Goal: Information Seeking & Learning: Learn about a topic

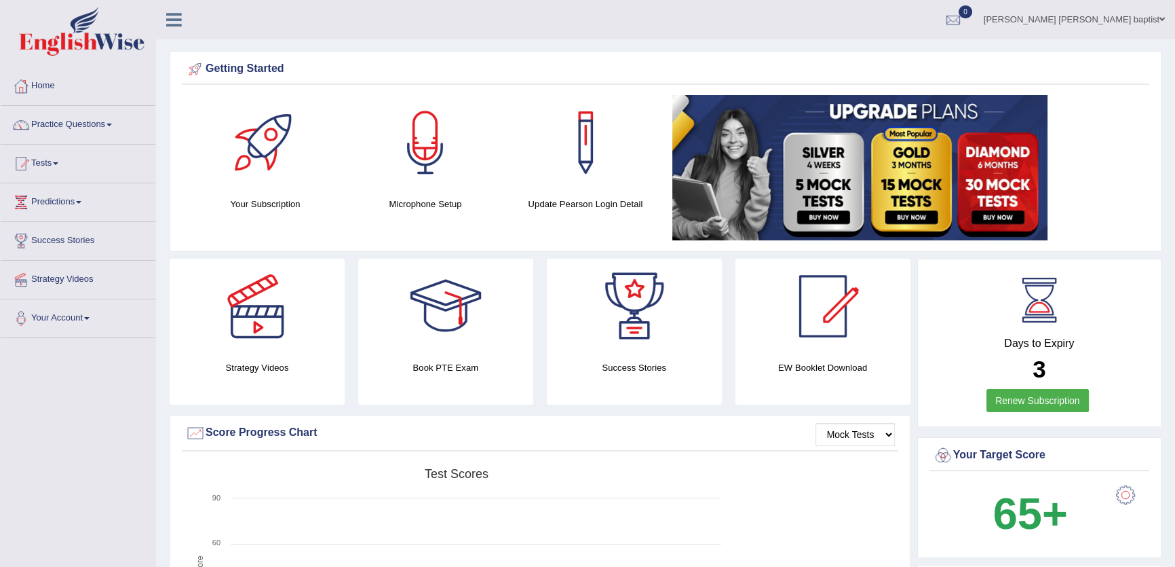
click at [53, 162] on link "Tests" at bounding box center [78, 162] width 155 height 34
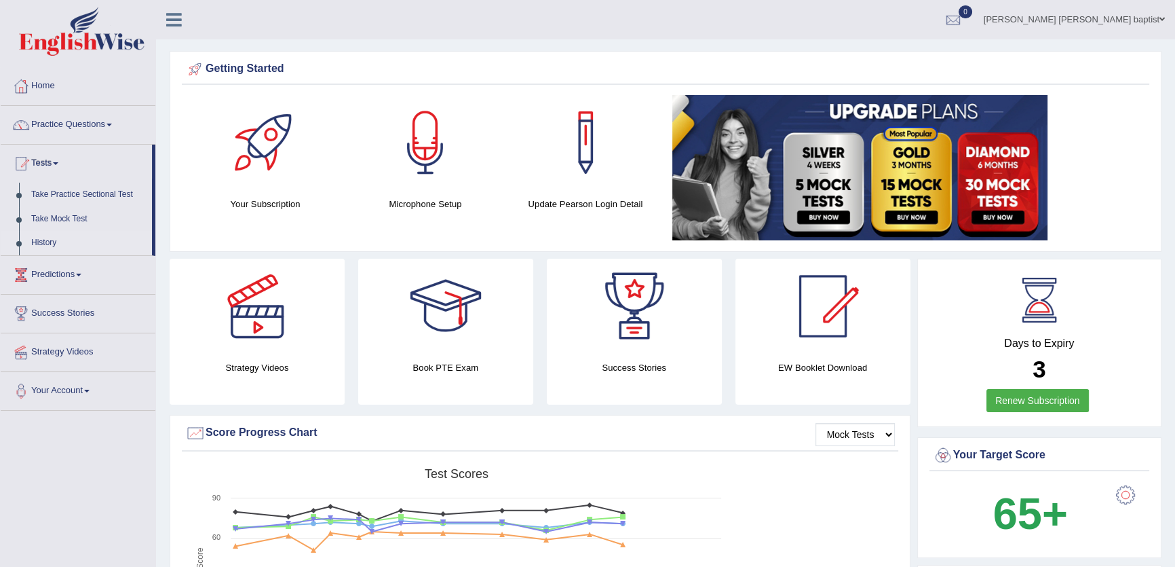
click at [39, 241] on link "History" at bounding box center [88, 243] width 127 height 24
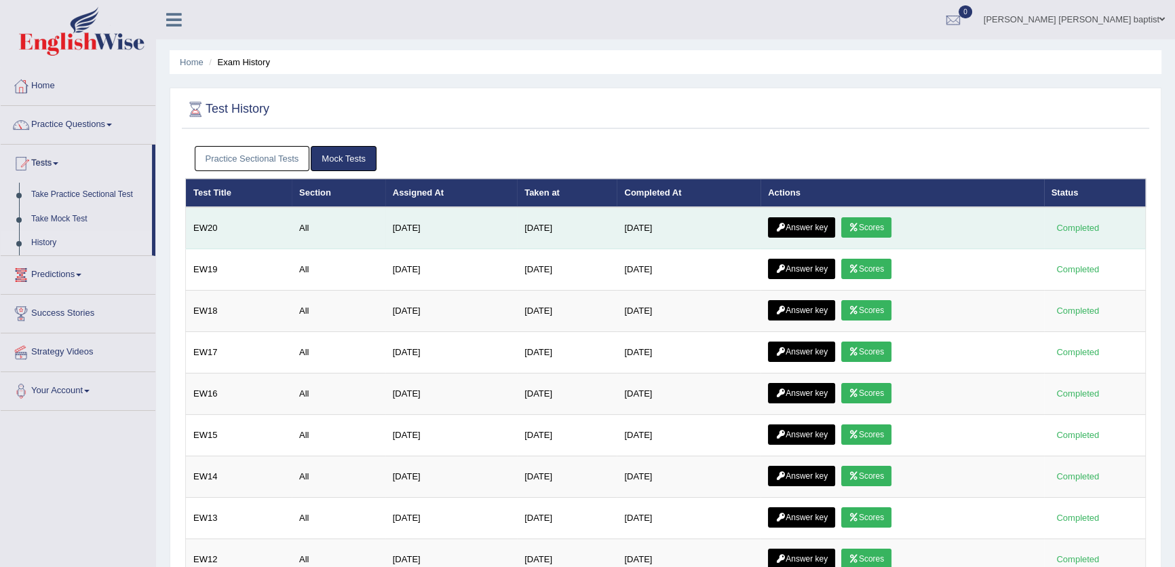
click at [870, 230] on link "Scores" at bounding box center [866, 227] width 50 height 20
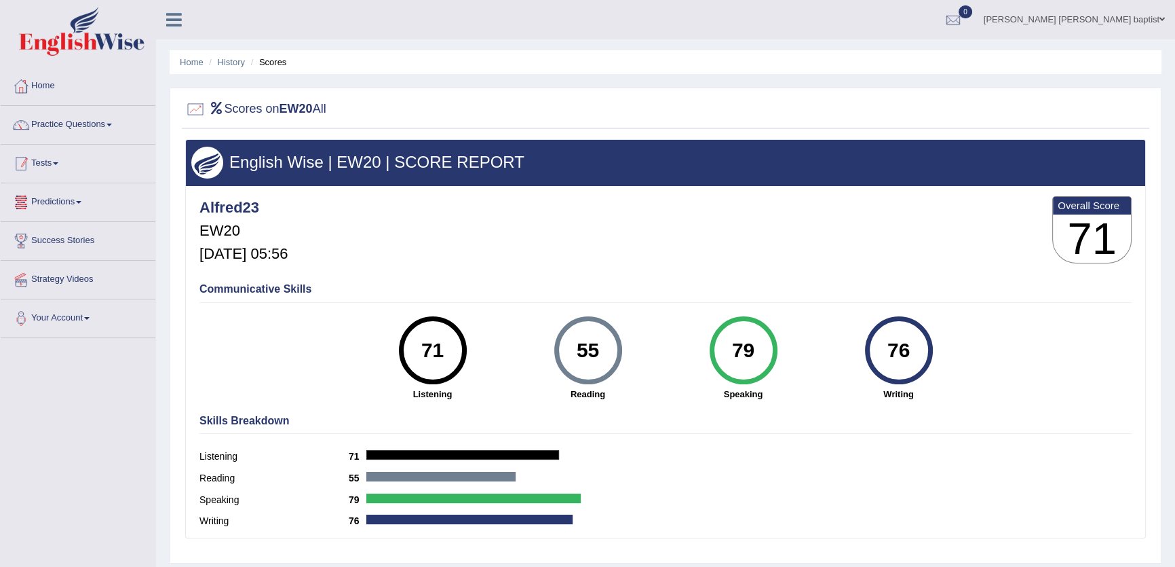
click at [43, 164] on link "Tests" at bounding box center [78, 162] width 155 height 34
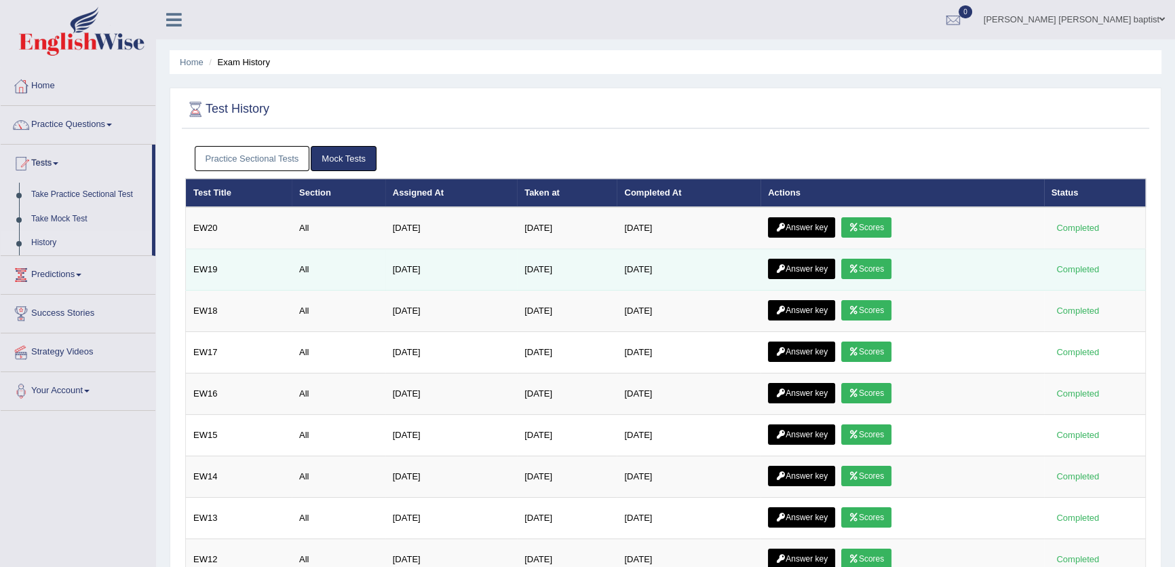
click at [868, 271] on link "Scores" at bounding box center [866, 269] width 50 height 20
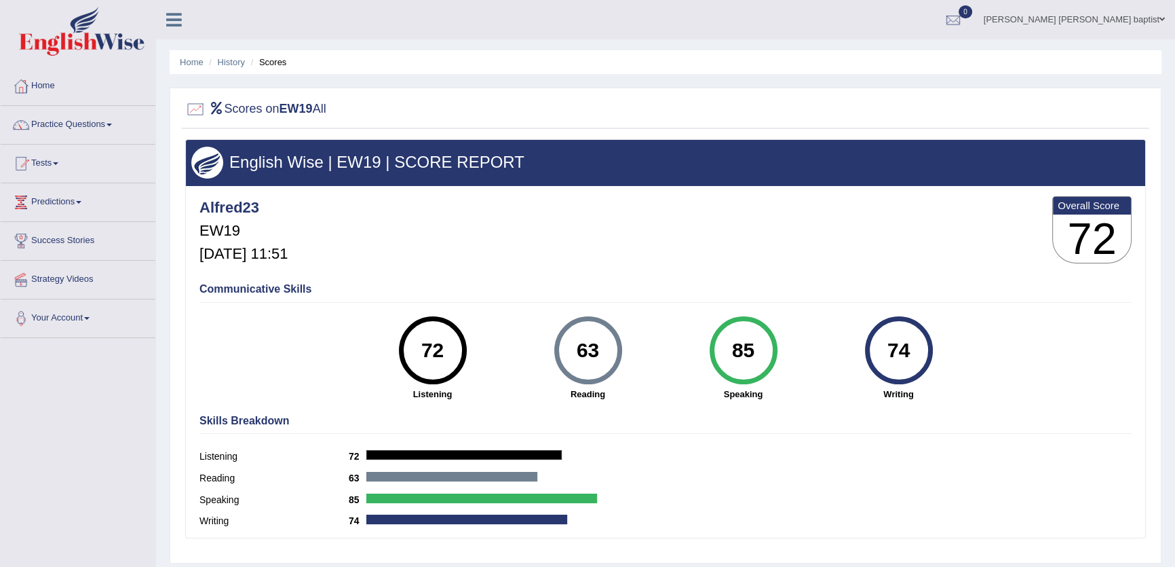
click at [45, 157] on link "Tests" at bounding box center [78, 162] width 155 height 34
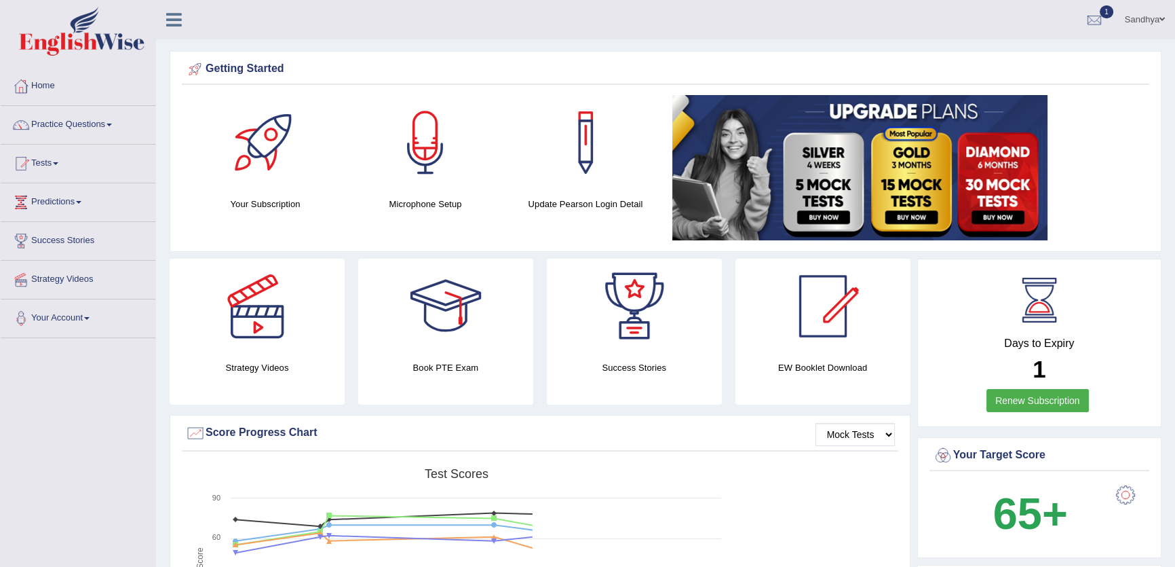
click at [82, 166] on link "Tests" at bounding box center [78, 162] width 155 height 34
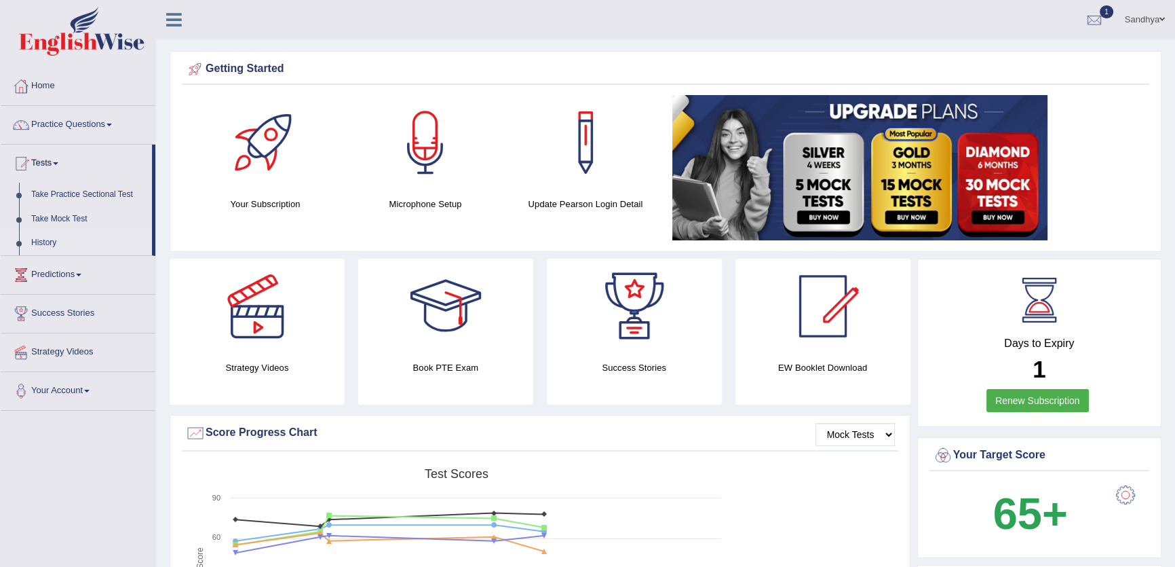
click at [45, 241] on link "History" at bounding box center [88, 243] width 127 height 24
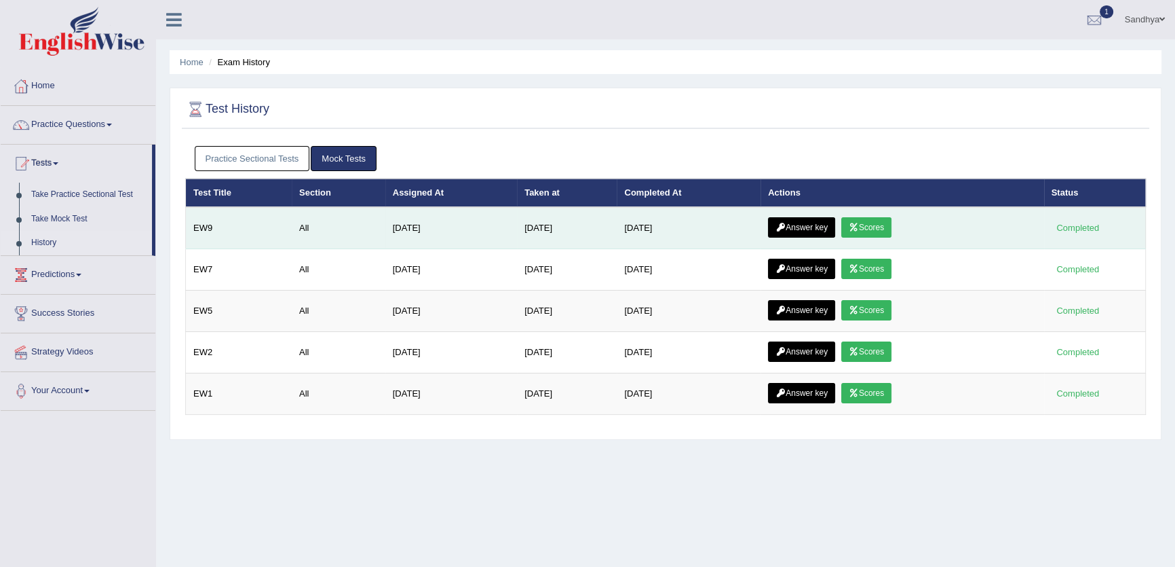
click at [881, 231] on link "Scores" at bounding box center [866, 227] width 50 height 20
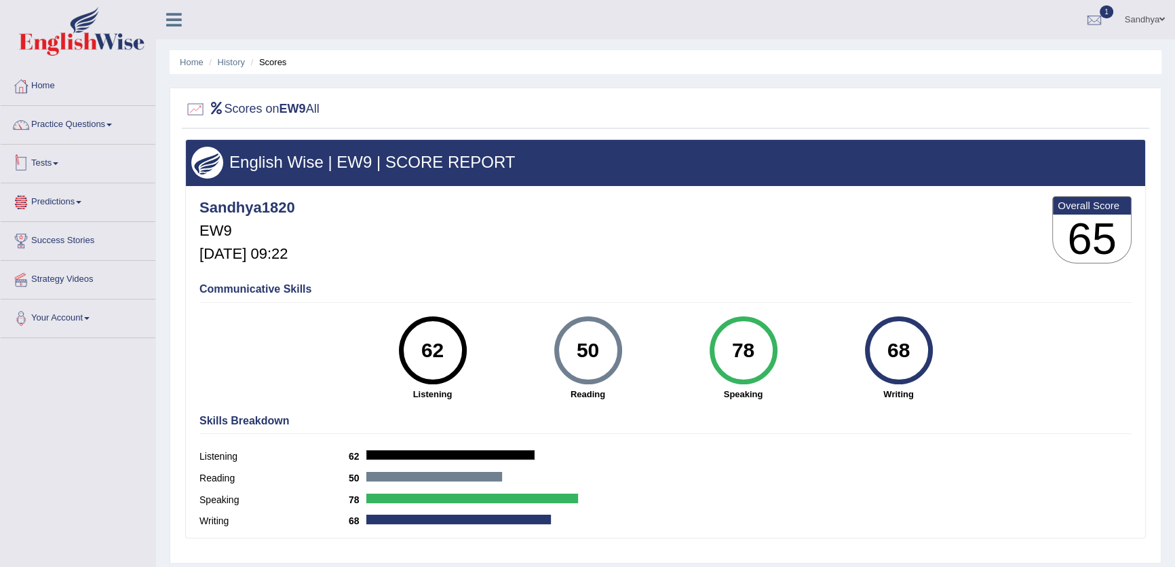
click at [45, 158] on link "Tests" at bounding box center [78, 162] width 155 height 34
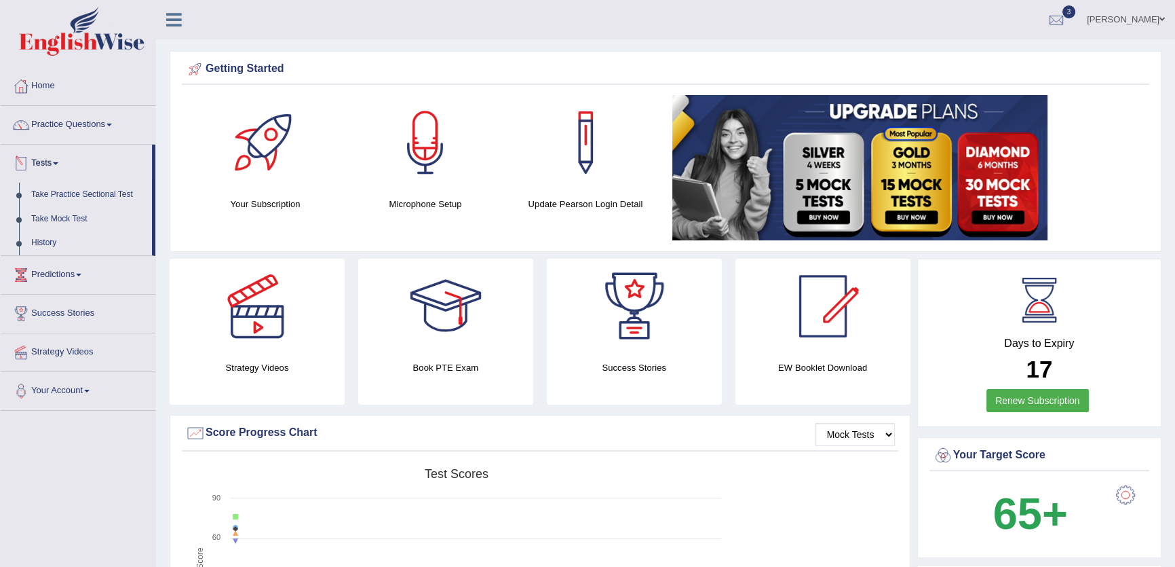
click at [41, 237] on link "History" at bounding box center [88, 243] width 127 height 24
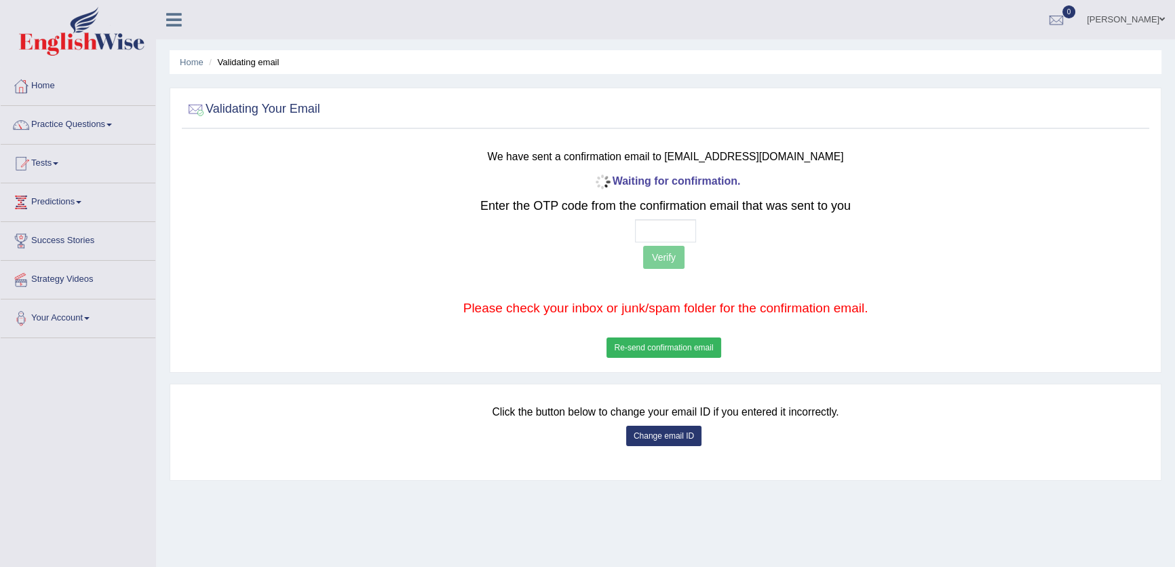
click at [671, 347] on button "Re-send confirmation email" at bounding box center [664, 347] width 114 height 20
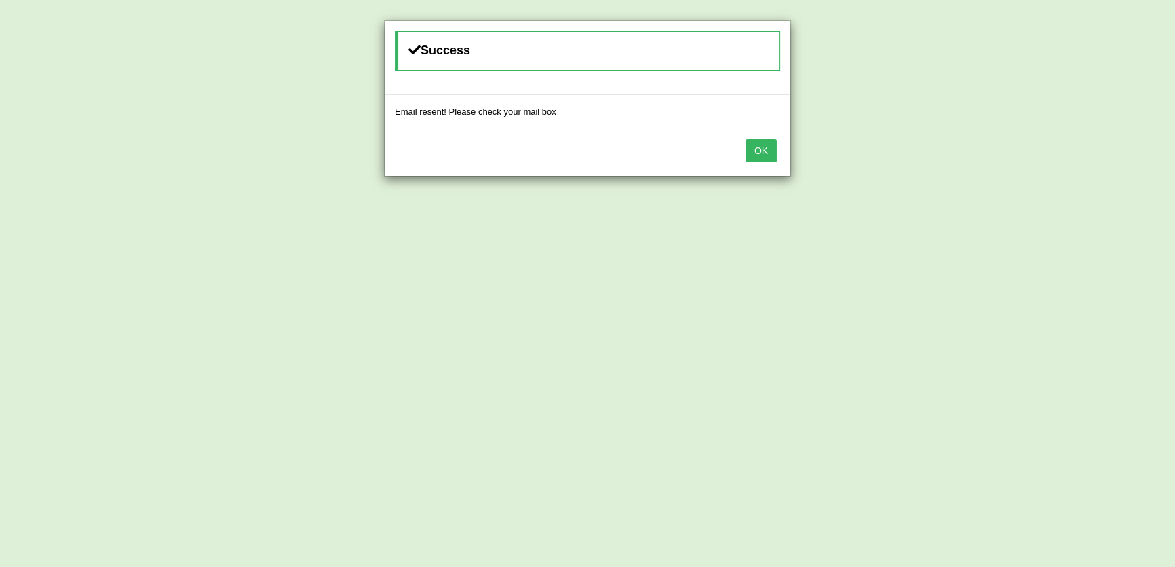
drag, startPoint x: 763, startPoint y: 155, endPoint x: 738, endPoint y: 164, distance: 26.6
click at [762, 155] on button "OK" at bounding box center [761, 150] width 31 height 23
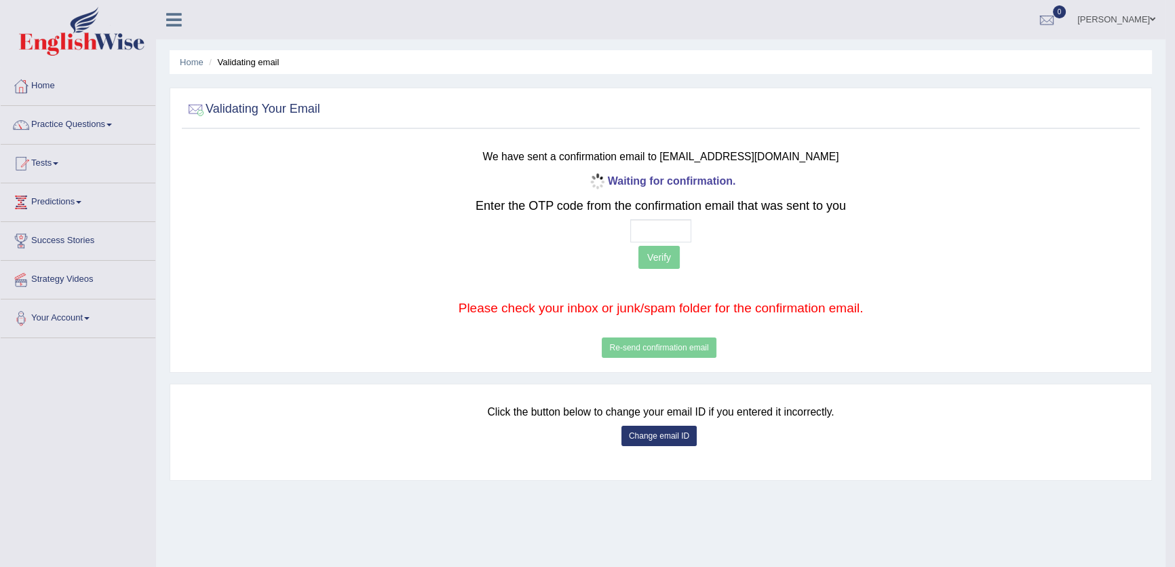
click at [629, 223] on div at bounding box center [661, 230] width 790 height 23
click at [632, 225] on input "text" at bounding box center [660, 230] width 61 height 23
type input "1 8 0 1"
click at [661, 260] on button "Verify" at bounding box center [658, 257] width 41 height 23
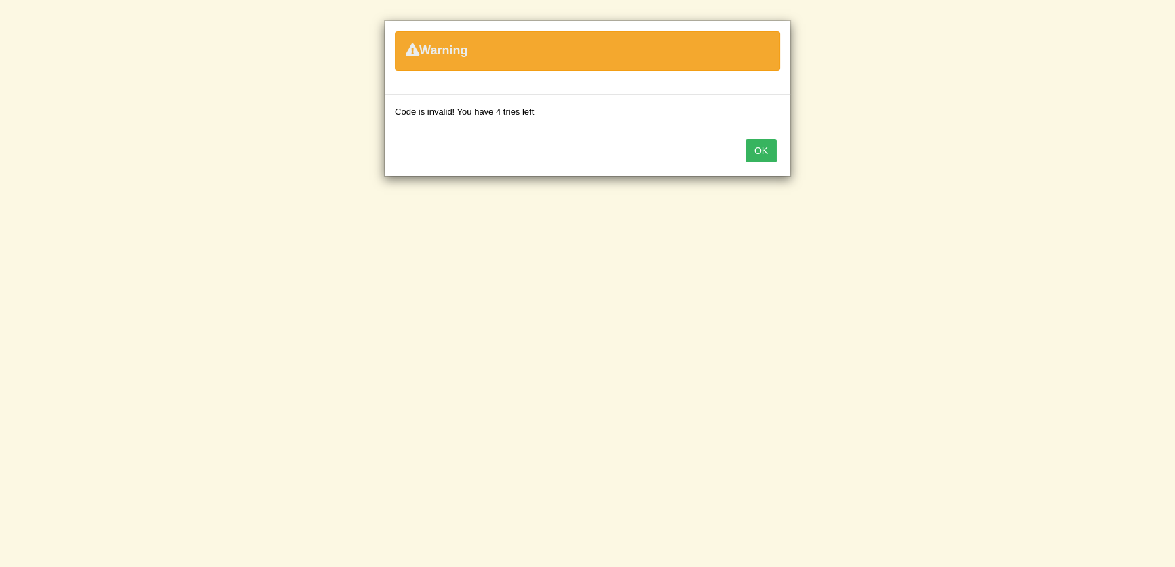
click at [752, 151] on button "OK" at bounding box center [761, 150] width 31 height 23
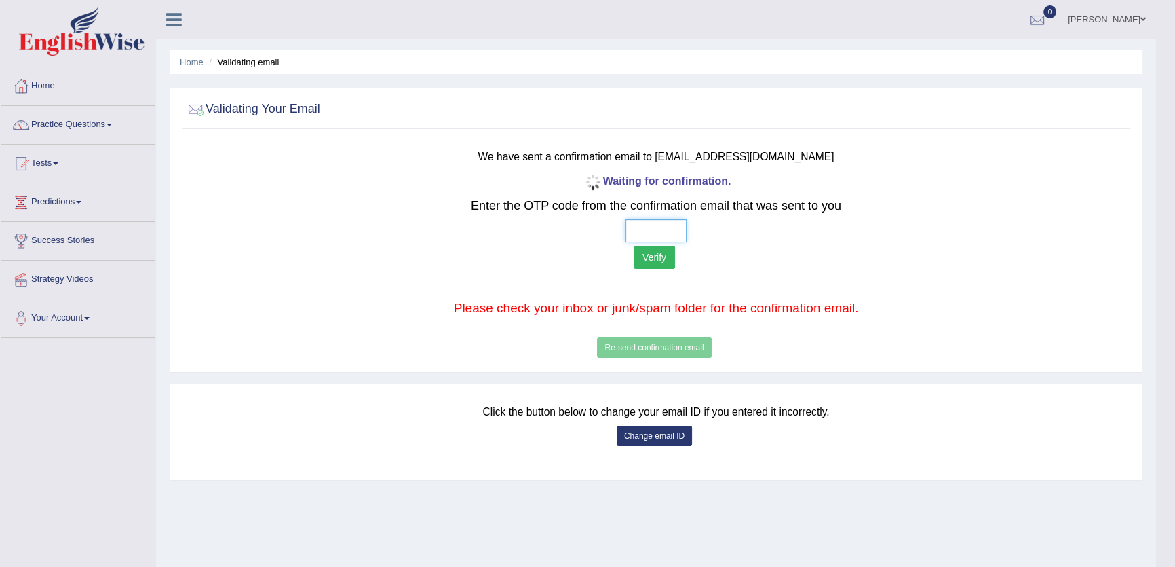
click at [637, 235] on input "text" at bounding box center [656, 230] width 61 height 23
type input "3 7 0 4"
click at [664, 265] on button "Verify" at bounding box center [654, 257] width 41 height 23
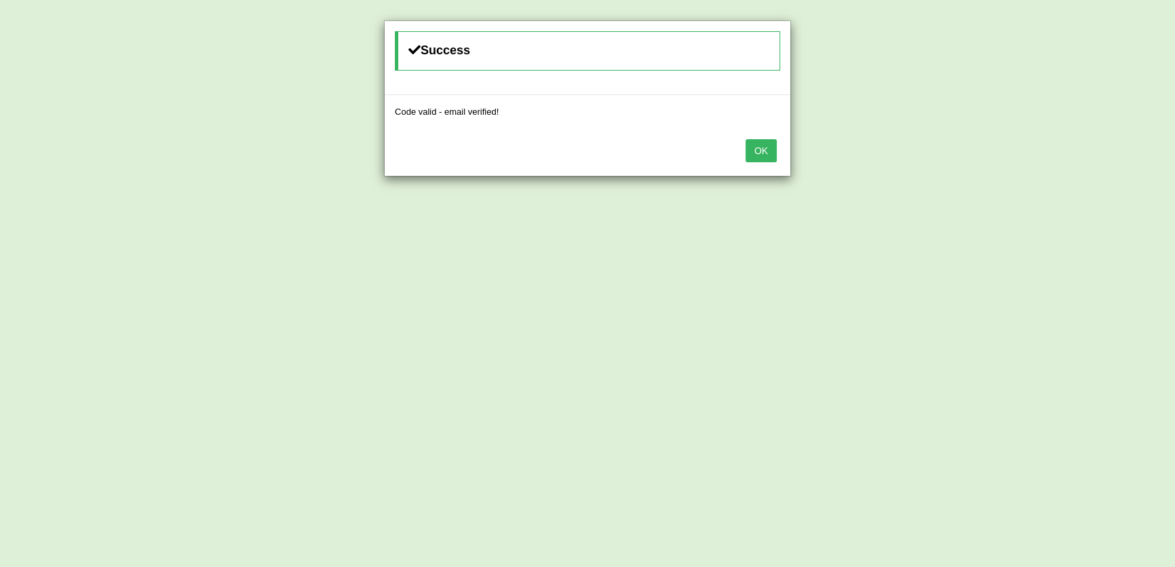
click at [766, 147] on button "OK" at bounding box center [761, 150] width 31 height 23
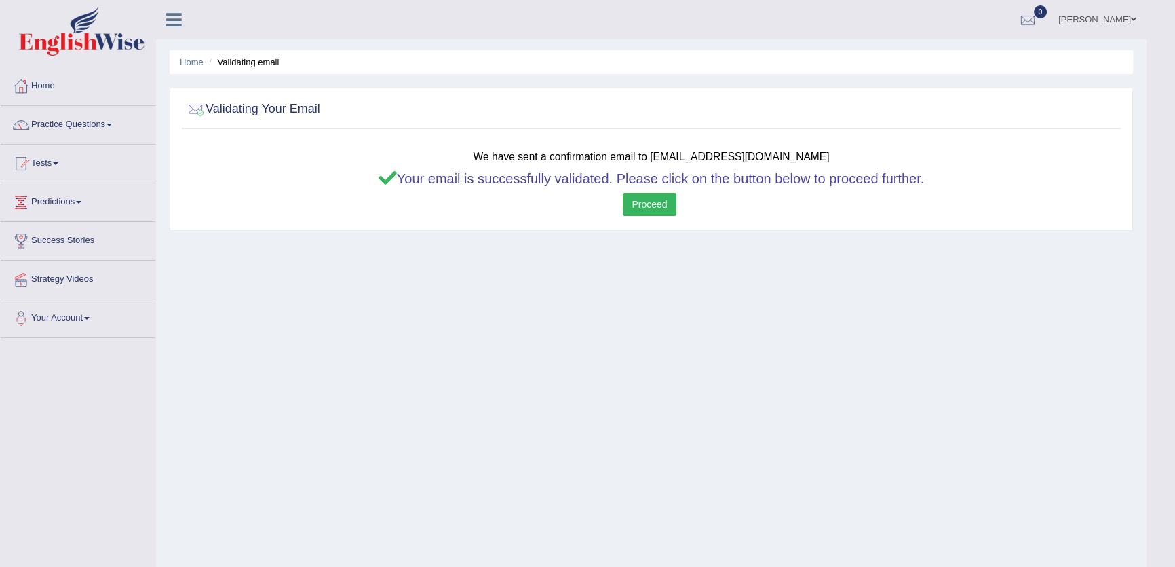
click at [635, 203] on link "Proceed" at bounding box center [649, 204] width 53 height 23
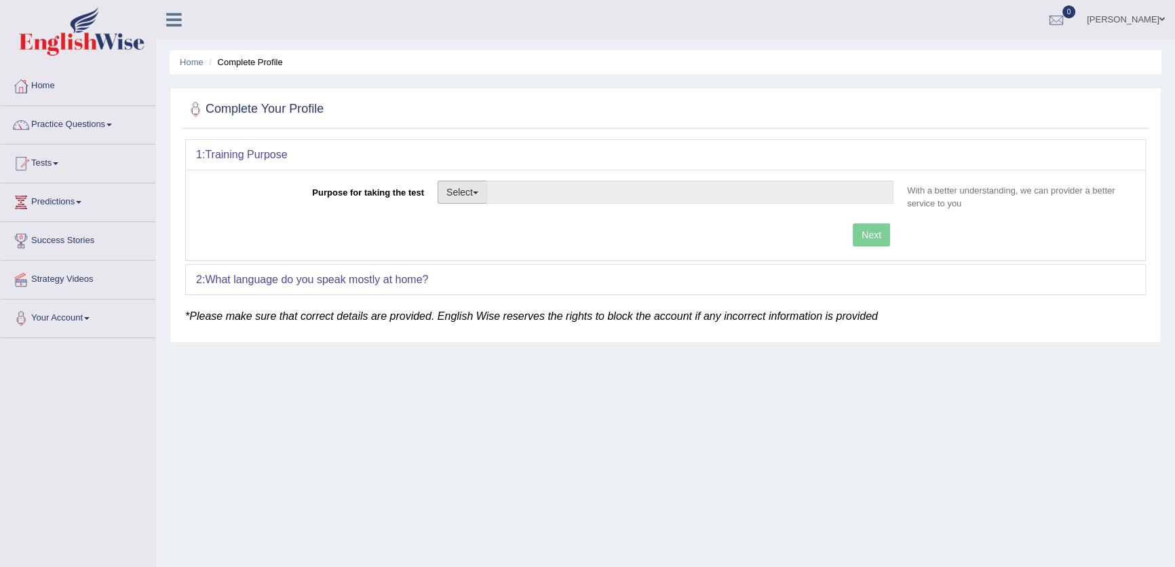
click at [450, 183] on button "Select" at bounding box center [463, 191] width 50 height 23
click at [493, 217] on link "Student Visa" at bounding box center [498, 221] width 121 height 18
type input "Student Visa"
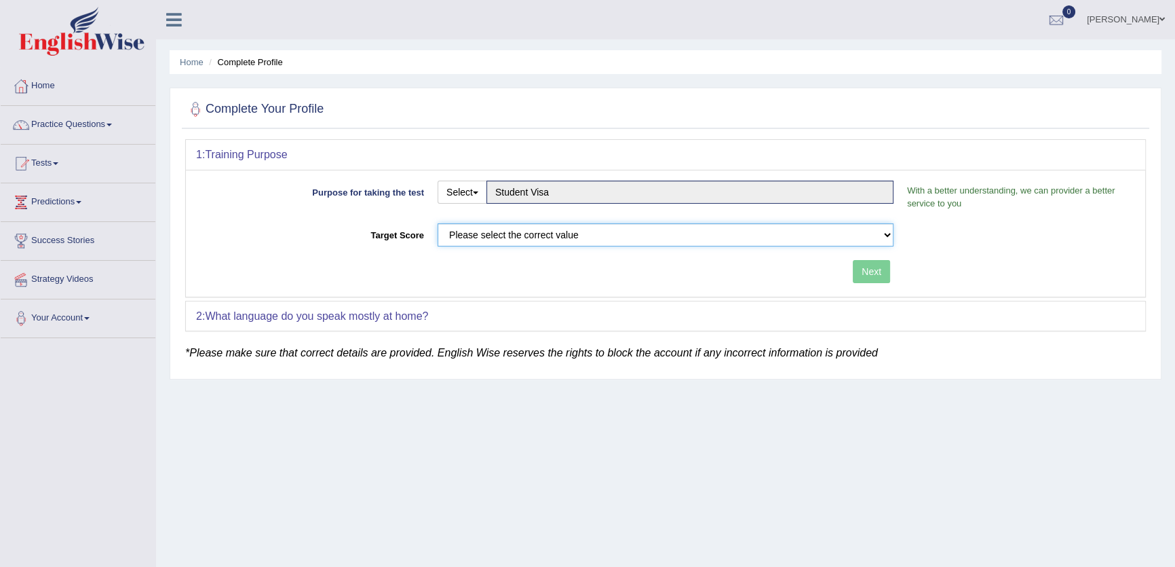
click at [527, 227] on select "Please select the correct value 50 (6 bands) 58 (6.5 bands) 65 (7 bands) 79 (8 …" at bounding box center [666, 234] width 456 height 23
select select "50"
click at [438, 223] on select "Please select the correct value 50 (6 bands) 58 (6.5 bands) 65 (7 bands) 79 (8 …" at bounding box center [666, 234] width 456 height 23
drag, startPoint x: 870, startPoint y: 269, endPoint x: 826, endPoint y: 270, distance: 43.4
click at [870, 268] on button "Next" at bounding box center [871, 271] width 37 height 23
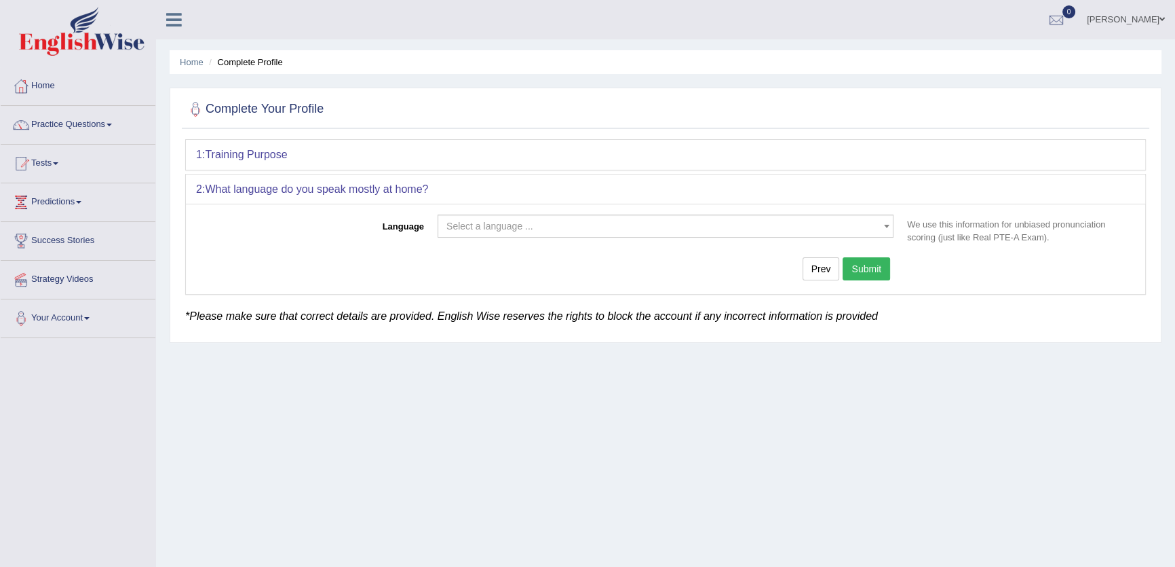
click at [529, 217] on span "Select a language ..." at bounding box center [666, 225] width 456 height 23
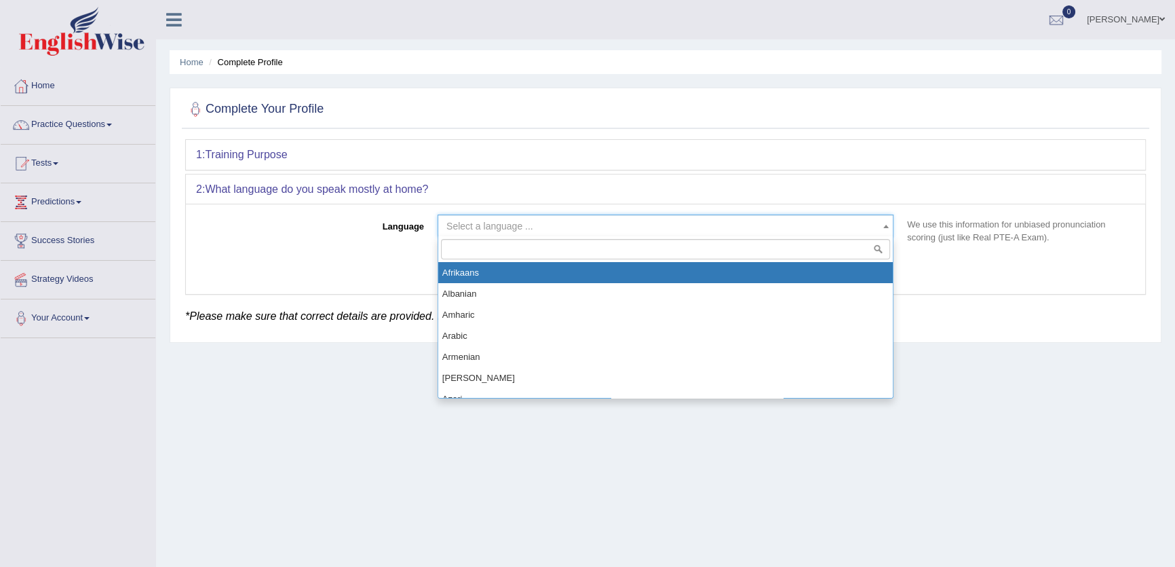
drag, startPoint x: 520, startPoint y: 278, endPoint x: 527, endPoint y: 272, distance: 9.6
select select "Afrikaans"
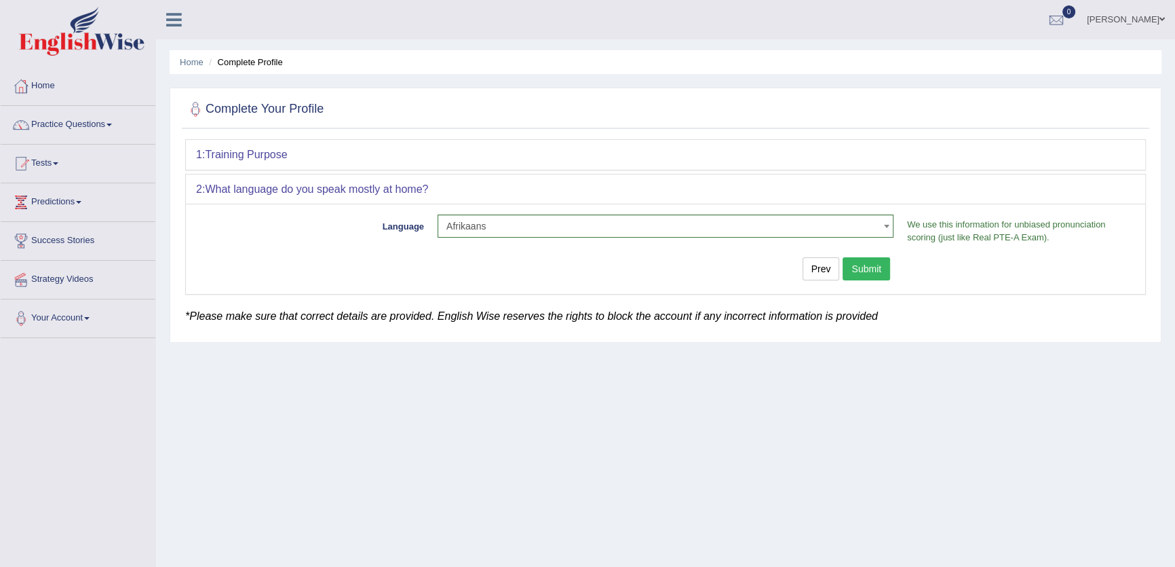
click at [862, 257] on button "Submit" at bounding box center [866, 268] width 47 height 23
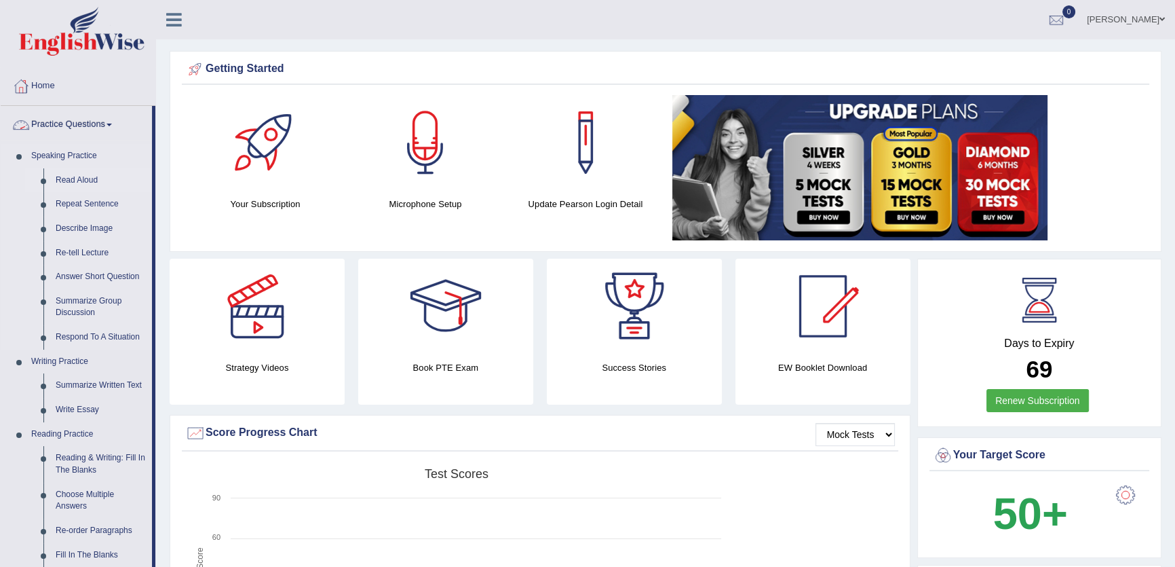
click at [79, 175] on link "Read Aloud" at bounding box center [101, 180] width 102 height 24
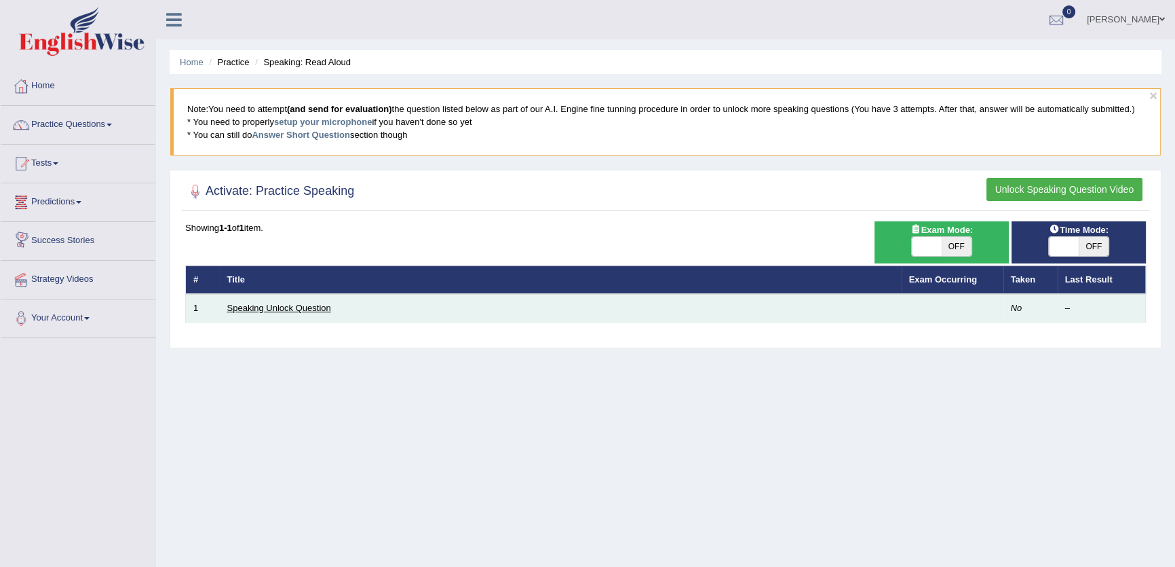
click at [266, 305] on link "Speaking Unlock Question" at bounding box center [279, 308] width 104 height 10
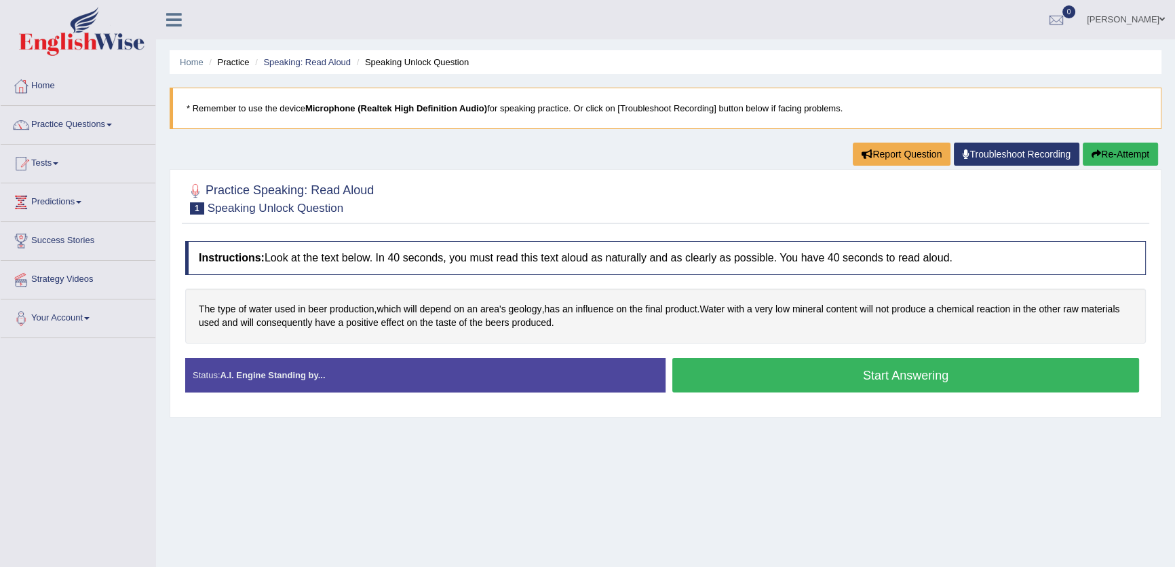
click at [889, 370] on button "Start Answering" at bounding box center [905, 375] width 467 height 35
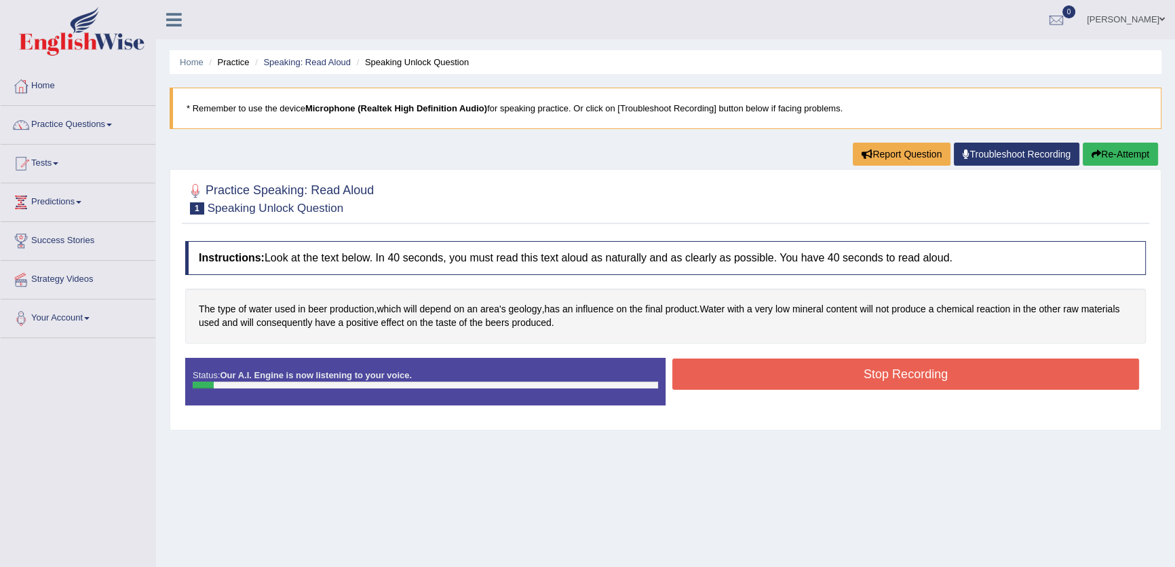
click at [889, 370] on button "Stop Recording" at bounding box center [905, 373] width 467 height 31
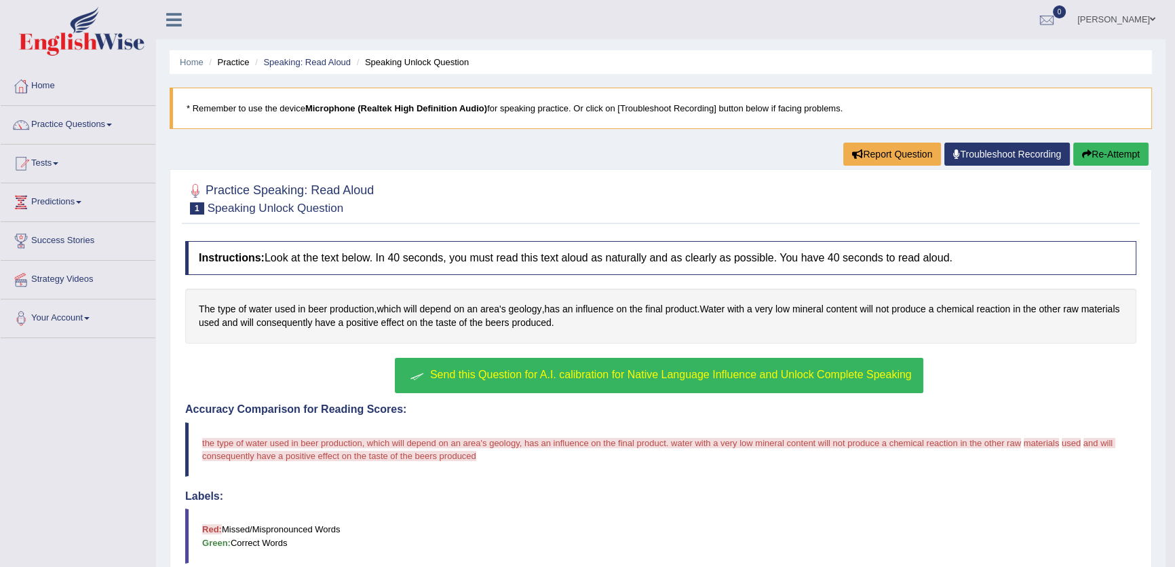
click at [673, 362] on button "Send this Question for A.I. calibration for Native Language Influence and Unloc…" at bounding box center [659, 375] width 528 height 35
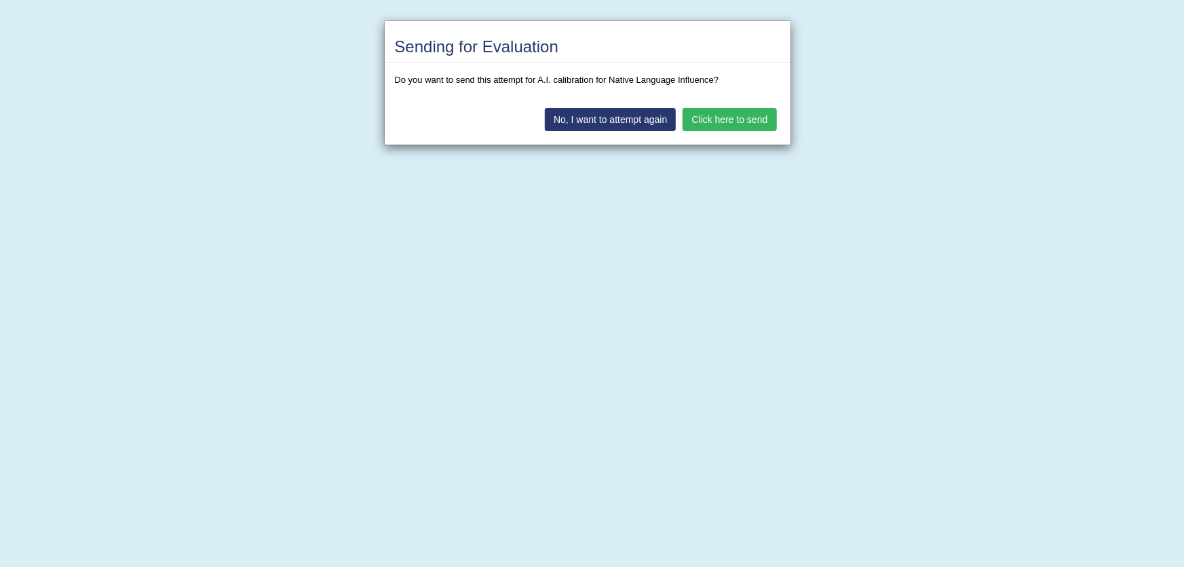
click at [698, 116] on button "Click here to send" at bounding box center [730, 119] width 94 height 23
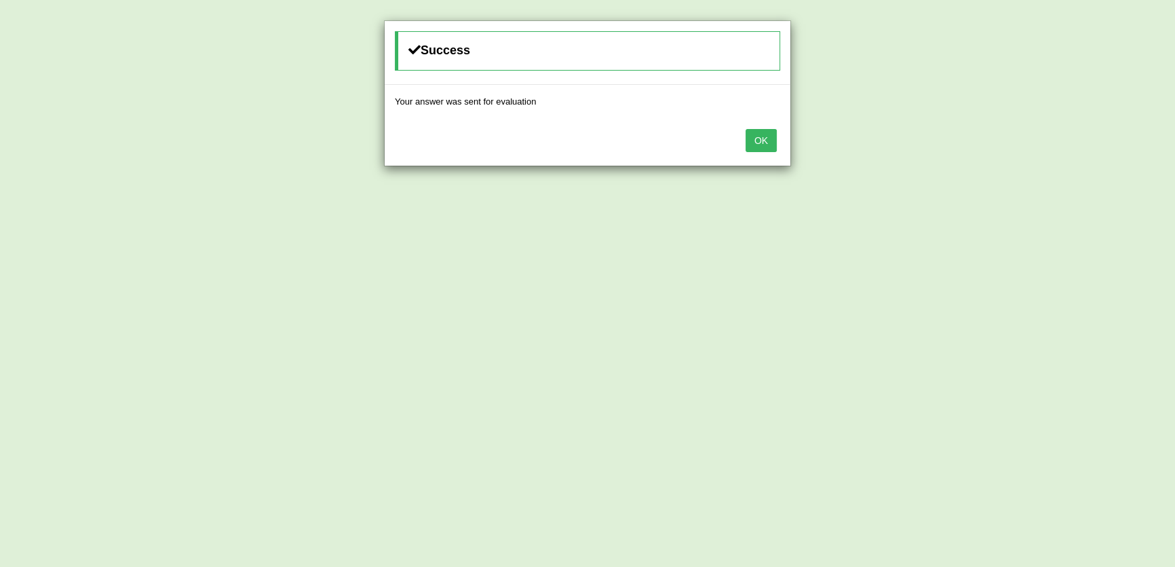
click at [752, 138] on button "OK" at bounding box center [761, 140] width 31 height 23
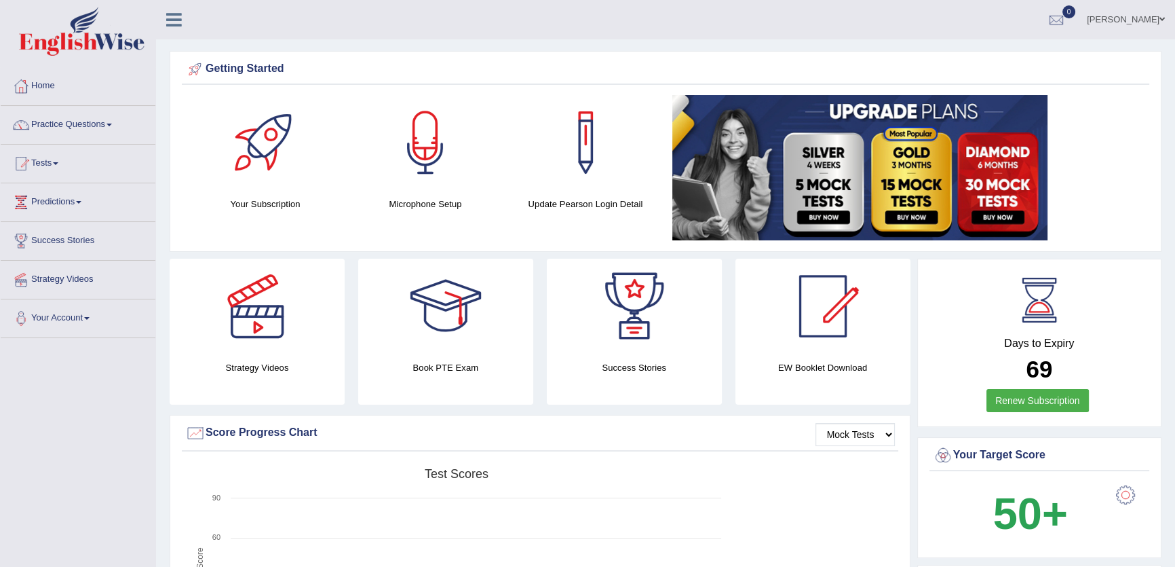
drag, startPoint x: 718, startPoint y: 44, endPoint x: 703, endPoint y: 48, distance: 15.5
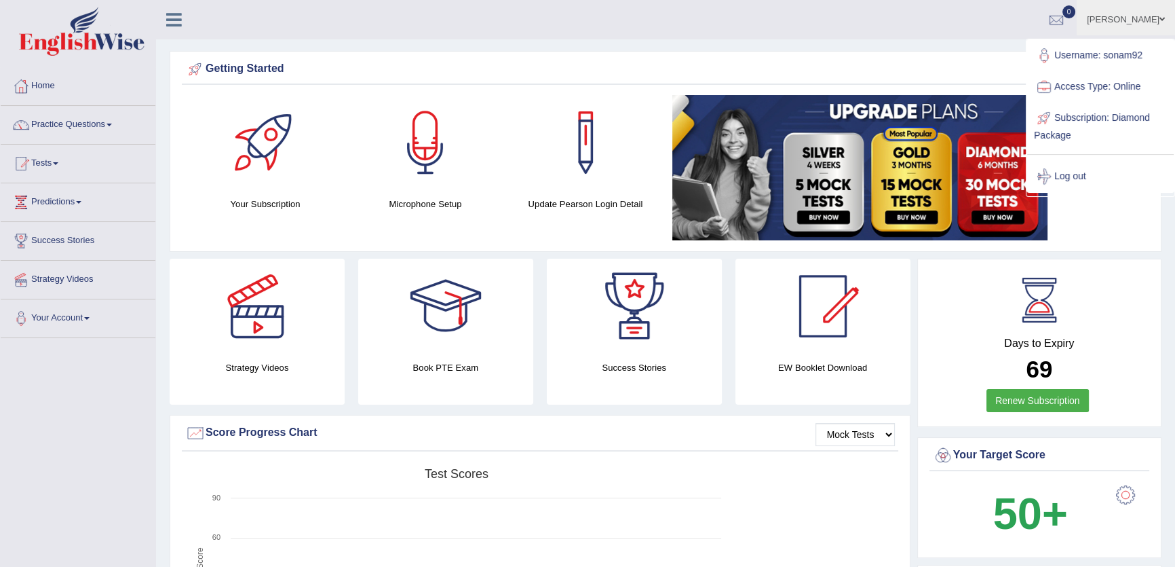
click at [810, 60] on div "Getting Started" at bounding box center [665, 69] width 961 height 20
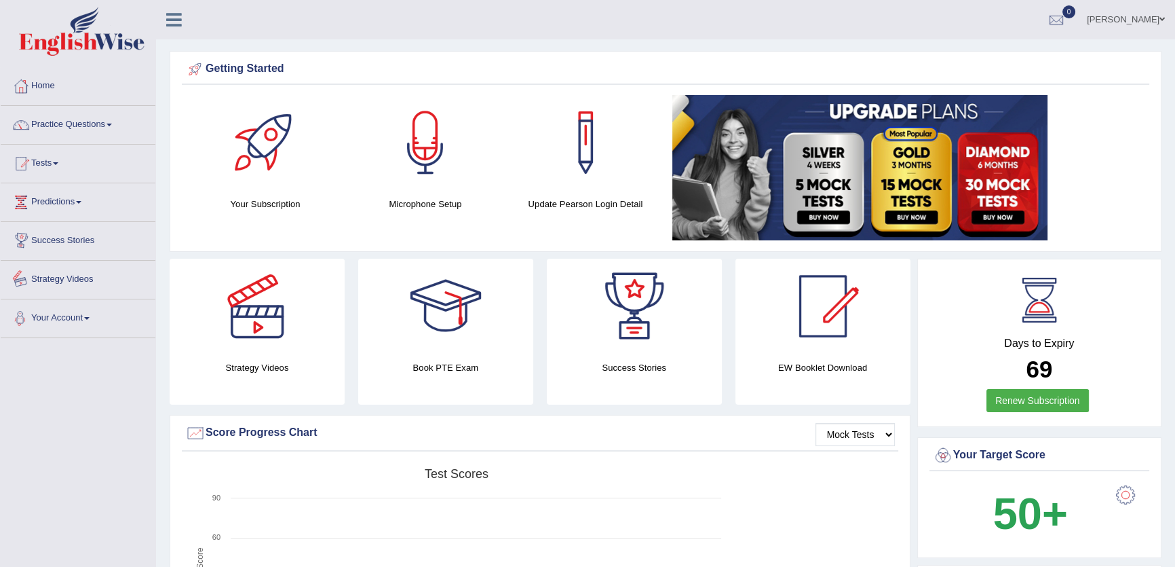
click at [81, 283] on link "Strategy Videos" at bounding box center [78, 278] width 155 height 34
click at [136, 119] on link "Practice Questions" at bounding box center [78, 123] width 155 height 34
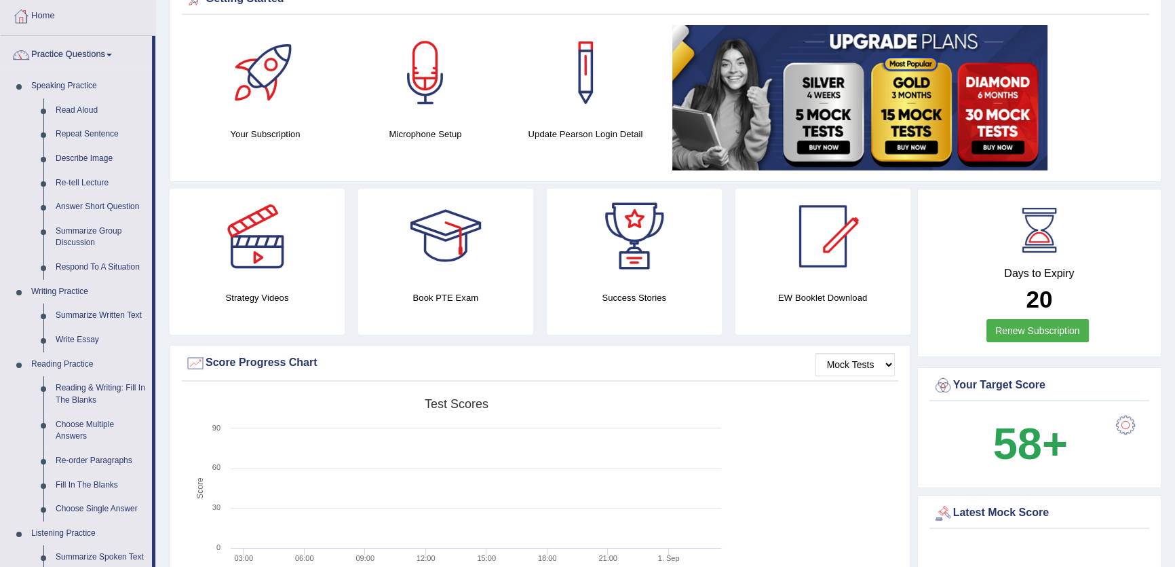
scroll to position [123, 0]
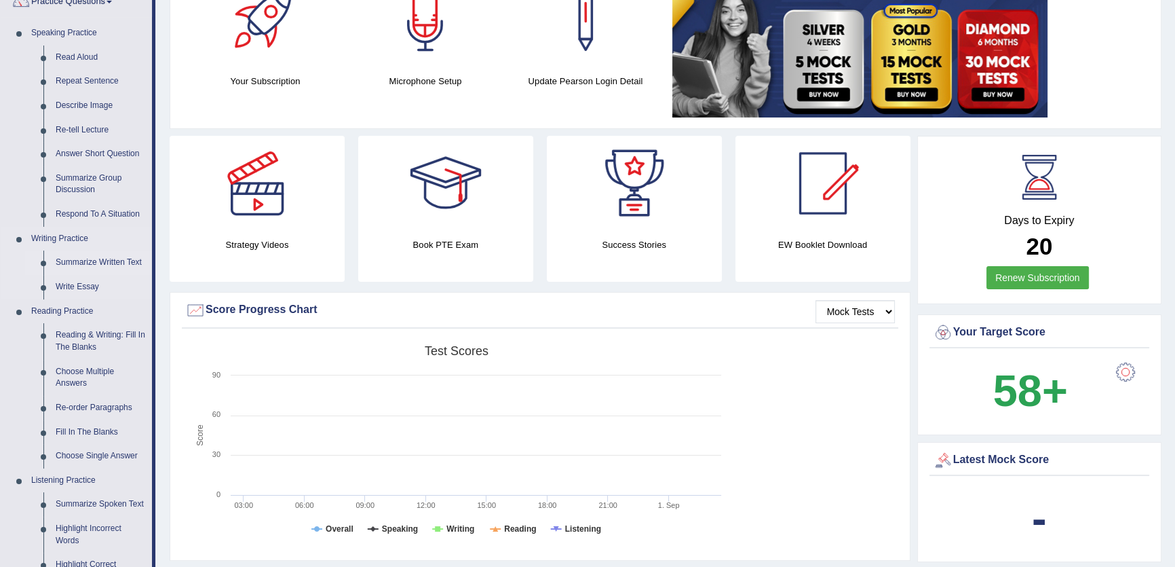
click at [118, 259] on link "Summarize Written Text" at bounding box center [101, 262] width 102 height 24
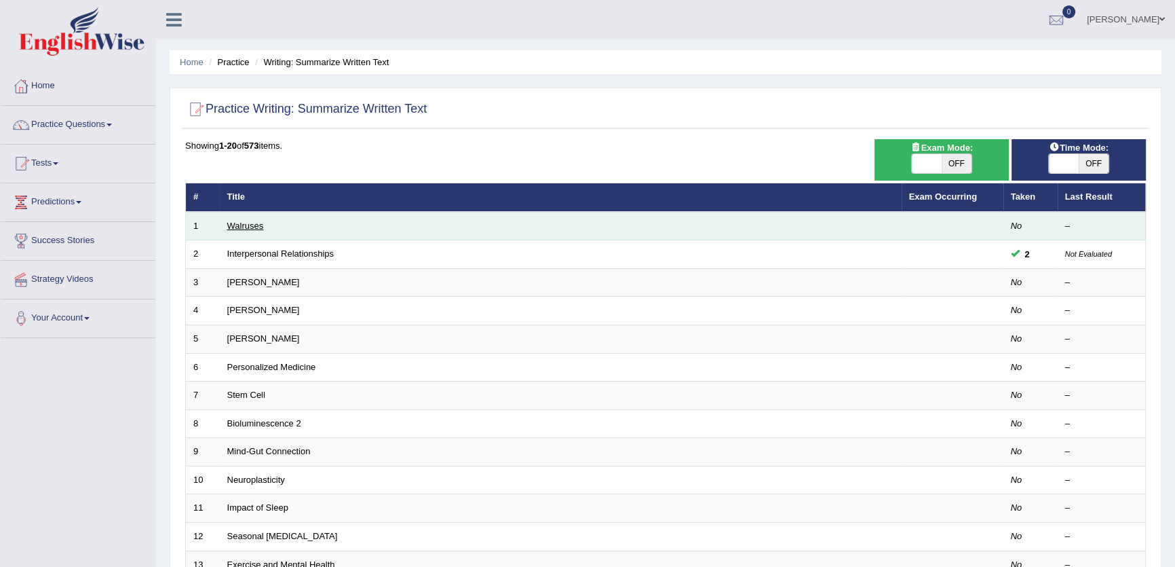
click at [254, 225] on link "Walruses" at bounding box center [245, 226] width 37 height 10
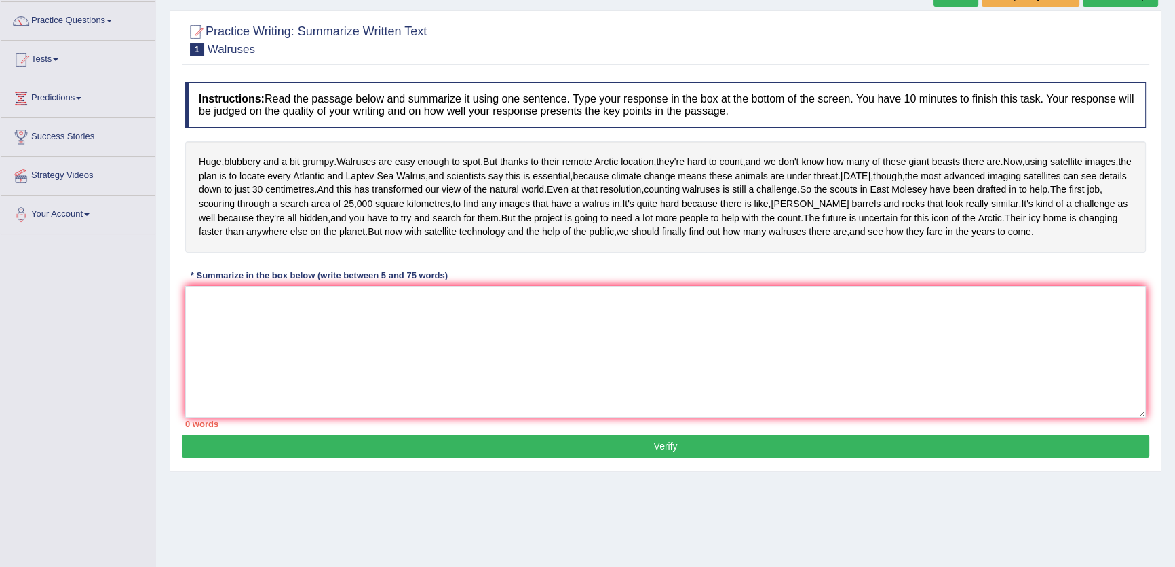
scroll to position [145, 0]
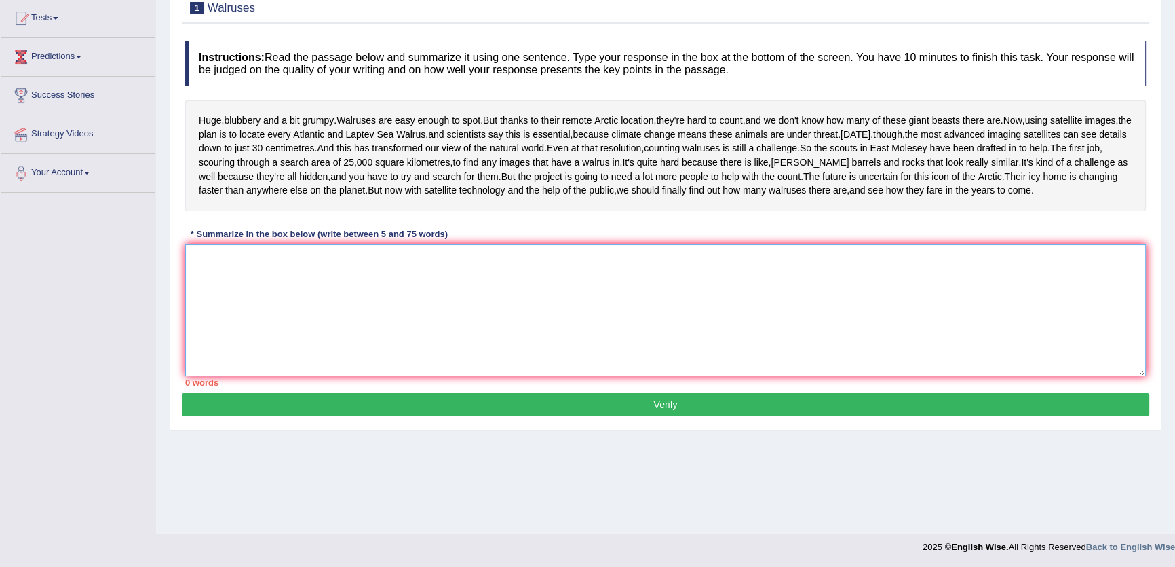
click at [672, 376] on textarea at bounding box center [665, 310] width 961 height 132
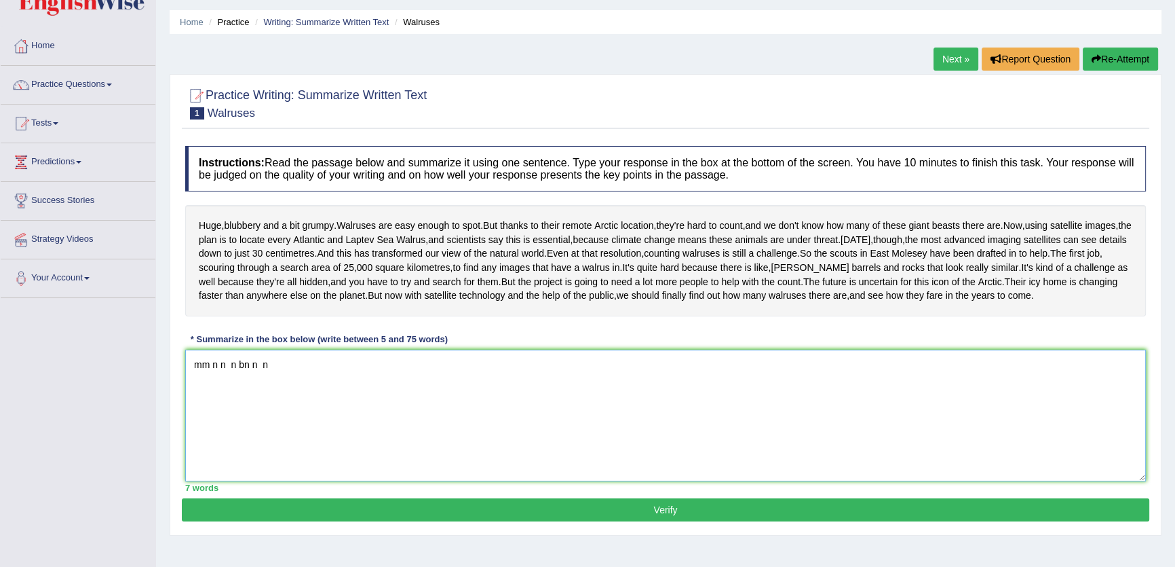
scroll to position [61, 0]
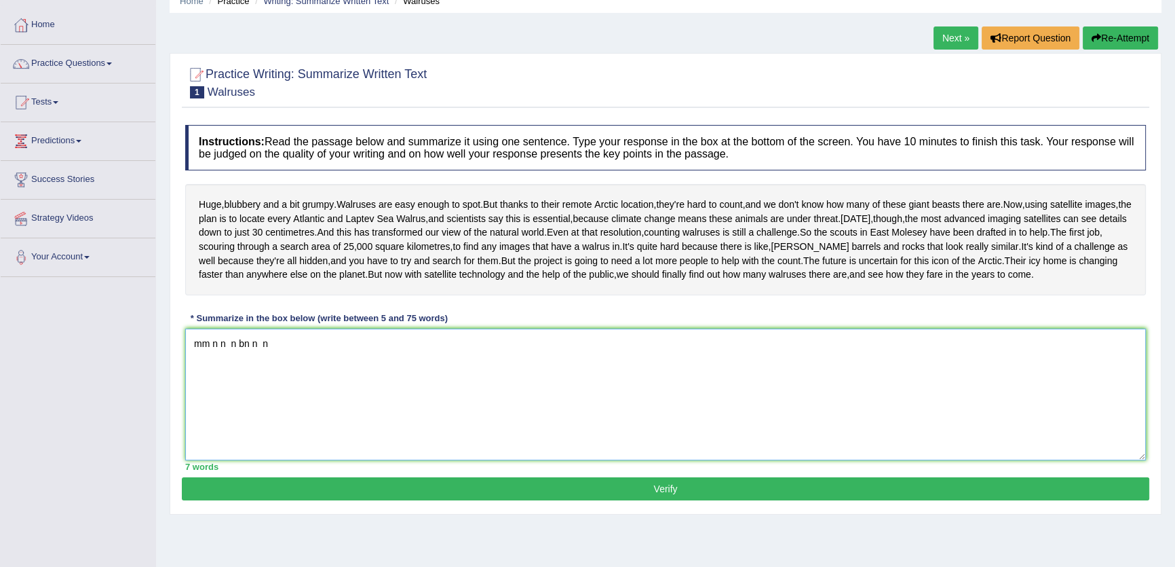
type textarea "mm n n n bn n n"
click at [950, 45] on link "Next »" at bounding box center [956, 37] width 45 height 23
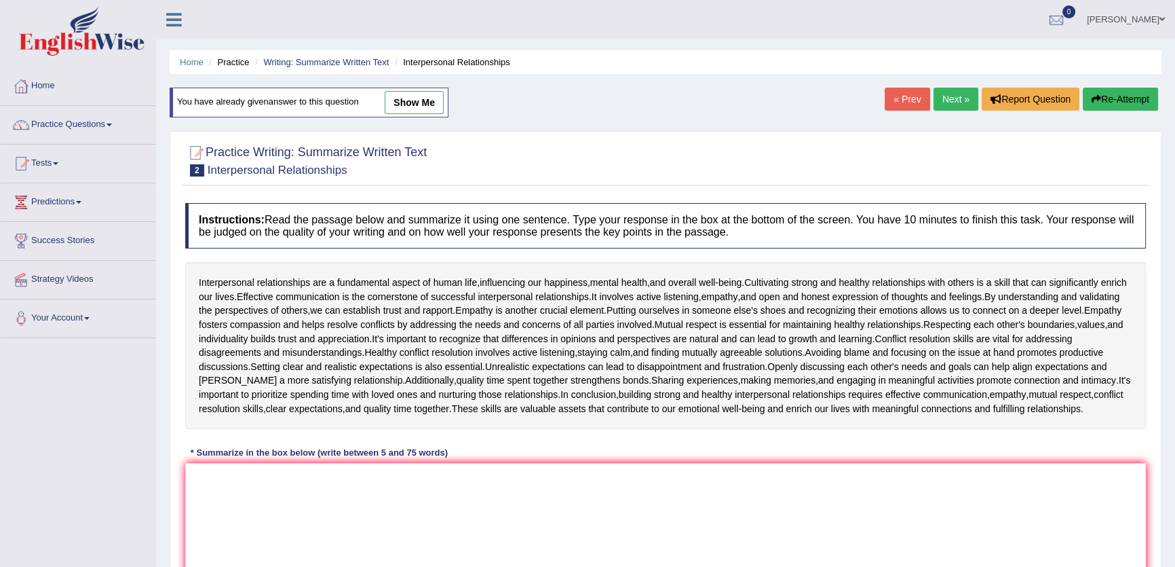
click at [935, 88] on link "Next »" at bounding box center [956, 99] width 45 height 23
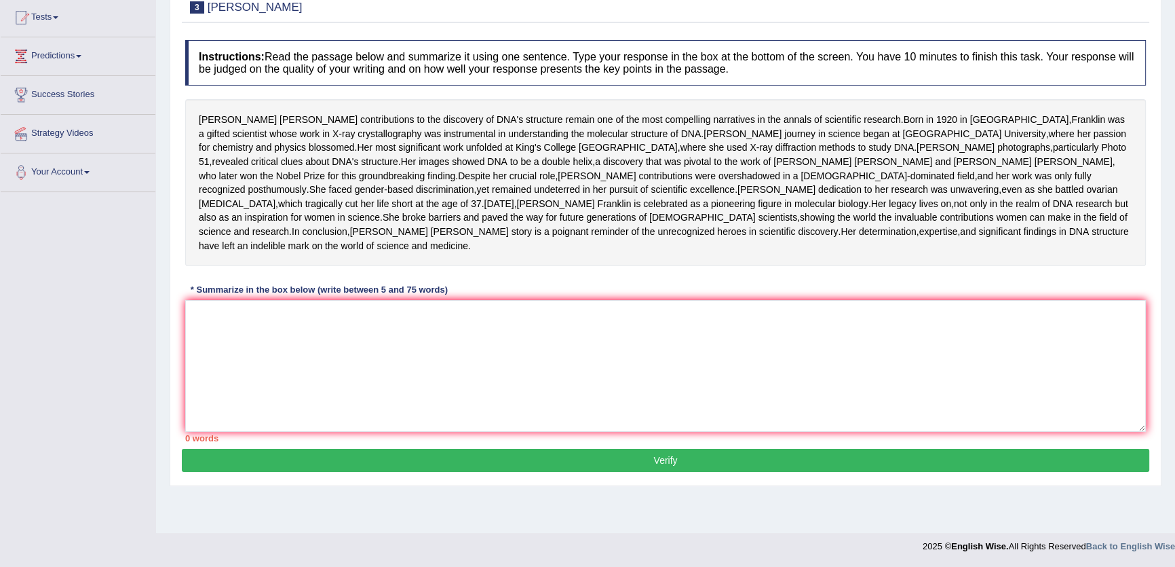
scroll to position [178, 0]
drag, startPoint x: 894, startPoint y: 510, endPoint x: 899, endPoint y: 494, distance: 16.3
click at [899, 486] on div "Practice Writing: Summarize Written Text 3 Rosalid Franklin Instructions: Read …" at bounding box center [666, 227] width 992 height 518
click at [899, 472] on button "Verify" at bounding box center [666, 459] width 968 height 23
click at [792, 411] on textarea at bounding box center [665, 366] width 961 height 132
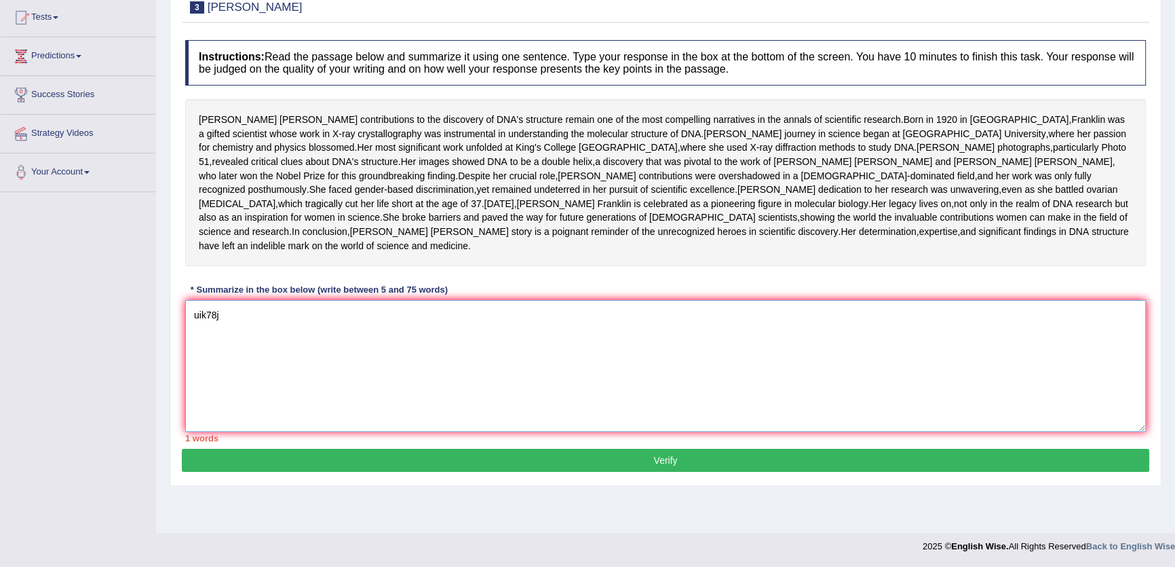
type textarea "uik78j"
click at [882, 472] on button "Verify" at bounding box center [666, 459] width 968 height 23
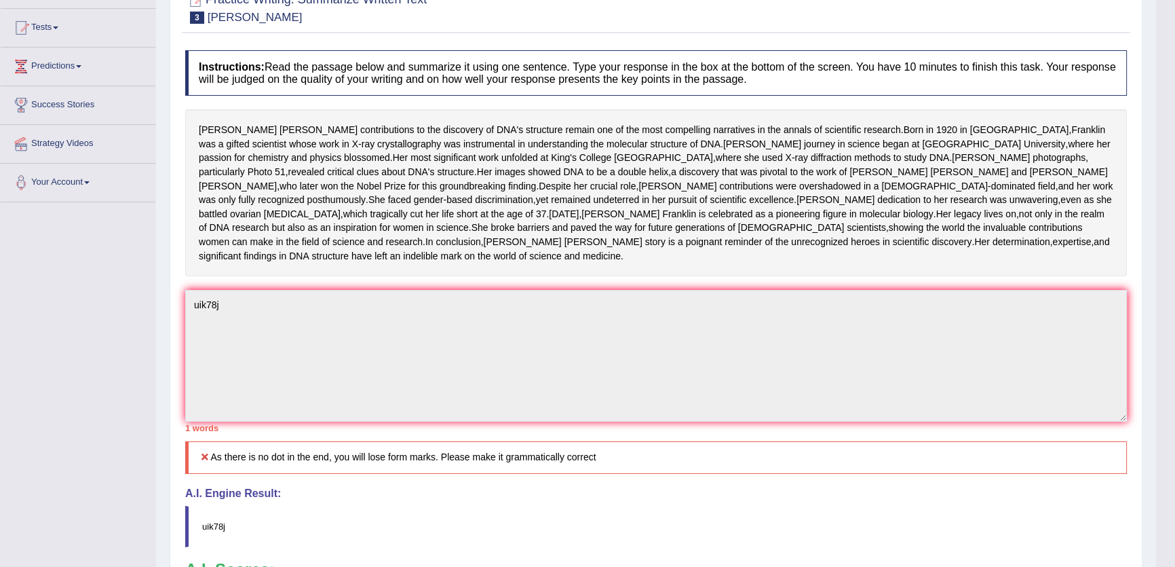
scroll to position [0, 0]
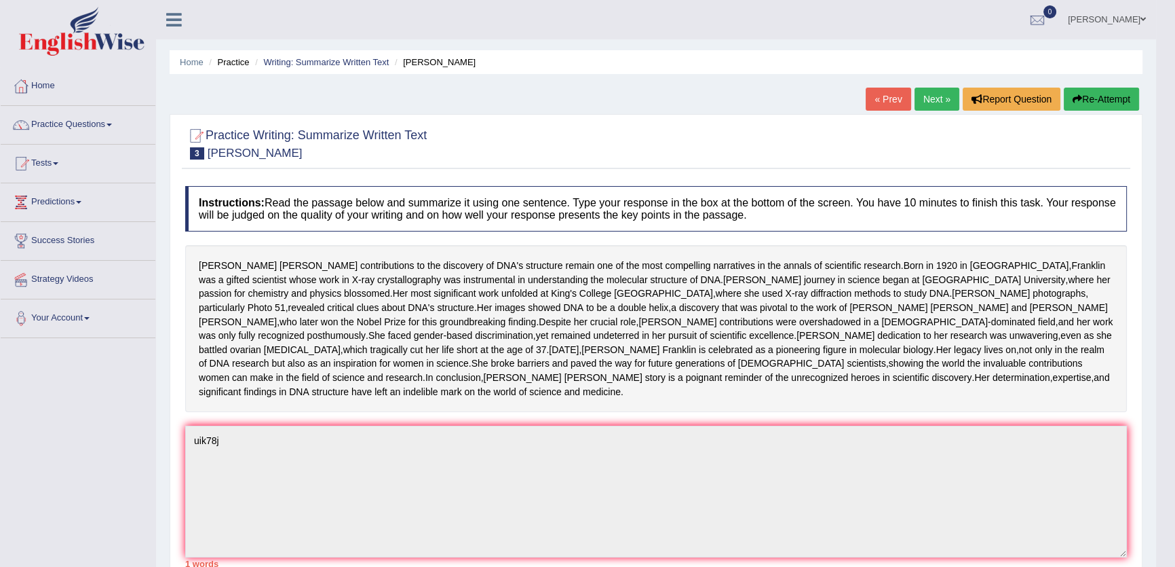
click at [1126, 87] on div "Home Practice Writing: Summarize Written Text Rosalid Franklin « Prev Next » Re…" at bounding box center [656, 453] width 1000 height 906
click at [1102, 93] on button "Re-Attempt" at bounding box center [1101, 99] width 75 height 23
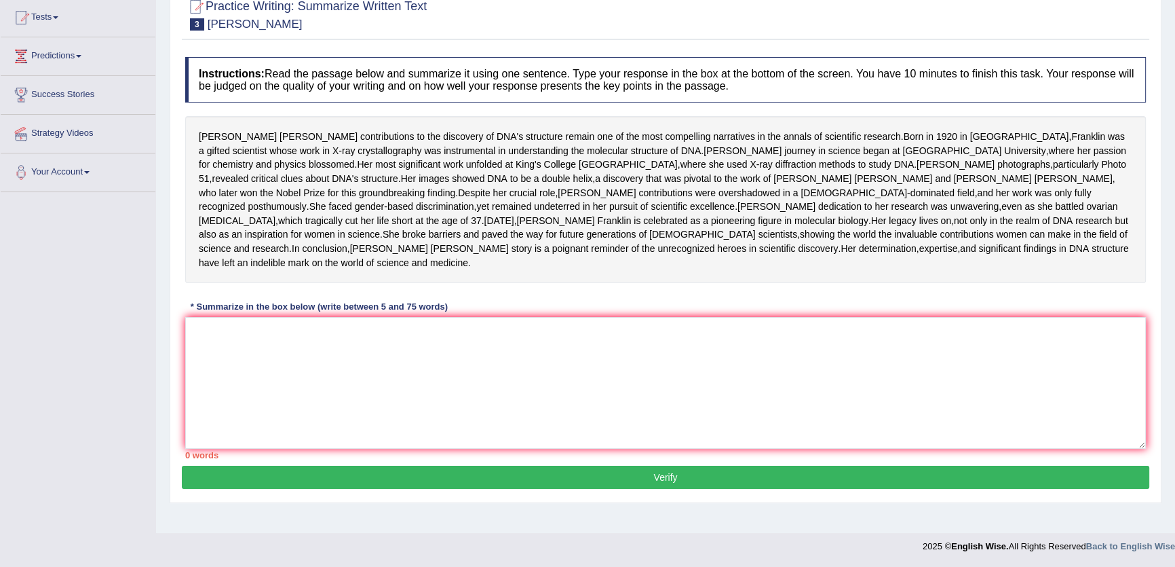
scroll to position [195, 0]
click at [346, 313] on div "* Summarize in the box below (write between 5 and 75 words)" at bounding box center [319, 306] width 268 height 13
click at [359, 391] on textarea at bounding box center [665, 383] width 961 height 132
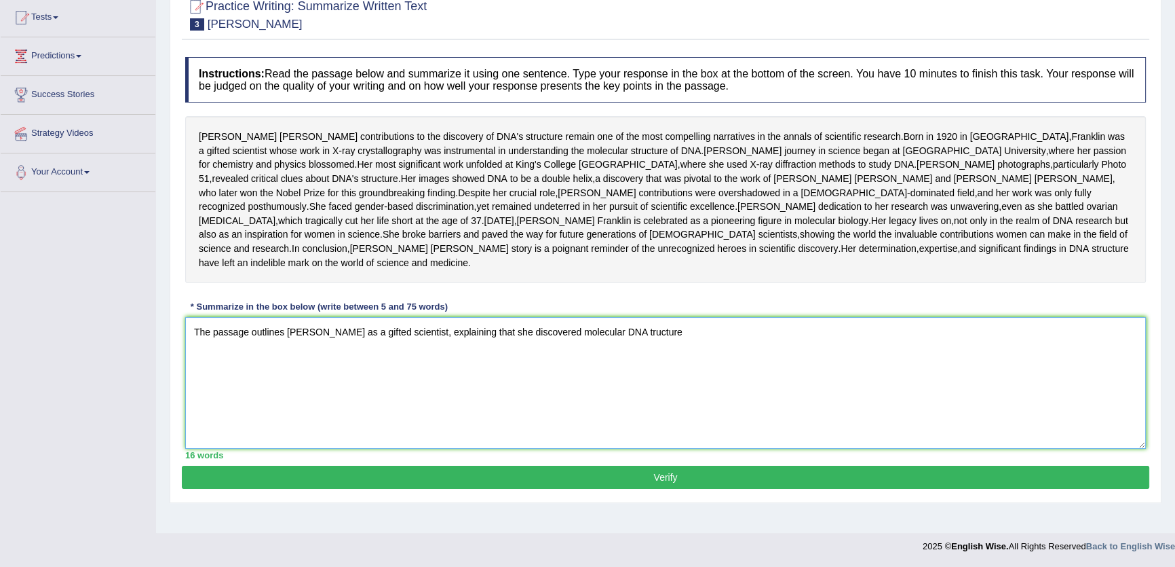
click at [647, 354] on textarea "The passage outlines Rosalind Franklin as a gifted scientist, explaining that s…" at bounding box center [665, 383] width 961 height 132
click at [644, 355] on textarea "The passage outlines Rosalind Franklin as a gifted scientist, explaining that s…" at bounding box center [665, 383] width 961 height 132
click at [698, 353] on textarea "The passage outlines Rosalind Franklin as a gifted scientist, explaining that s…" at bounding box center [665, 383] width 961 height 132
click at [681, 353] on textarea "The passage outlines Rosalind Franklin as a gifted scientist, explaining that s…" at bounding box center [665, 383] width 961 height 132
click at [799, 363] on textarea "The passage outlines Rosalind Franklin as a gifted scientist, explaining that s…" at bounding box center [665, 383] width 961 height 132
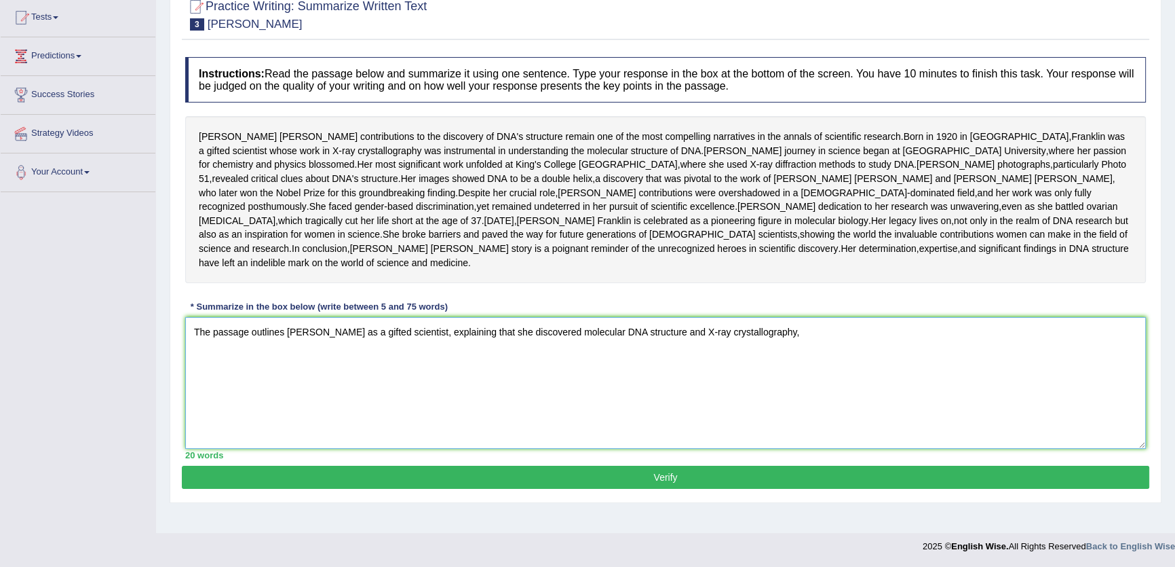
click at [799, 363] on textarea "The passage outlines Rosalind Franklin as a gifted scientist, explaining that s…" at bounding box center [665, 383] width 961 height 132
click at [1117, 370] on textarea "The passage outlines Rosalind Franklin as a gifted scientist, explaining that s…" at bounding box center [665, 383] width 961 height 132
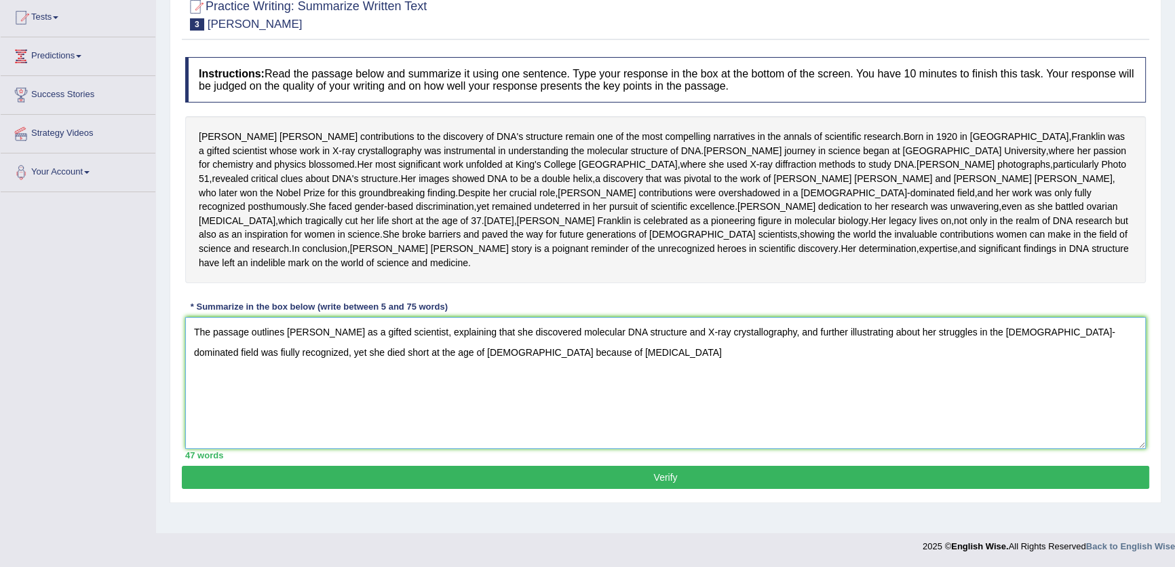
click at [1116, 354] on textarea "The passage outlines Rosalind Franklin as a gifted scientist, explaining that s…" at bounding box center [665, 383] width 961 height 132
click at [538, 391] on textarea "The passage outlines Rosalind Franklin as a gifted scientist, explaining that s…" at bounding box center [665, 383] width 961 height 132
click at [363, 348] on textarea "The passage outlines Rosalind Franklin as a gifted scientist, explaining that s…" at bounding box center [665, 383] width 961 height 132
click at [443, 353] on textarea "The passage outlines Rosalind Franklin as a gifted scientist, explaining that s…" at bounding box center [665, 383] width 961 height 132
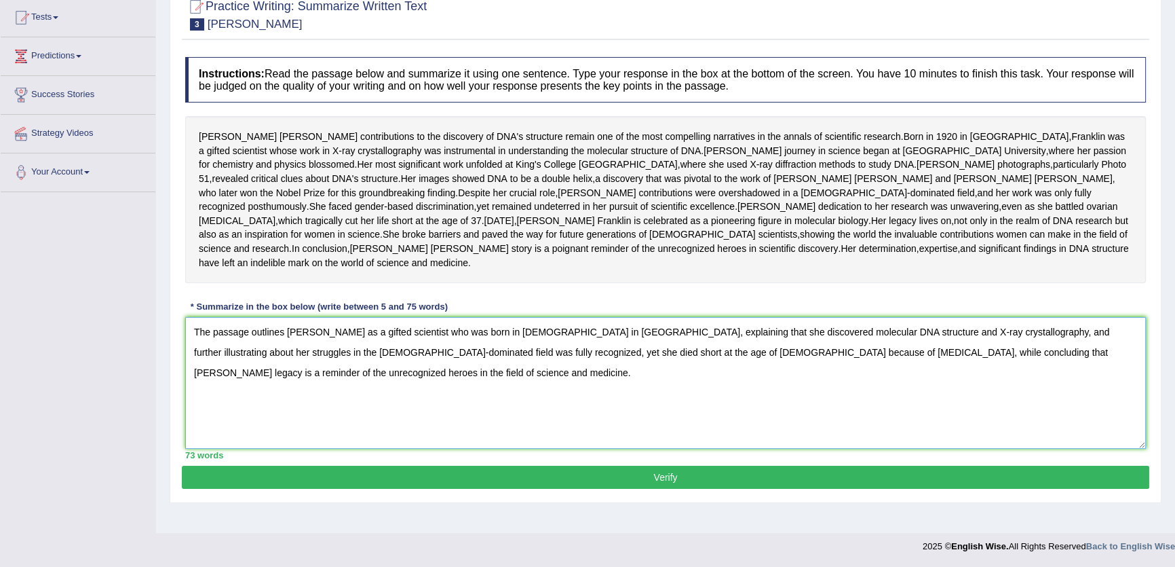
drag, startPoint x: 387, startPoint y: 373, endPoint x: 302, endPoint y: 370, distance: 85.5
click at [302, 370] on textarea "The passage outlines Rosalind Franklin as a gifted scientist who was born in 19…" at bounding box center [665, 383] width 961 height 132
click at [318, 376] on textarea "The passage outlines Rosalind Franklin as a gifted scientist who was born in 19…" at bounding box center [665, 383] width 961 height 132
click at [361, 398] on textarea "The passage outlines Rosalind Franklin as a gifted scientist who was born in 19…" at bounding box center [665, 383] width 961 height 132
drag, startPoint x: 1081, startPoint y: 377, endPoint x: 195, endPoint y: 373, distance: 886.1
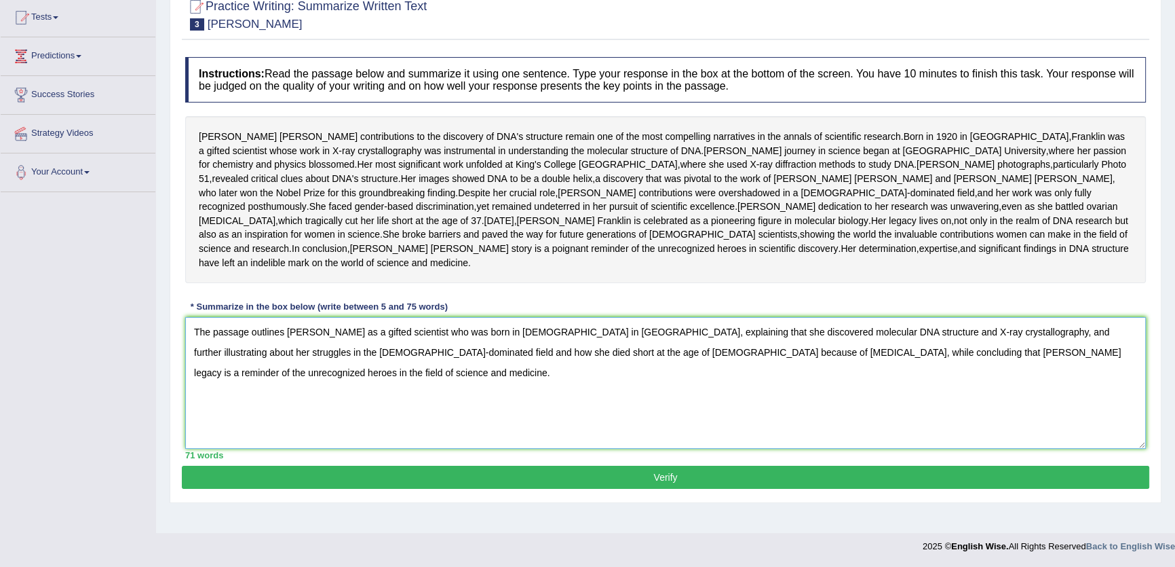
click at [68, 322] on div "Toggle navigation Home Practice Questions Speaking Practice Read Aloud Repeat S…" at bounding box center [587, 207] width 1175 height 706
click at [945, 409] on textarea "The passage outlines Rosalind Franklin as a gifted scientist who was born in 19…" at bounding box center [665, 383] width 961 height 132
type textarea "The passage outlines Rosalind Franklin as a gifted scientist who was born in 19…"
click at [940, 489] on button "Verify" at bounding box center [666, 476] width 968 height 23
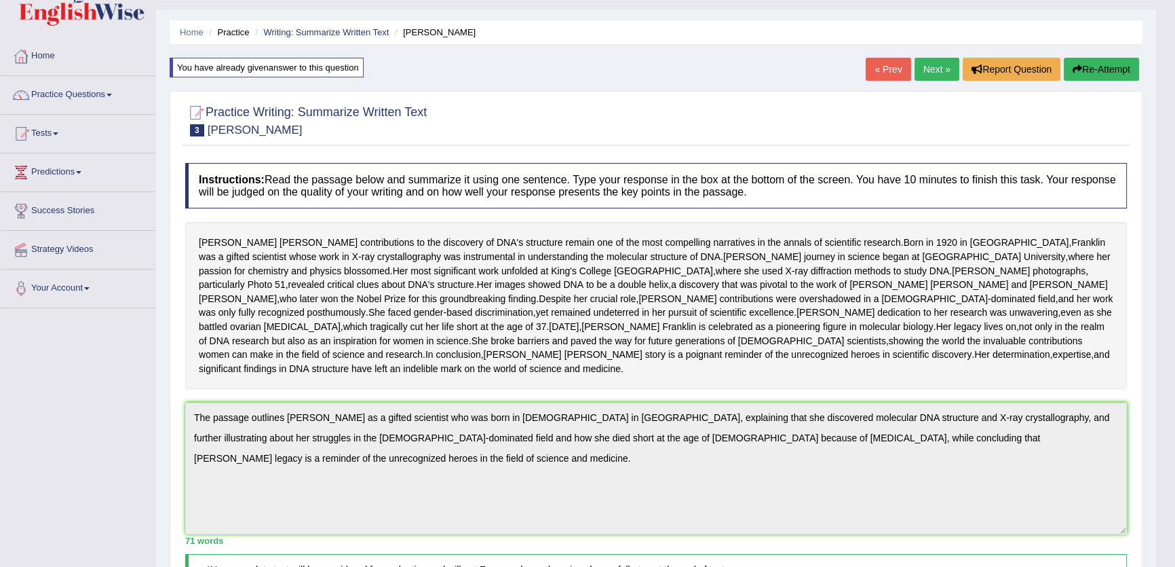
scroll to position [277, 0]
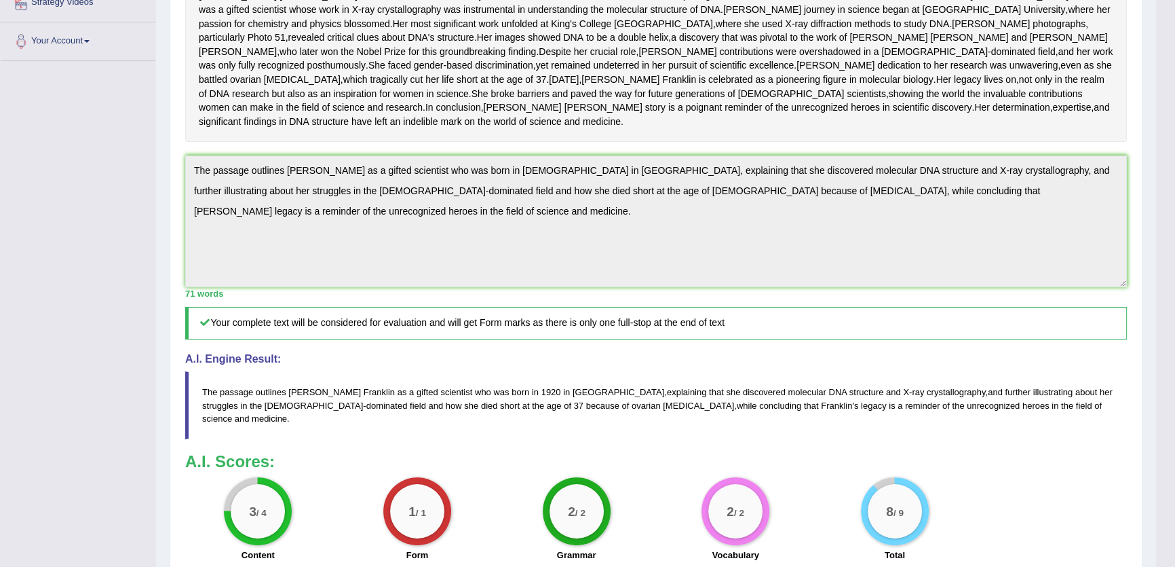
click at [114, 162] on div "Toggle navigation Home Practice Questions Speaking Practice Read Aloud Repeat S…" at bounding box center [578, 205] width 1156 height 965
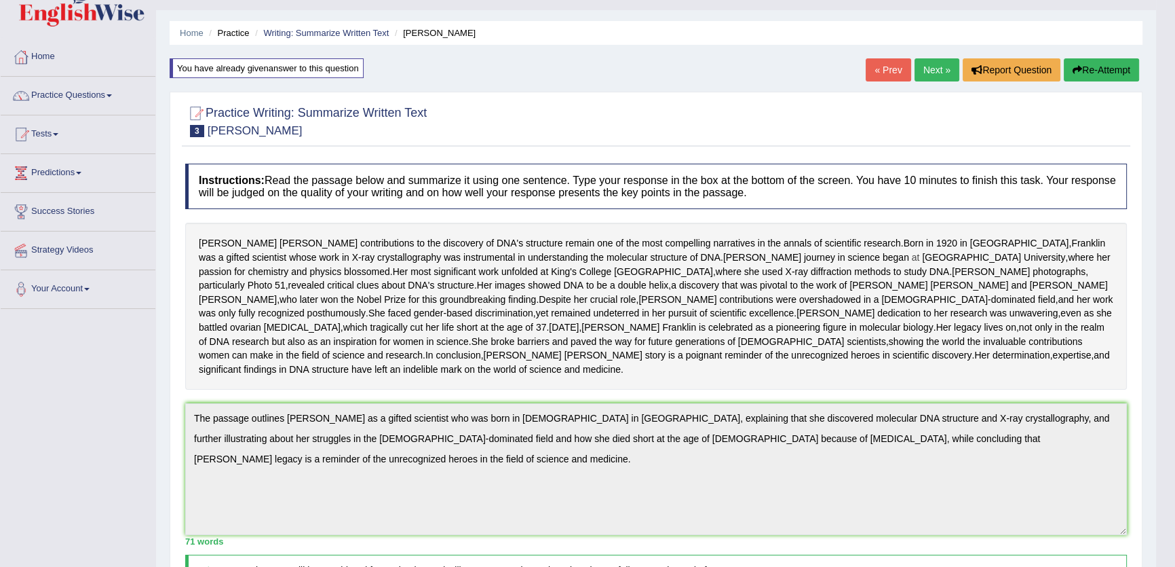
scroll to position [0, 0]
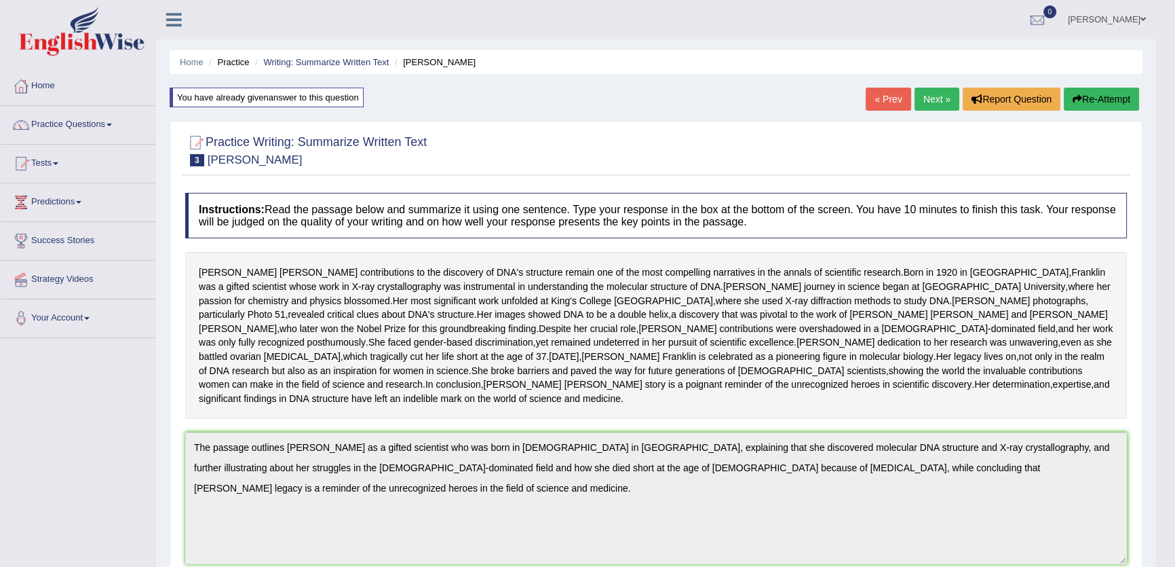
click at [1101, 106] on button "Re-Attempt" at bounding box center [1101, 99] width 75 height 23
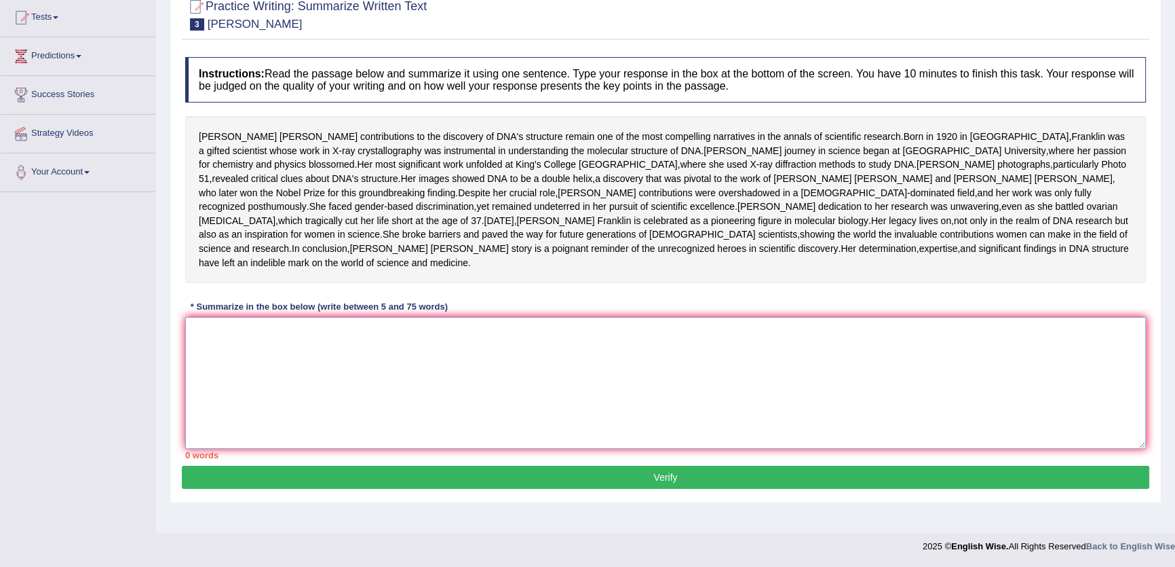
paste textarea "The passage outlines Rosalind Franklin as a gifted scientist who was born in 19…"
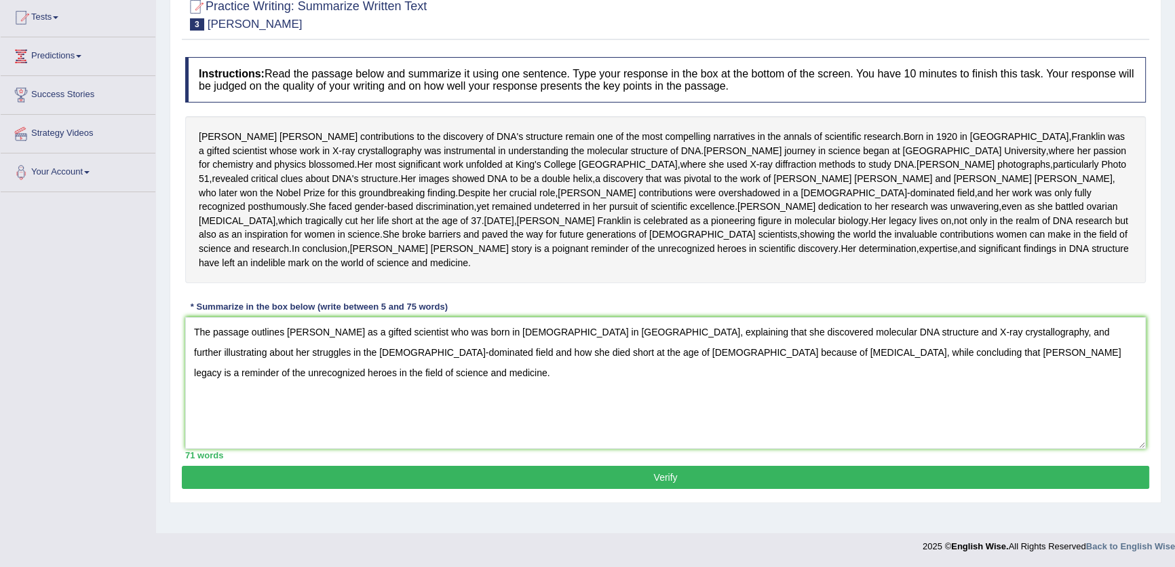
click at [444, 524] on div "Home Practice Writing: Summarize Written Text Rosalid Franklin You have already…" at bounding box center [665, 193] width 1019 height 678
click at [837, 355] on textarea "The passage outlines Rosalind Franklin as a gifted scientist who was born in 19…" at bounding box center [665, 383] width 961 height 132
drag, startPoint x: 580, startPoint y: 348, endPoint x: 491, endPoint y: 357, distance: 90.0
click at [491, 358] on textarea "The passage outlines Rosalind Franklin as a gifted scientist who was born in 19…" at bounding box center [665, 383] width 961 height 132
click at [526, 379] on textarea "The passage outlines [PERSON_NAME] as a gifted scientist who won the Nobel Priz…" at bounding box center [665, 383] width 961 height 132
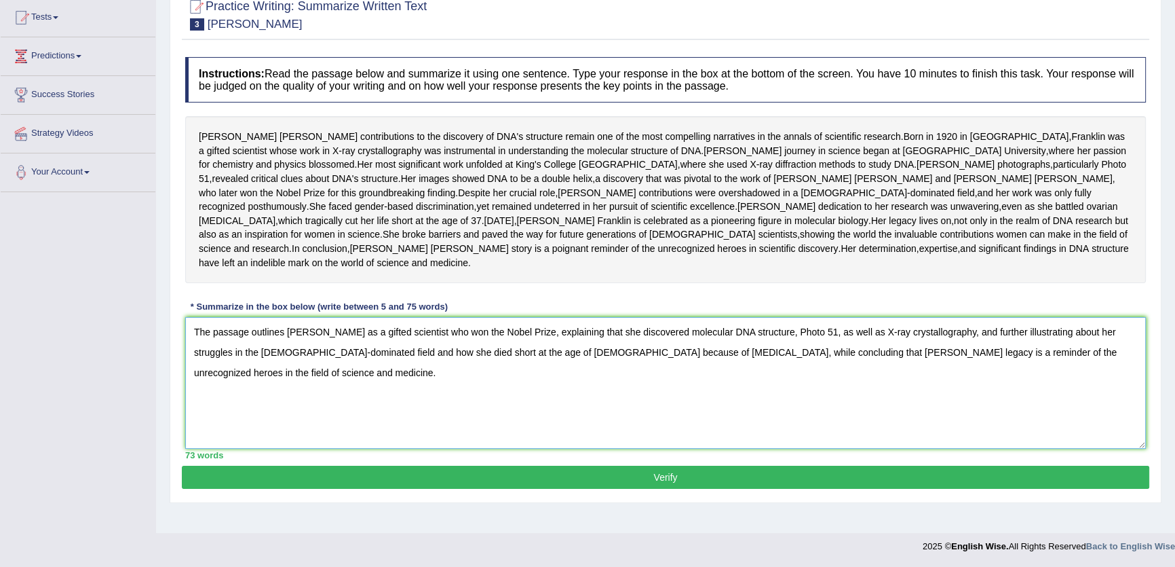
type textarea "The passage outlines [PERSON_NAME] as a gifted scientist who won the Nobel Priz…"
drag, startPoint x: 704, startPoint y: 496, endPoint x: 706, endPoint y: 485, distance: 10.9
click at [706, 485] on button "Verify" at bounding box center [666, 476] width 968 height 23
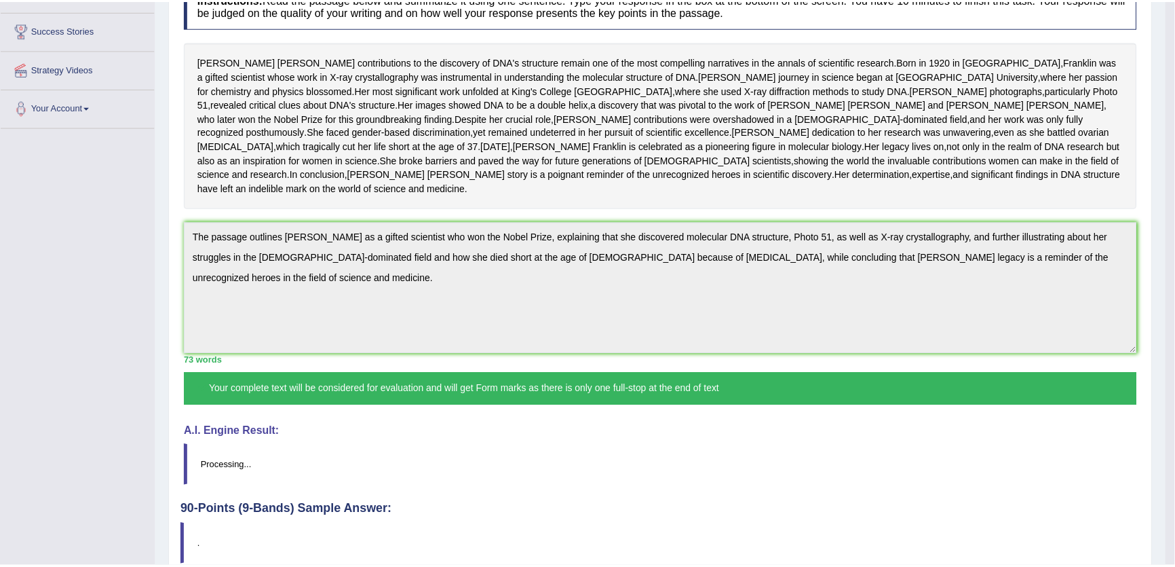
scroll to position [291, 0]
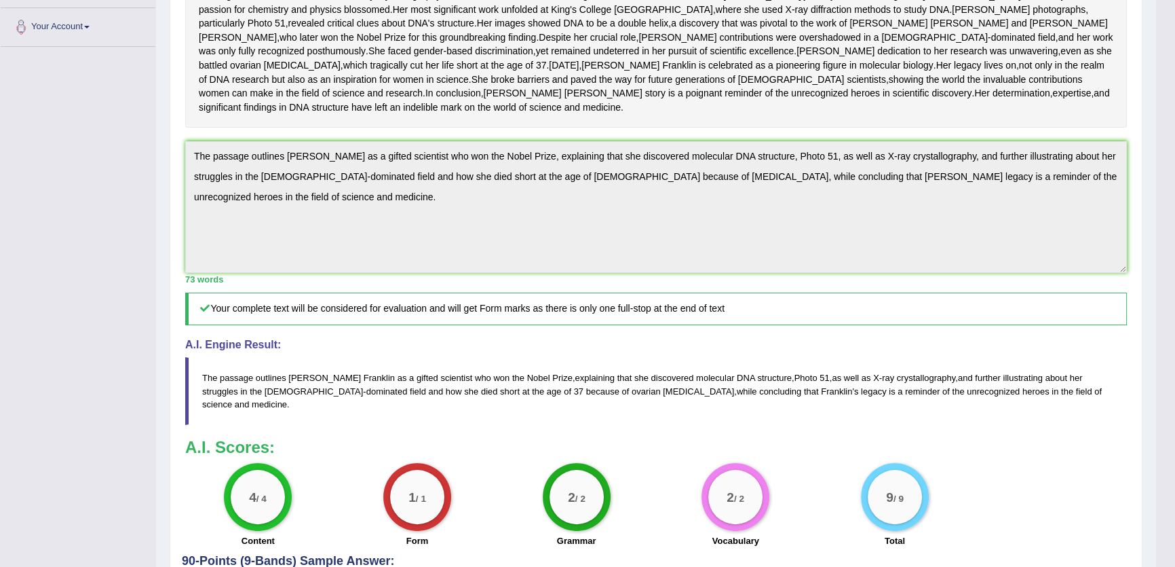
click at [157, 220] on div "Home Practice Writing: Summarize Written Text Rosalid Franklin You have already…" at bounding box center [656, 178] width 1000 height 938
click at [172, 190] on div "Practice Writing: Summarize Written Text 3 Rosalid Franklin Instructions: Read …" at bounding box center [656, 233] width 973 height 807
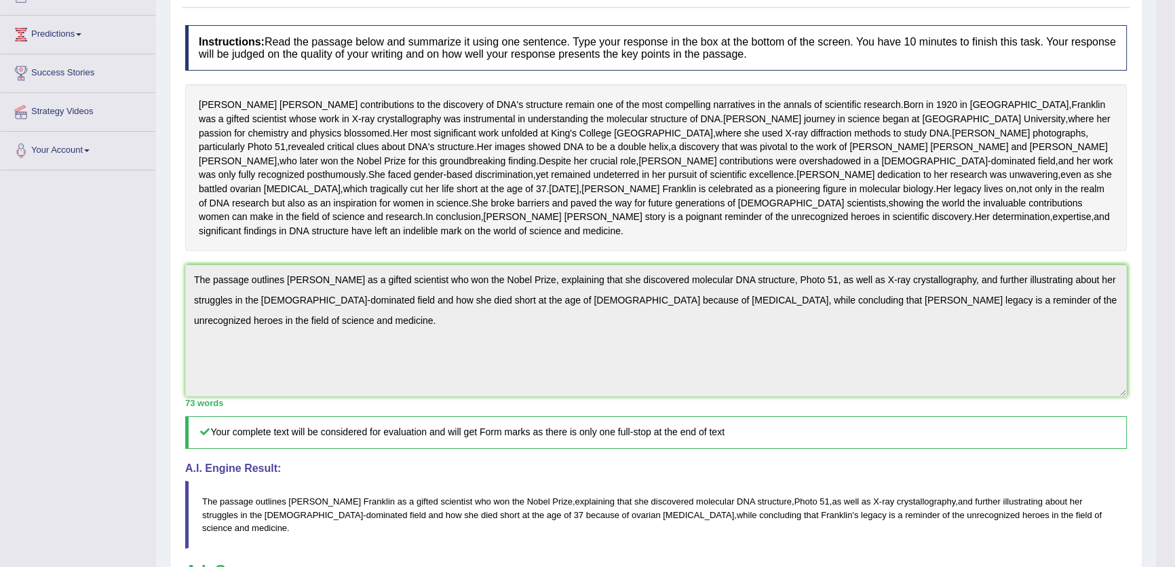
scroll to position [0, 0]
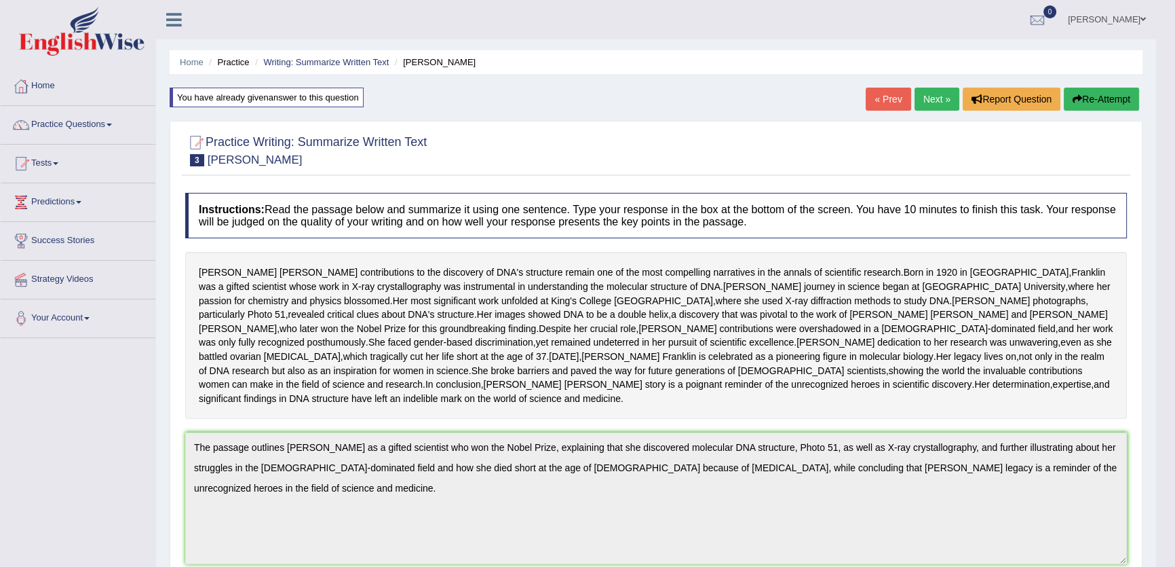
click at [1092, 92] on button "Re-Attempt" at bounding box center [1101, 99] width 75 height 23
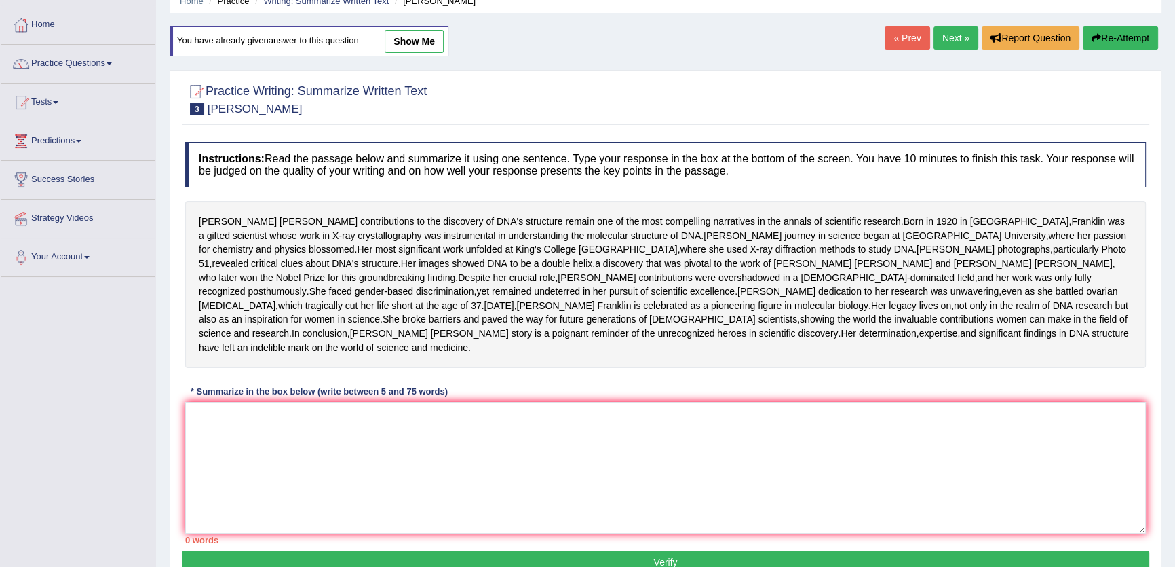
click at [434, 41] on link "show me" at bounding box center [414, 41] width 59 height 23
type textarea "The passage outlines [PERSON_NAME] as a gifted scientist who won the Nobel Priz…"
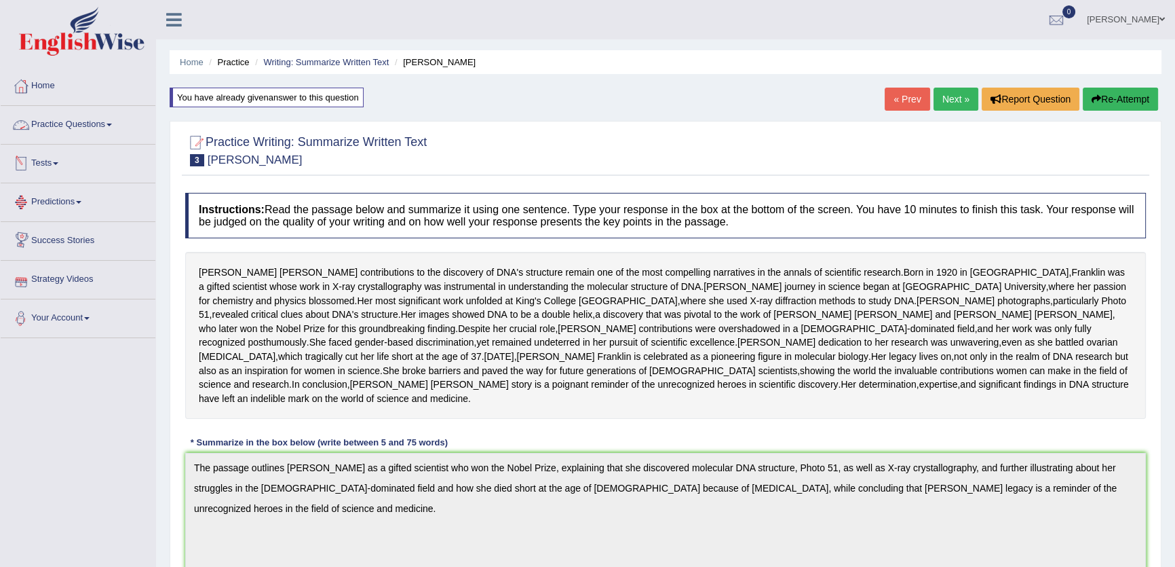
click at [133, 120] on link "Practice Questions" at bounding box center [78, 123] width 155 height 34
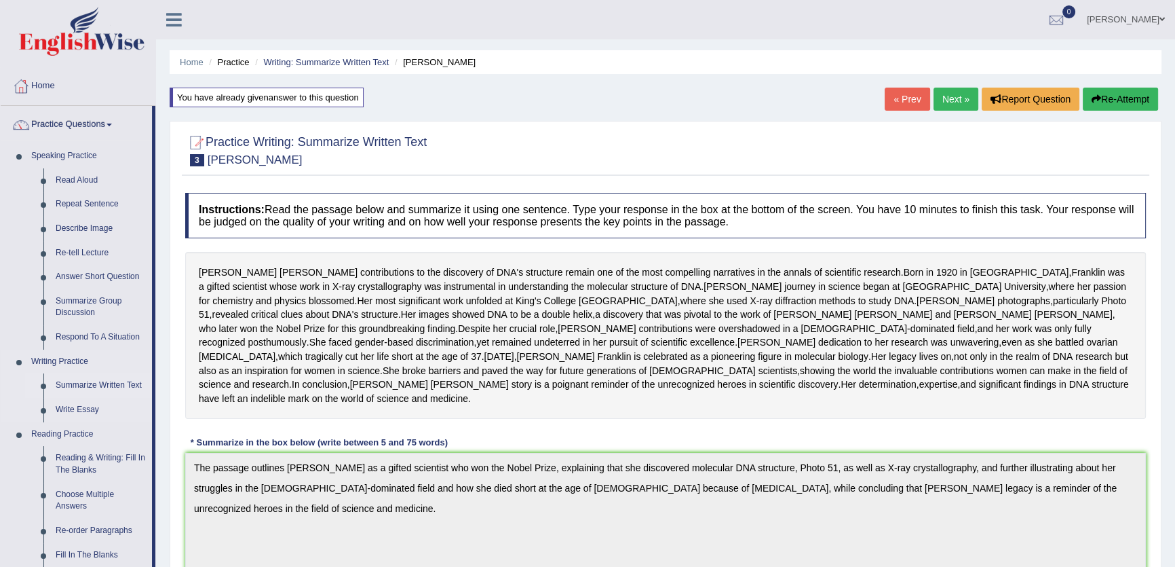
click at [111, 389] on link "Summarize Written Text" at bounding box center [101, 385] width 102 height 24
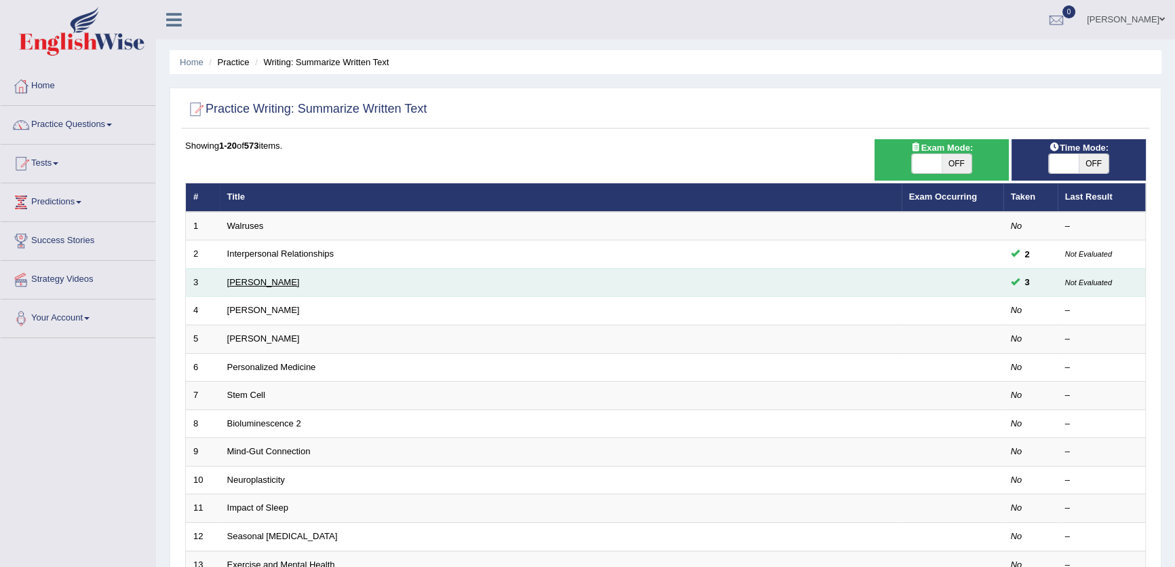
click at [254, 282] on link "[PERSON_NAME]" at bounding box center [263, 282] width 73 height 10
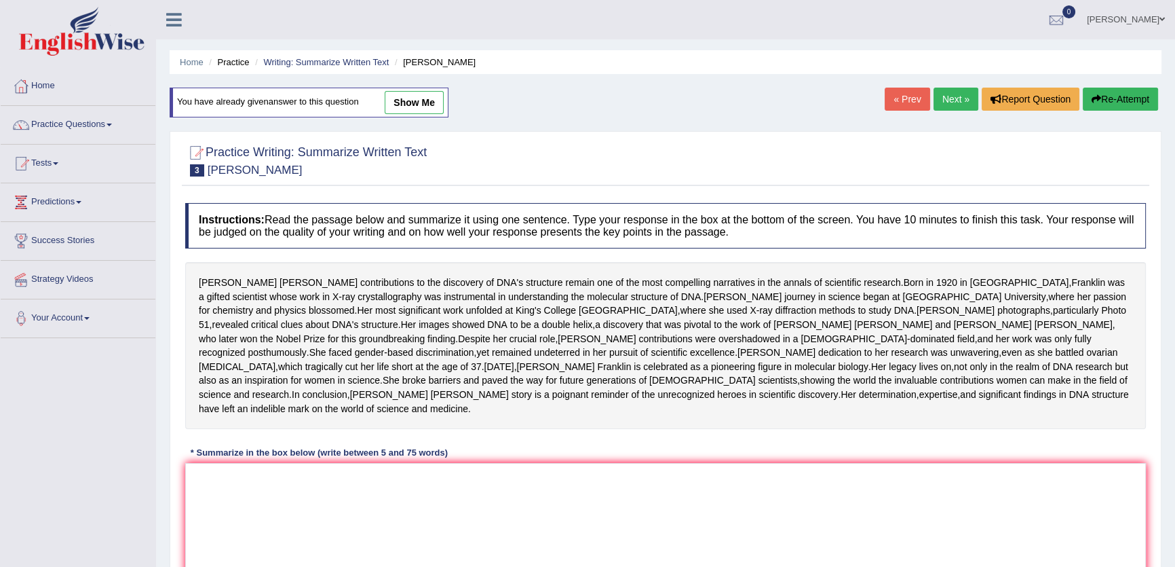
click at [410, 104] on link "show me" at bounding box center [414, 102] width 59 height 23
type textarea "The passage outlines Rosalind Franklin as a gifted scientist who won the Nobel …"
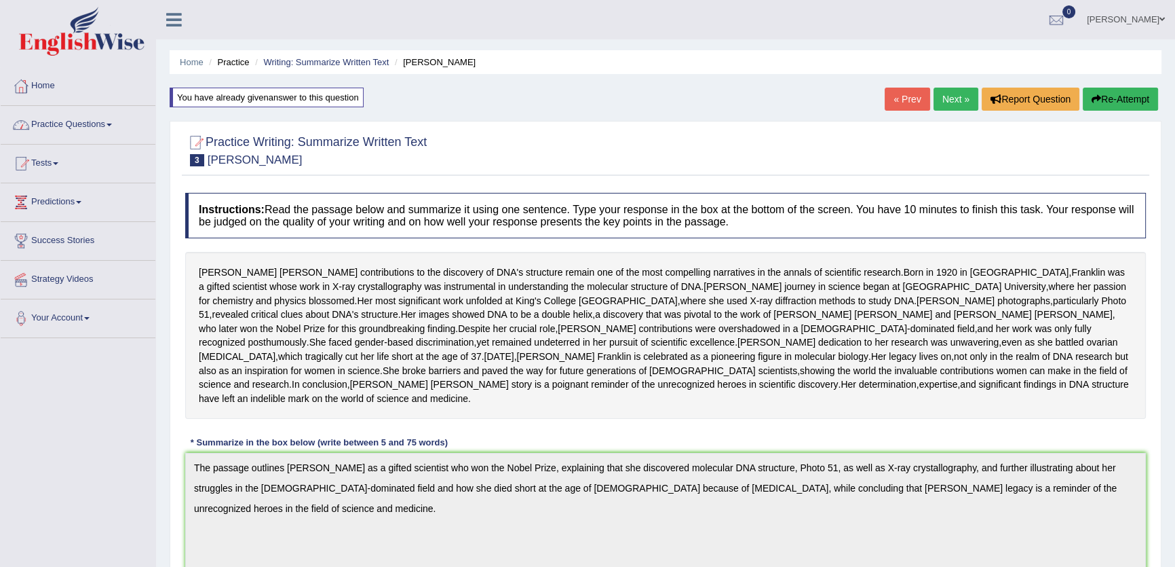
click at [87, 123] on link "Practice Questions" at bounding box center [78, 123] width 155 height 34
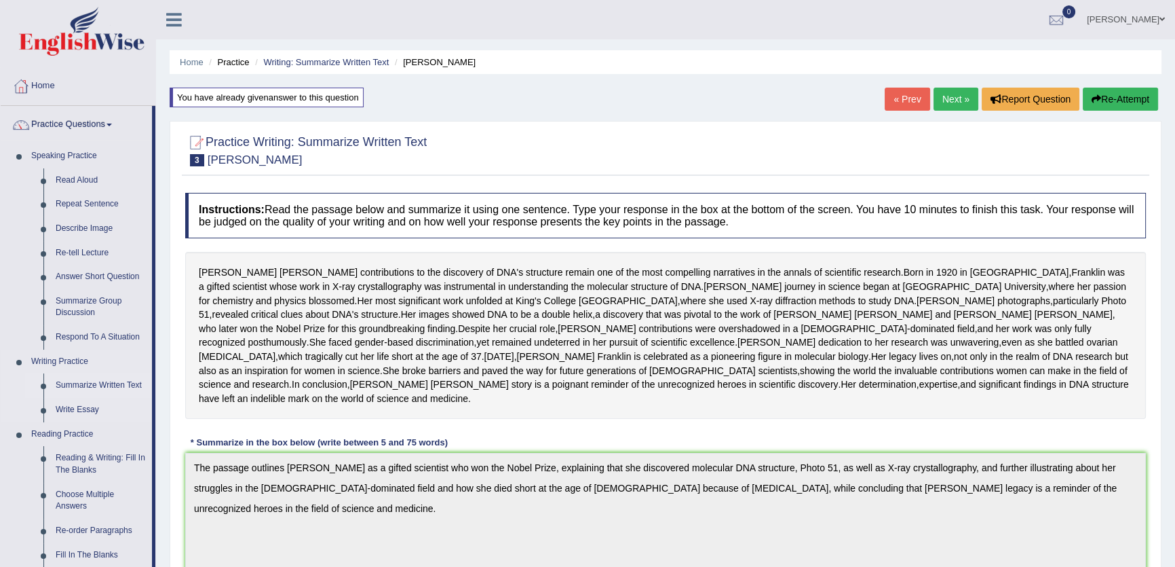
click at [120, 384] on link "Summarize Written Text" at bounding box center [101, 385] width 102 height 24
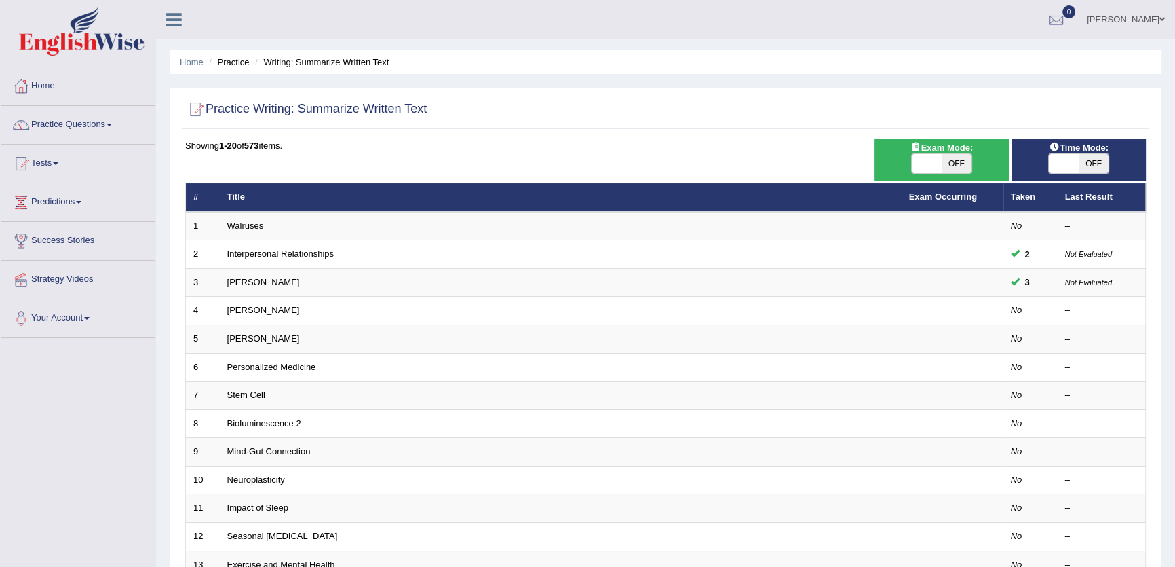
click at [1084, 162] on span "OFF" at bounding box center [1094, 163] width 30 height 19
checkbox input "true"
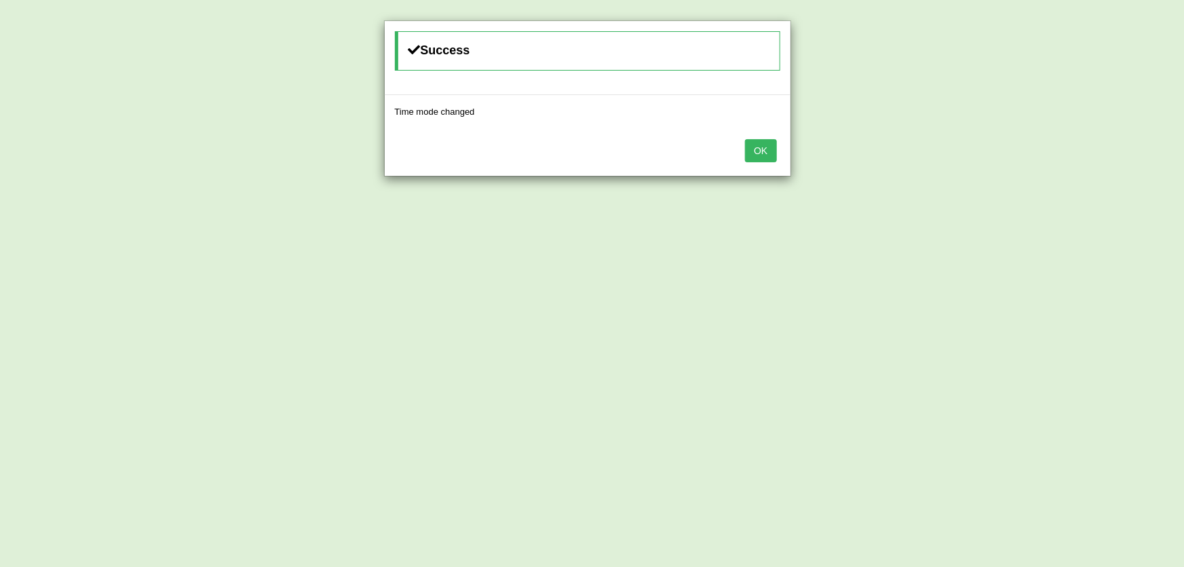
click at [753, 152] on button "OK" at bounding box center [760, 150] width 31 height 23
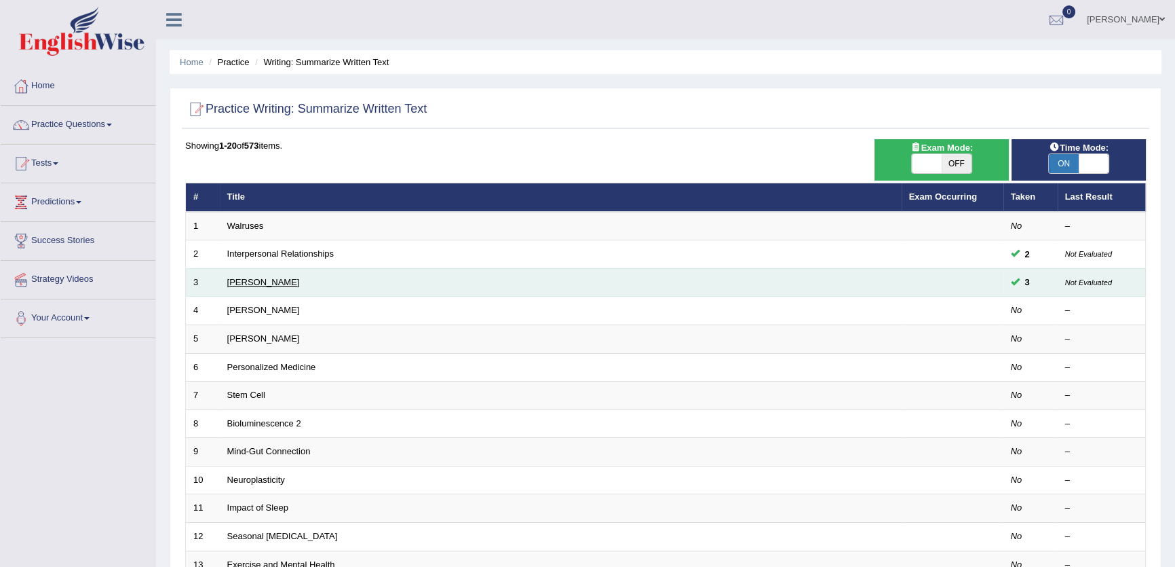
click at [248, 286] on link "Rosalid Franklin" at bounding box center [263, 282] width 73 height 10
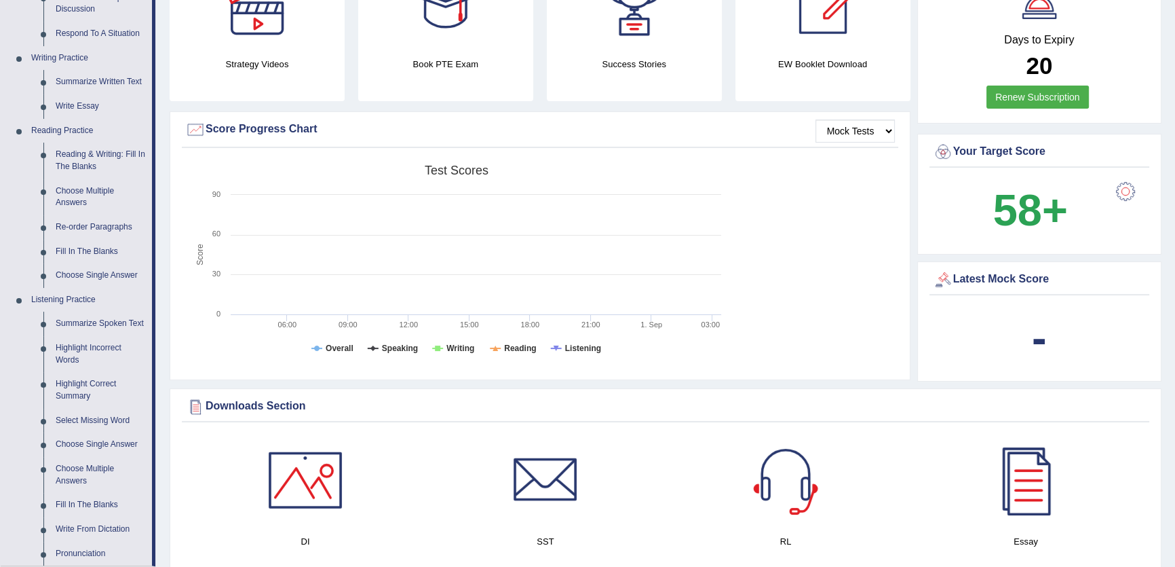
scroll to position [308, 0]
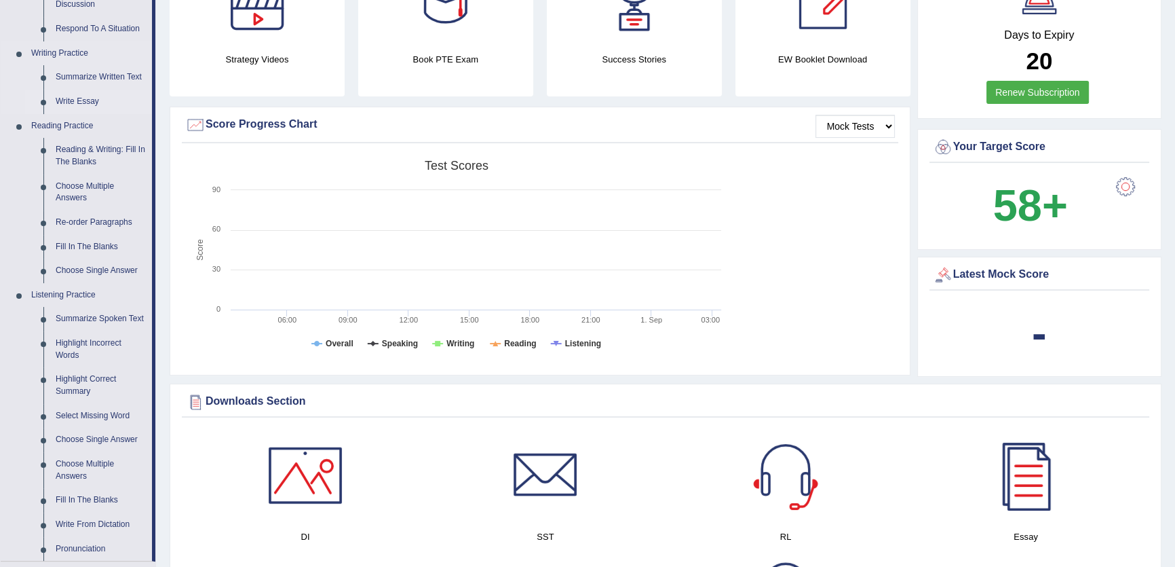
click at [85, 102] on link "Write Essay" at bounding box center [101, 102] width 102 height 24
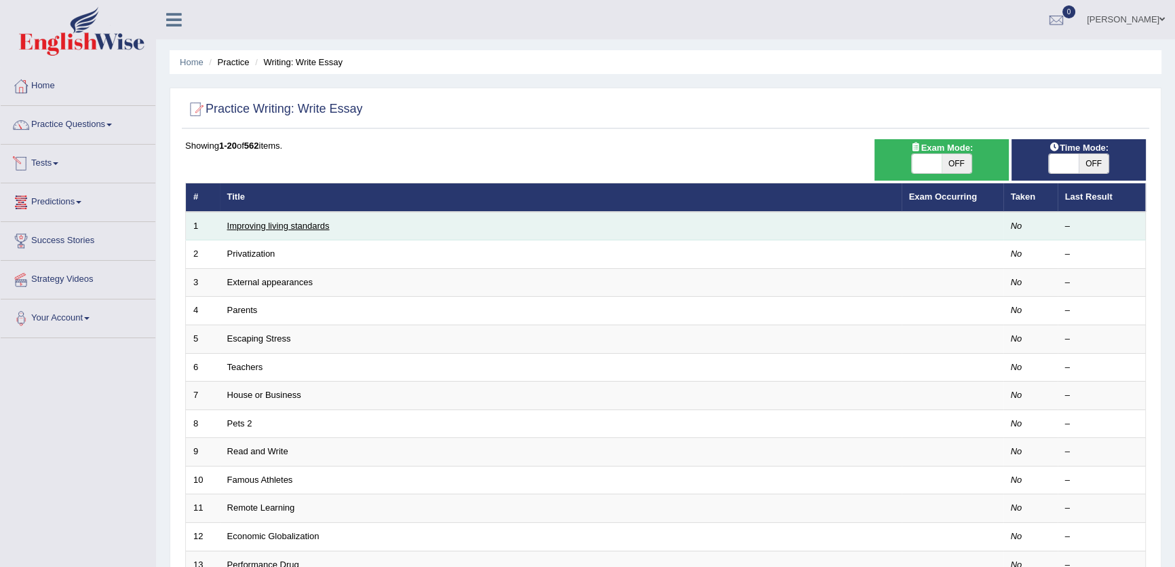
drag, startPoint x: 282, startPoint y: 215, endPoint x: 282, endPoint y: 223, distance: 7.5
click at [282, 223] on td "Improving living standards" at bounding box center [561, 226] width 682 height 28
click at [282, 223] on link "Improving living standards" at bounding box center [278, 226] width 102 height 10
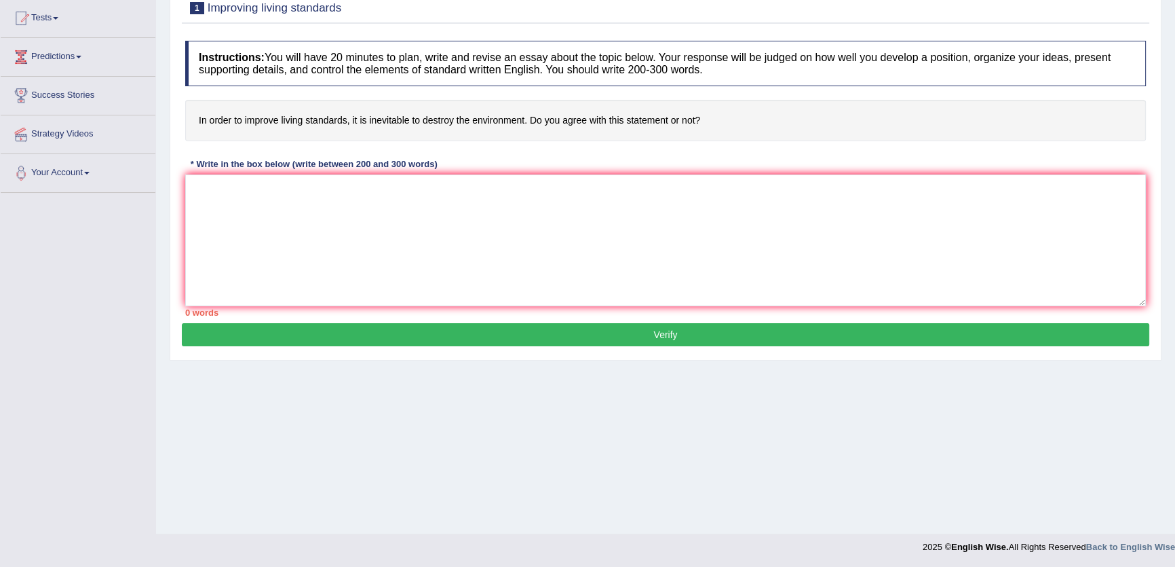
scroll to position [145, 0]
click at [362, 224] on textarea at bounding box center [665, 240] width 961 height 132
type textarea "gbgbgbg"
click at [704, 331] on button "Verify" at bounding box center [666, 334] width 968 height 23
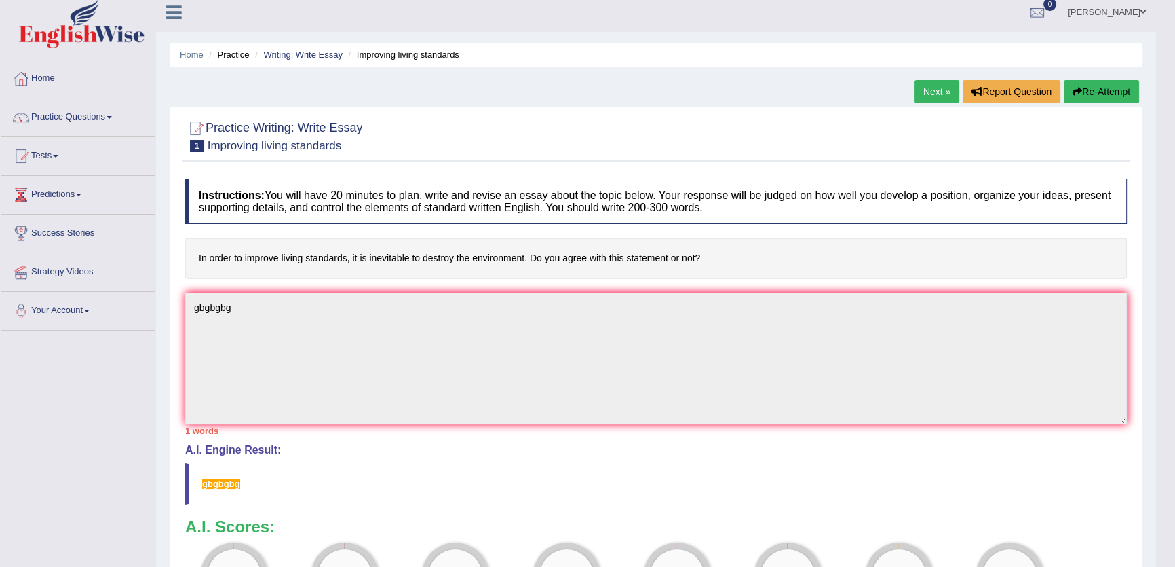
scroll to position [0, 0]
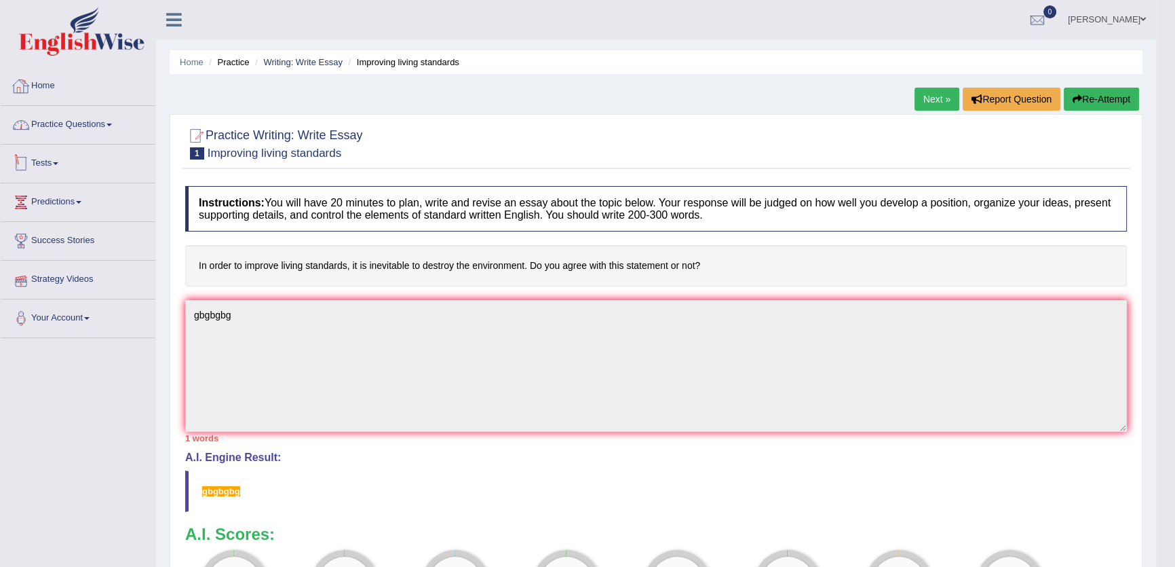
click at [75, 95] on link "Home" at bounding box center [78, 84] width 155 height 34
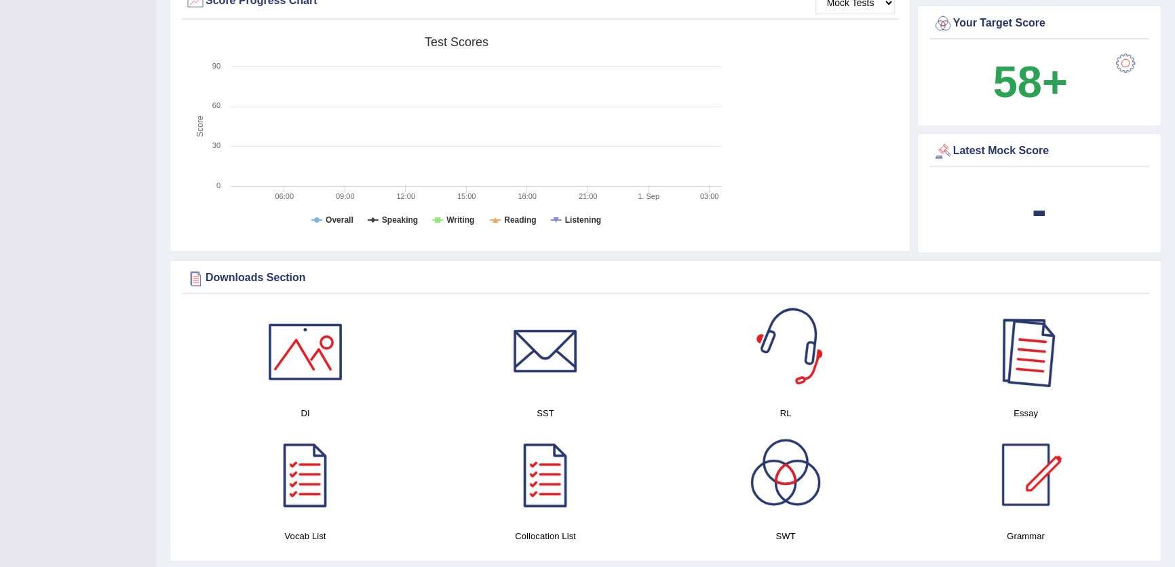
click at [1047, 377] on div at bounding box center [1025, 351] width 95 height 95
click at [1007, 368] on div at bounding box center [1025, 351] width 95 height 95
click at [1003, 343] on div at bounding box center [1025, 351] width 95 height 95
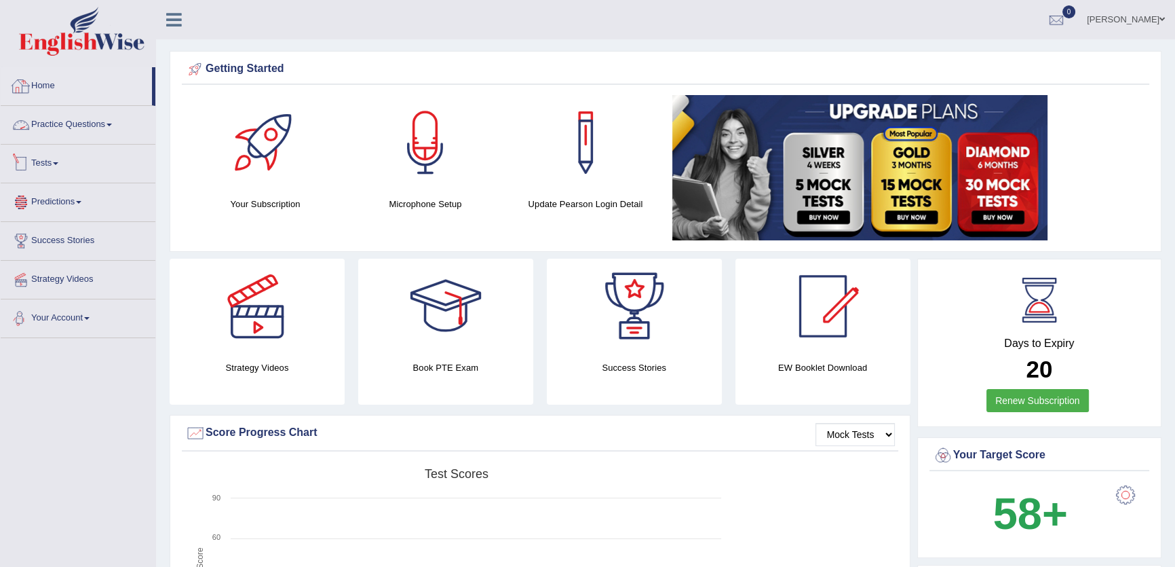
click at [102, 119] on link "Practice Questions" at bounding box center [78, 123] width 155 height 34
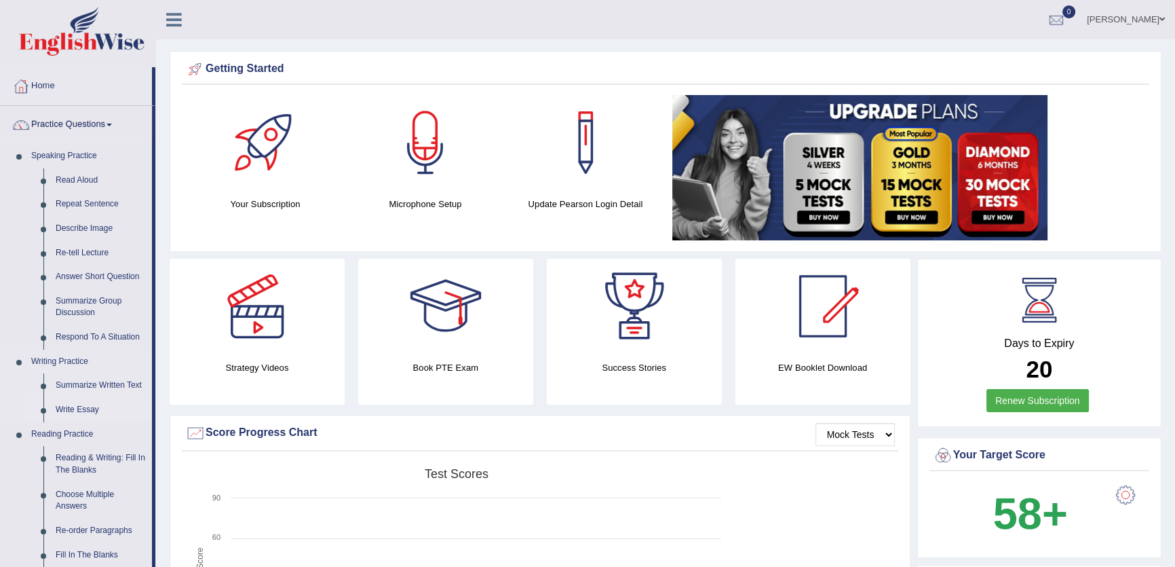
click at [78, 413] on link "Write Essay" at bounding box center [101, 410] width 102 height 24
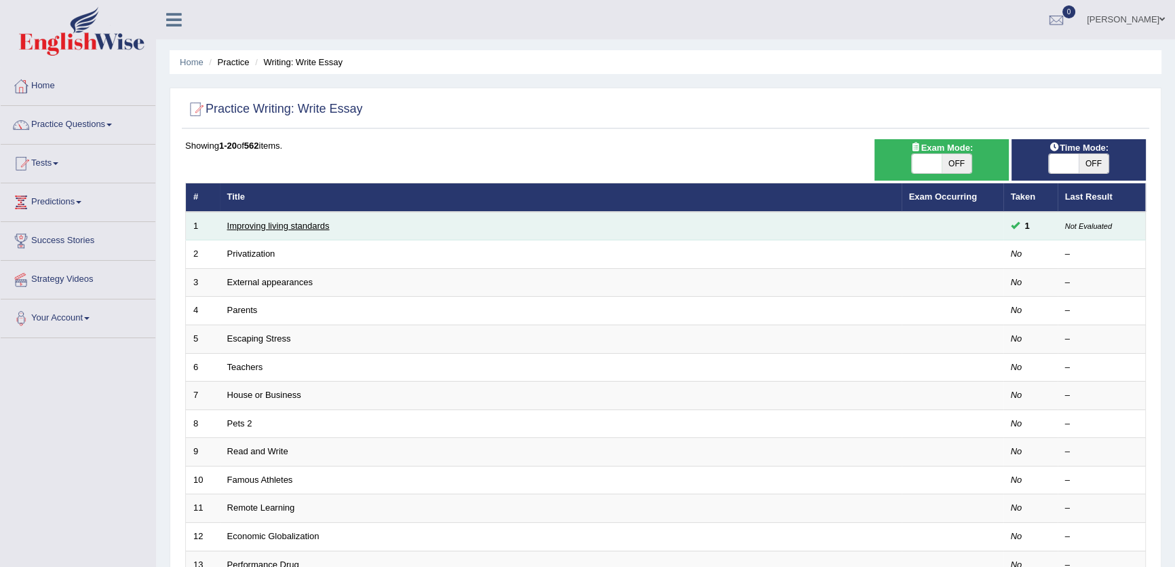
click at [278, 230] on link "Improving living standards" at bounding box center [278, 226] width 102 height 10
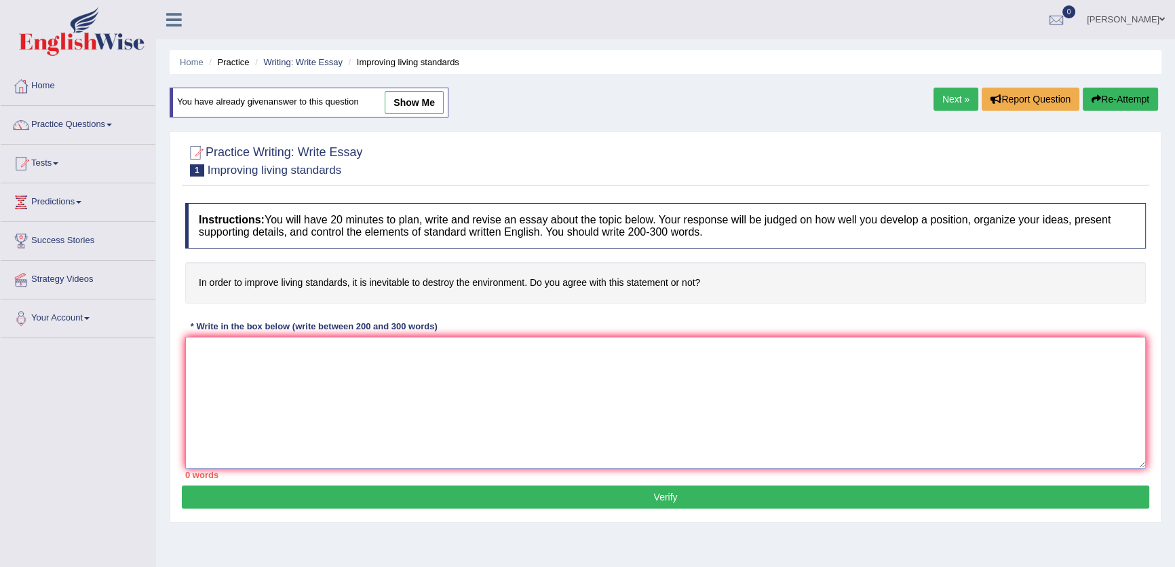
click at [339, 360] on textarea at bounding box center [665, 403] width 961 height 132
type textarea "nnnnnnnnnnnnnnnnnnnnn nnnnnnnnnnnnnnnnnnnnnnnnnnnnn nnnnnnnnnnnnnnnnnnnnnnnnnnn…"
click at [44, 84] on link "Home" at bounding box center [78, 84] width 155 height 34
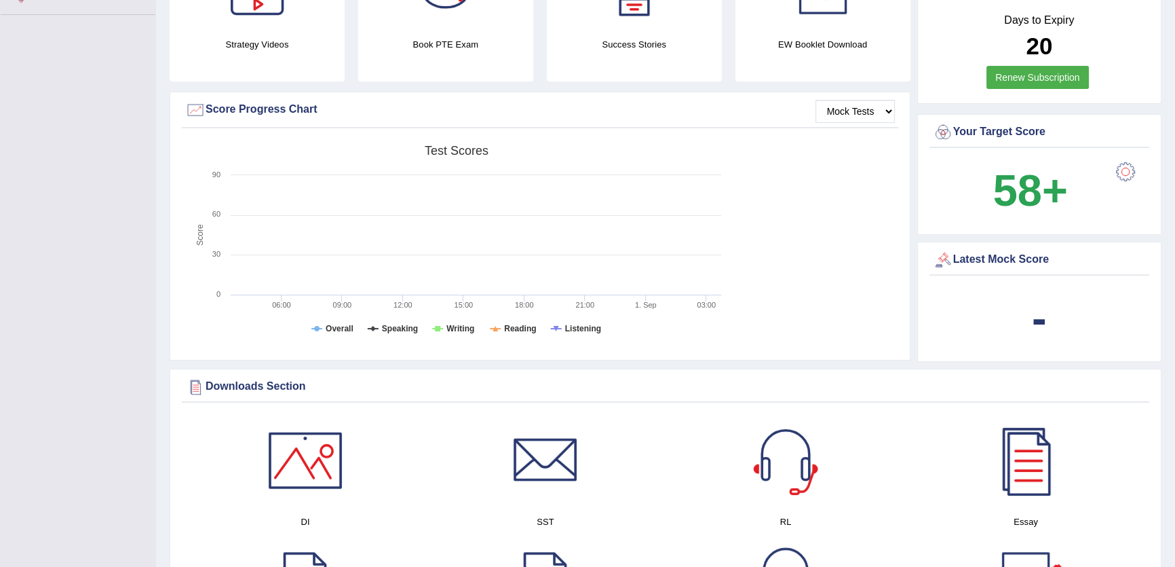
scroll to position [432, 0]
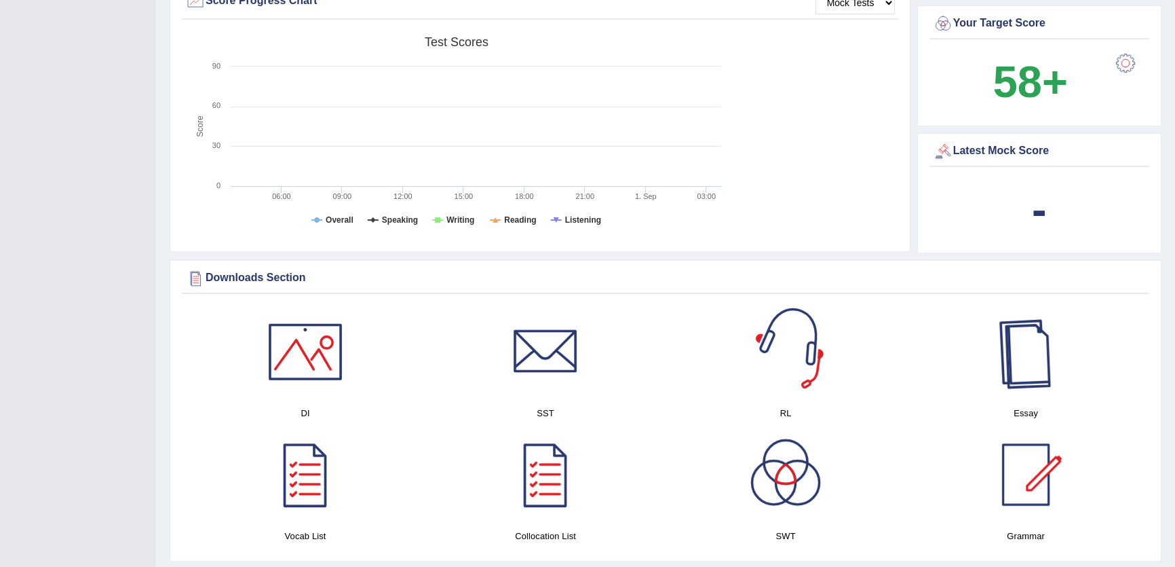
click at [1016, 381] on div at bounding box center [1025, 351] width 95 height 95
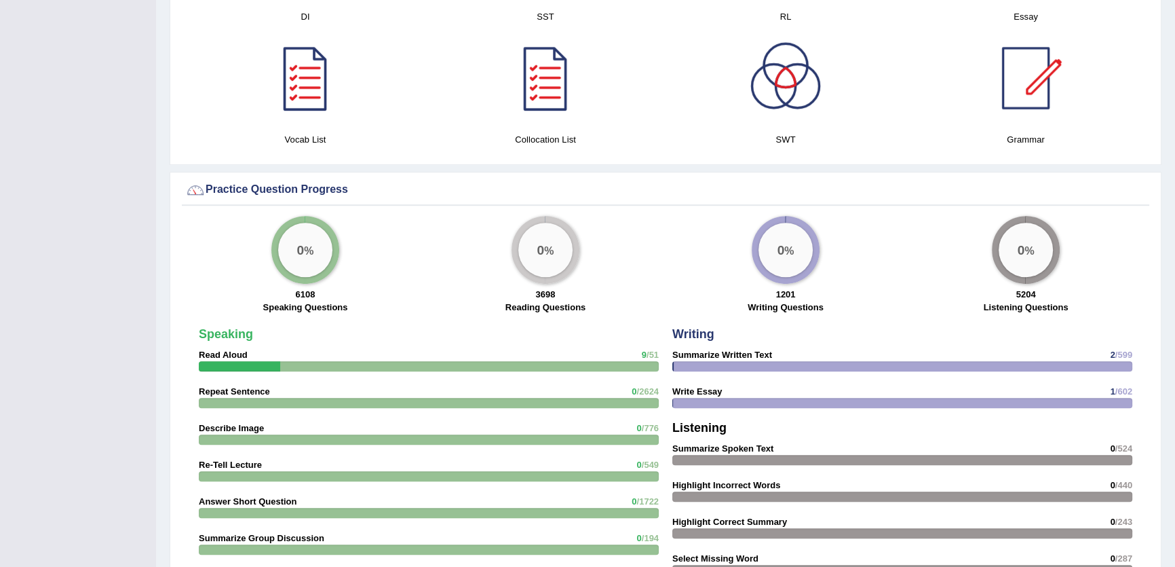
scroll to position [740, 0]
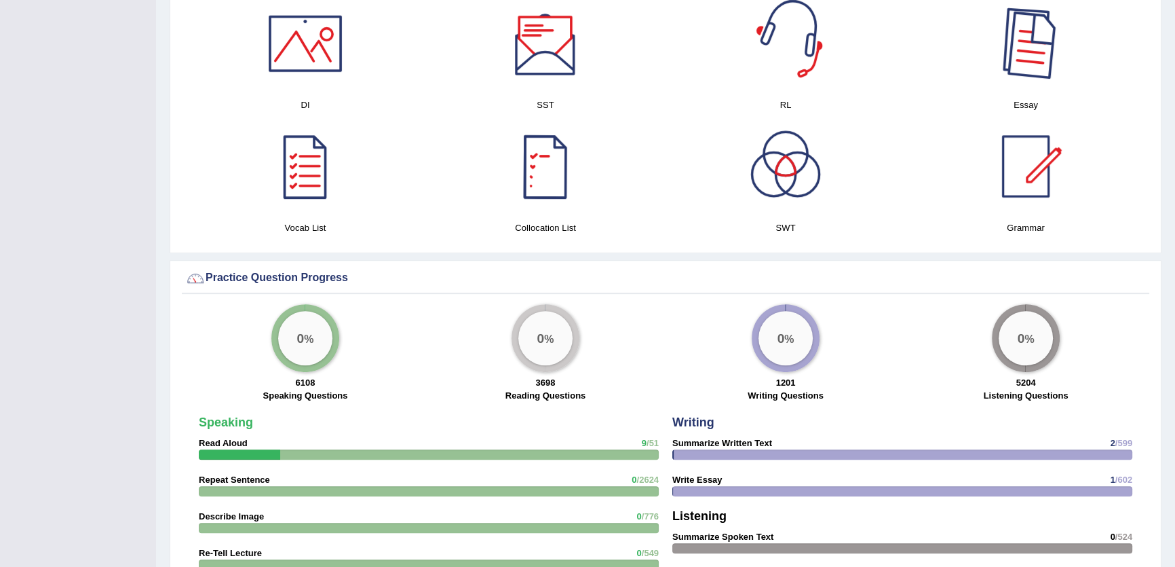
click at [1038, 43] on div at bounding box center [1025, 43] width 95 height 95
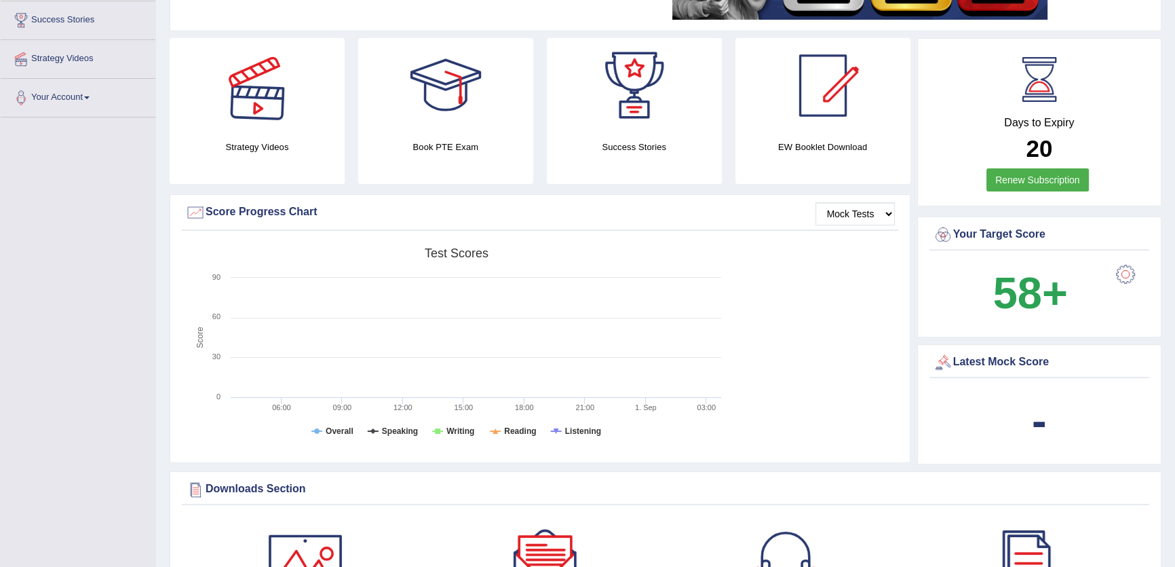
scroll to position [61, 0]
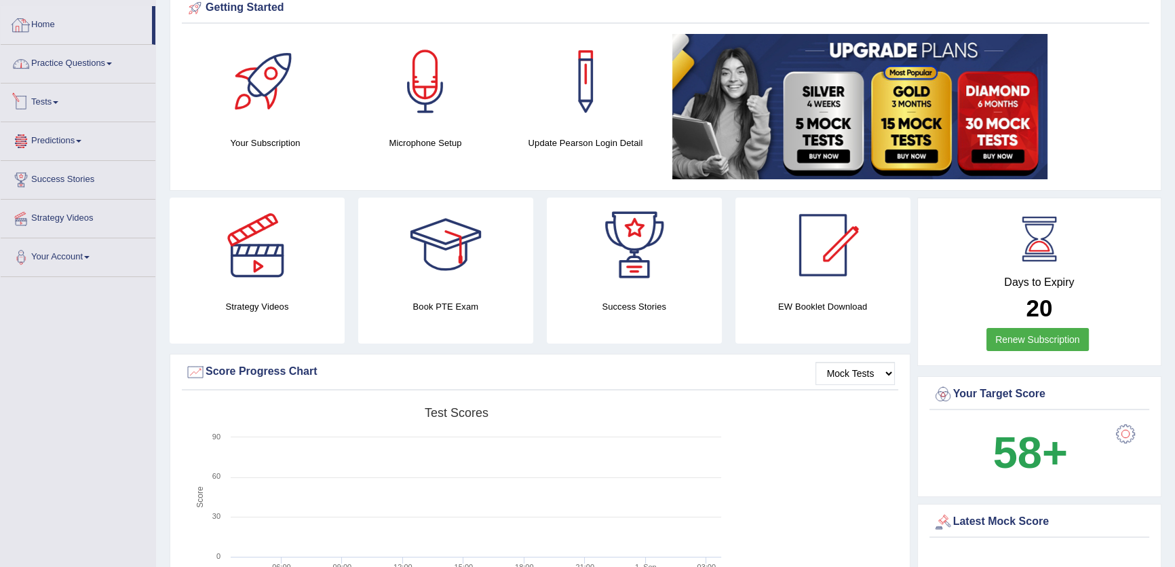
click at [75, 60] on link "Practice Questions" at bounding box center [78, 62] width 155 height 34
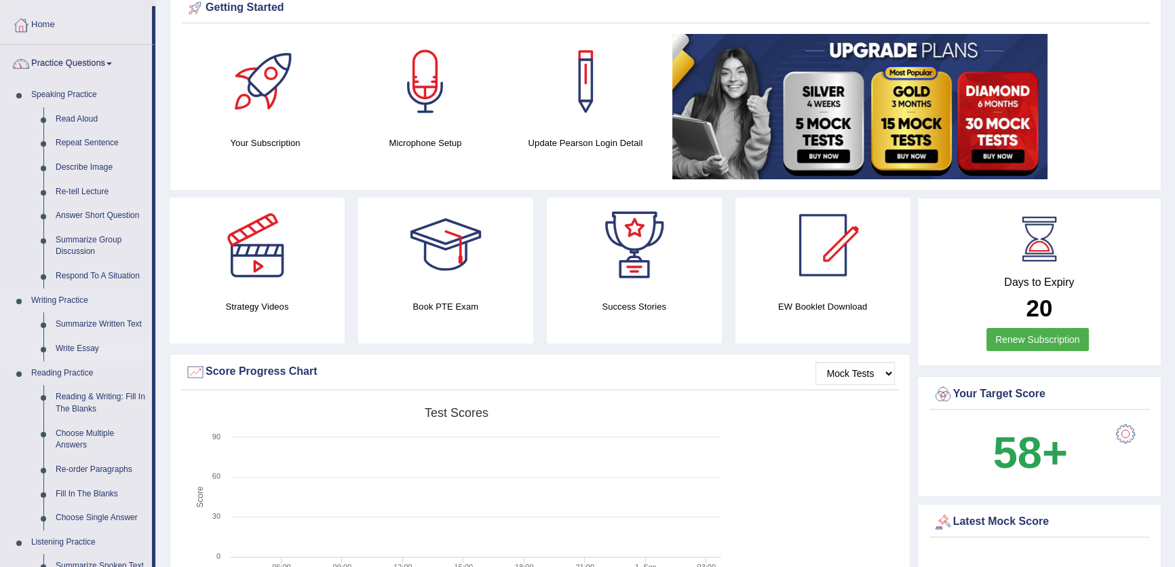
click at [79, 348] on link "Write Essay" at bounding box center [101, 349] width 102 height 24
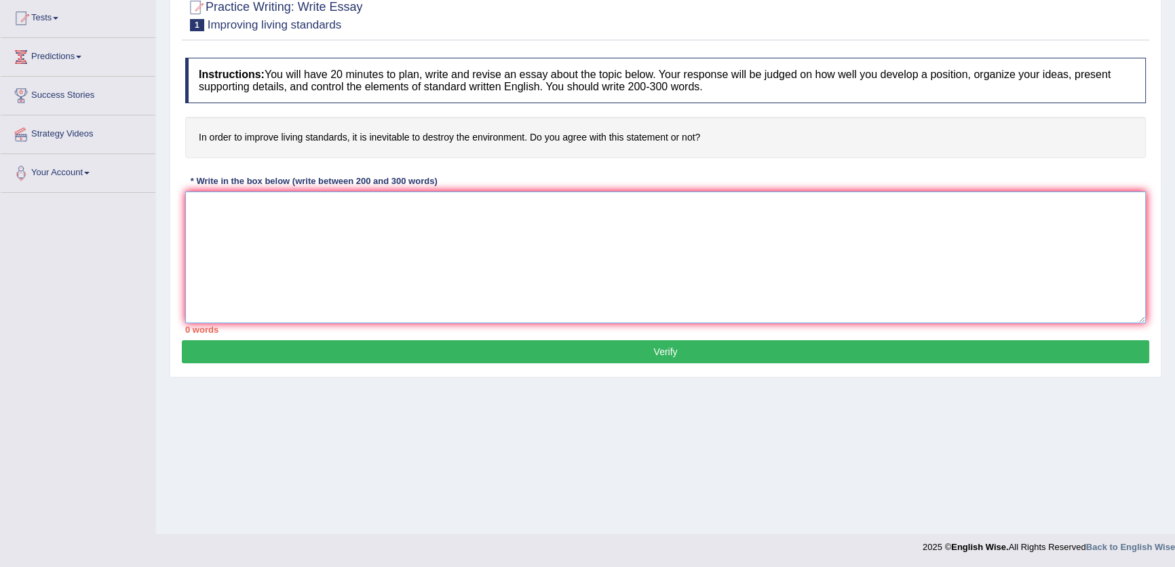
click at [441, 247] on textarea at bounding box center [665, 257] width 961 height 132
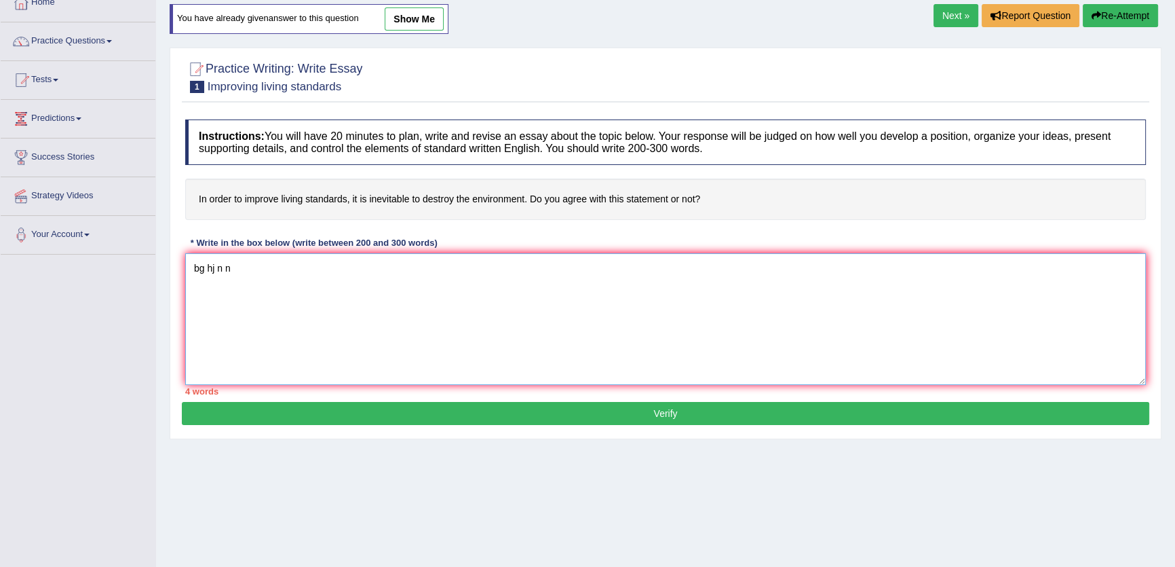
type textarea "bg hj n n"
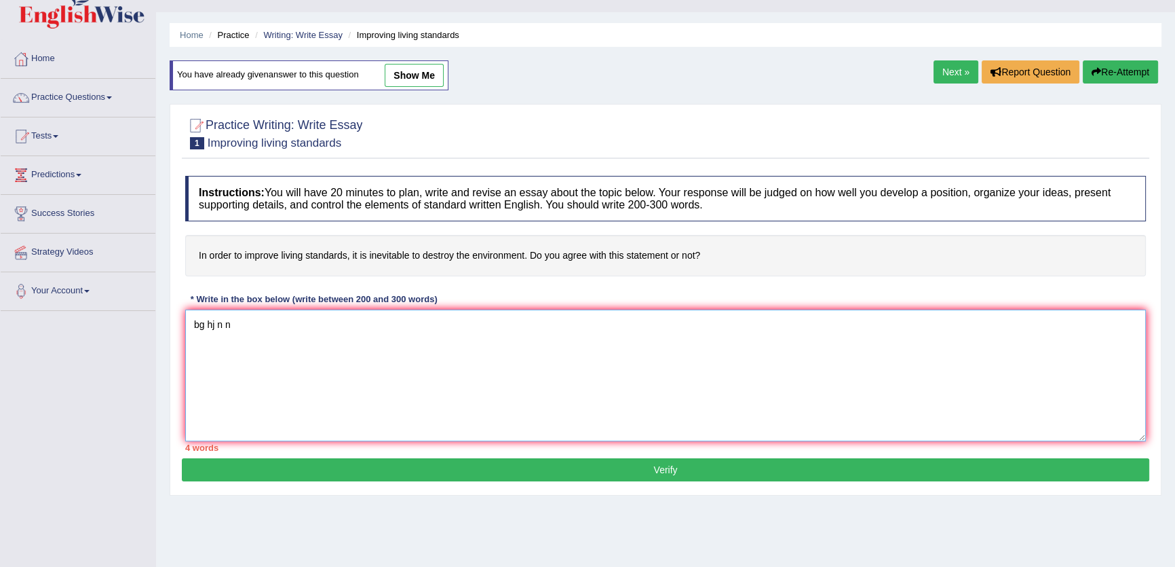
scroll to position [0, 0]
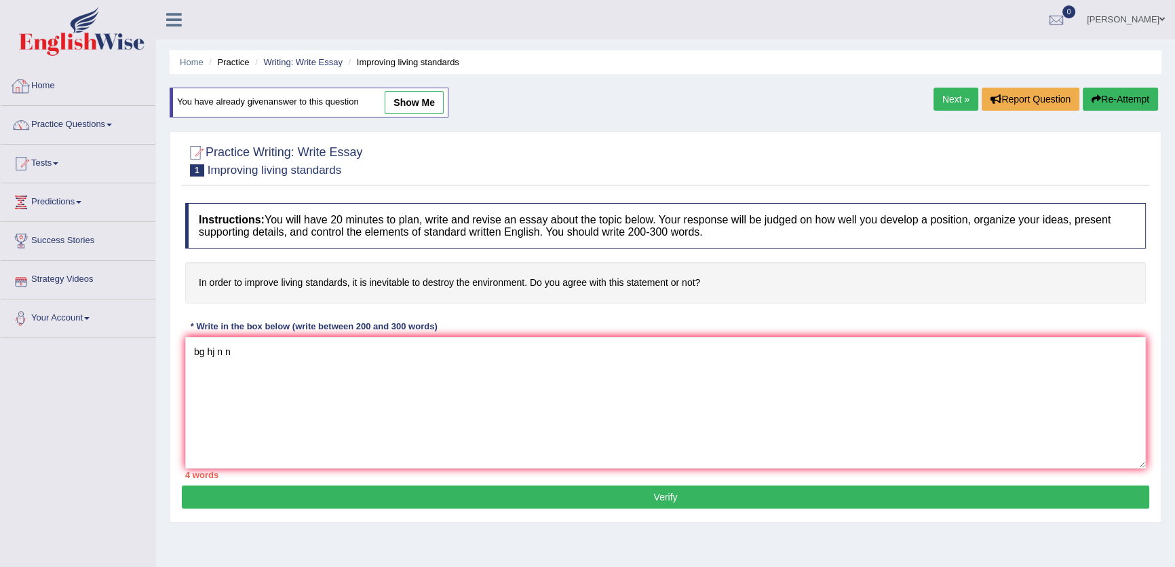
click at [0, 93] on div "Home Practice Questions Speaking Practice Read Aloud Repeat Sentence Describe I…" at bounding box center [78, 202] width 175 height 271
click at [19, 90] on div at bounding box center [21, 86] width 20 height 20
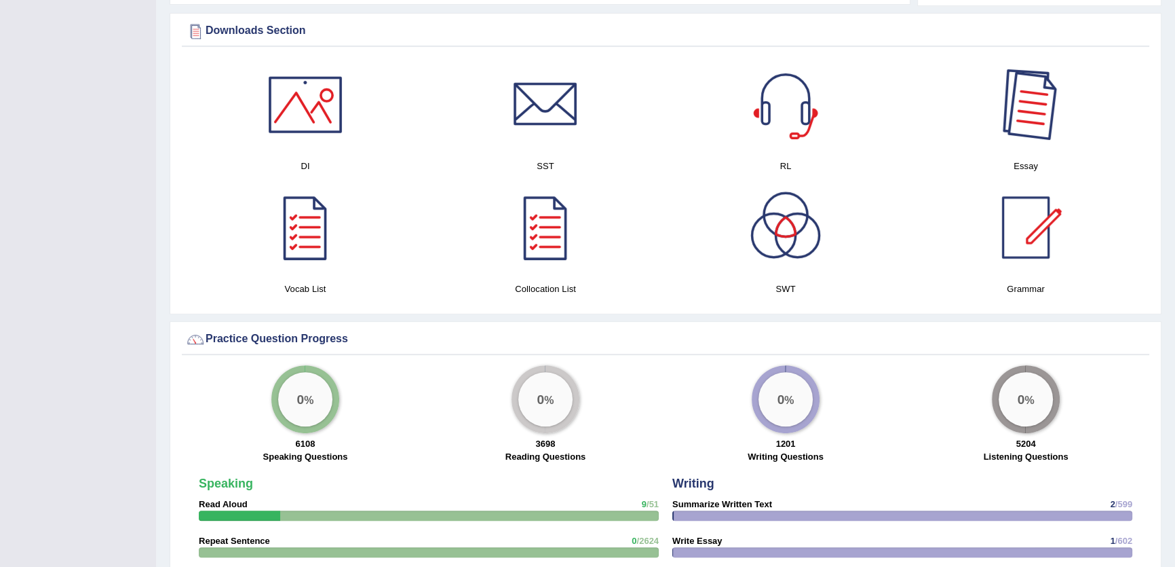
click at [1035, 111] on div at bounding box center [1025, 104] width 95 height 95
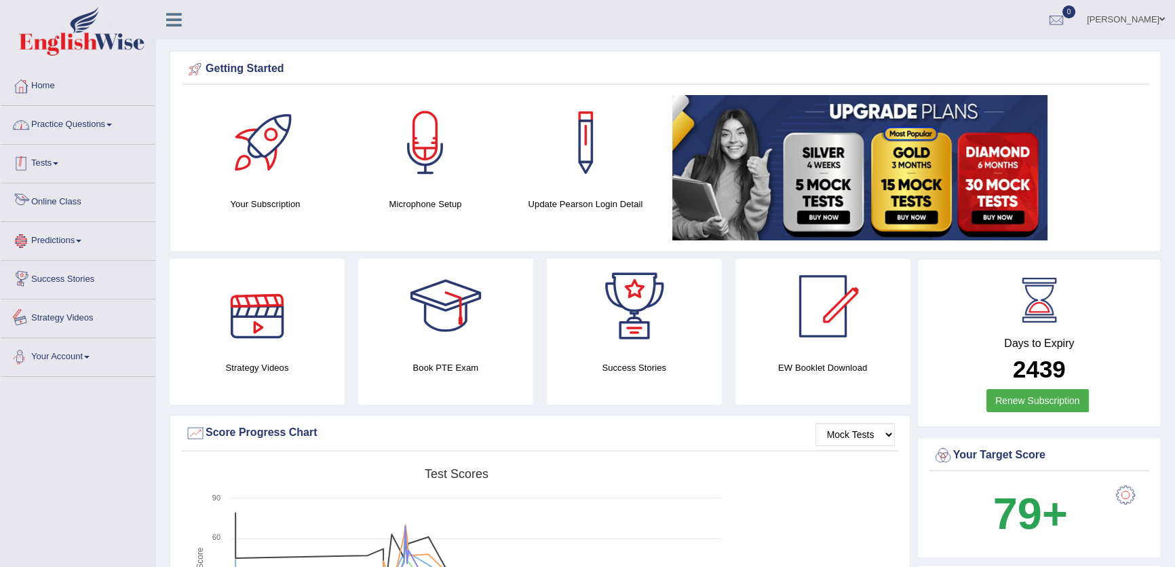
click at [96, 124] on link "Practice Questions" at bounding box center [78, 123] width 155 height 34
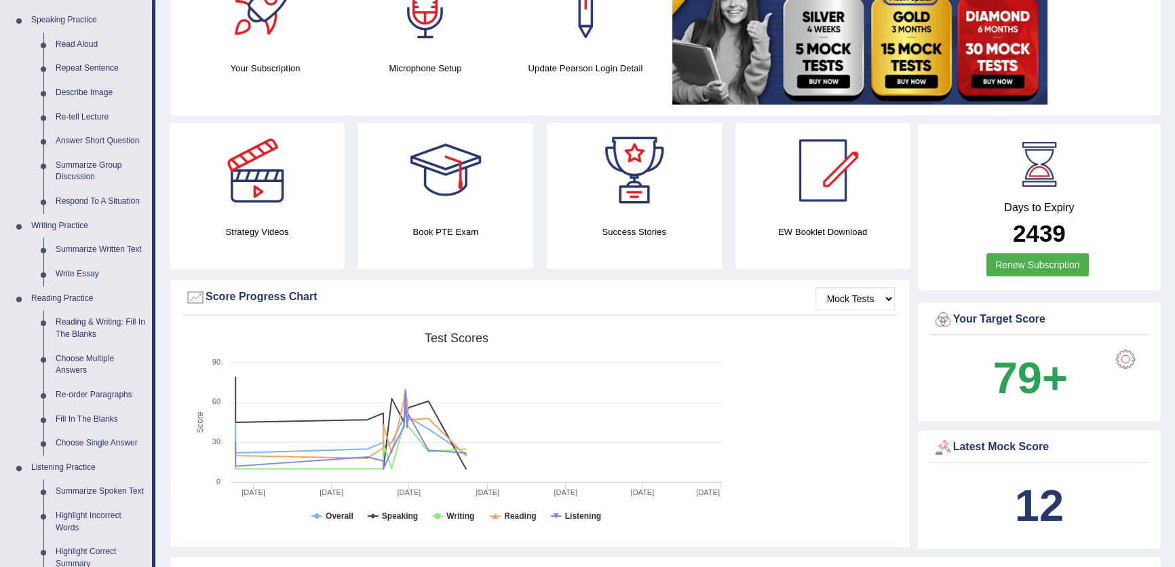
scroll to position [61, 0]
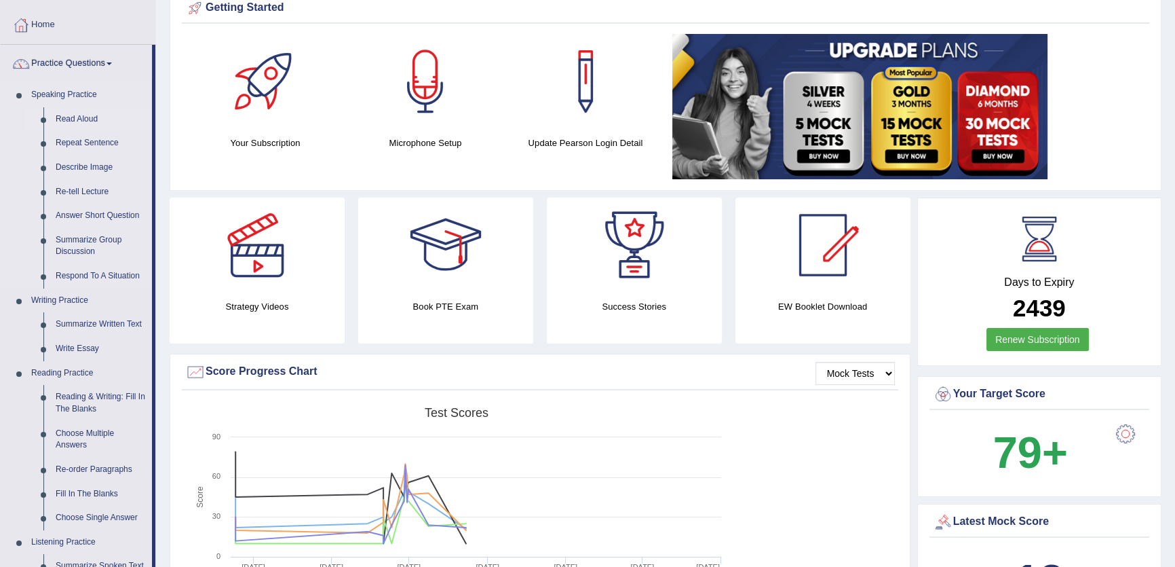
click at [82, 123] on link "Read Aloud" at bounding box center [101, 119] width 102 height 24
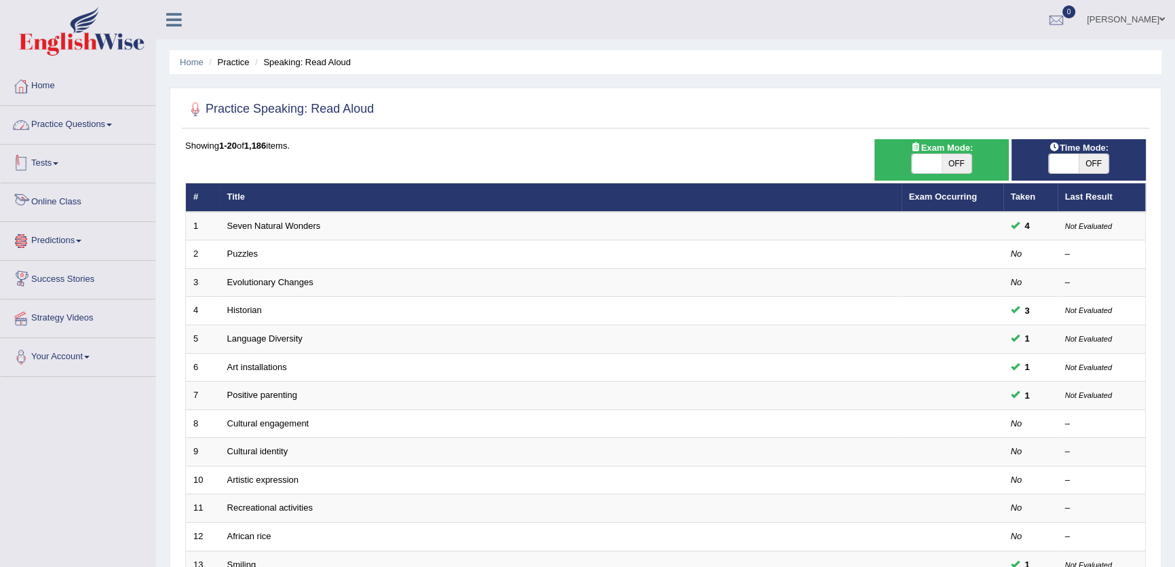
click at [41, 169] on link "Tests" at bounding box center [78, 162] width 155 height 34
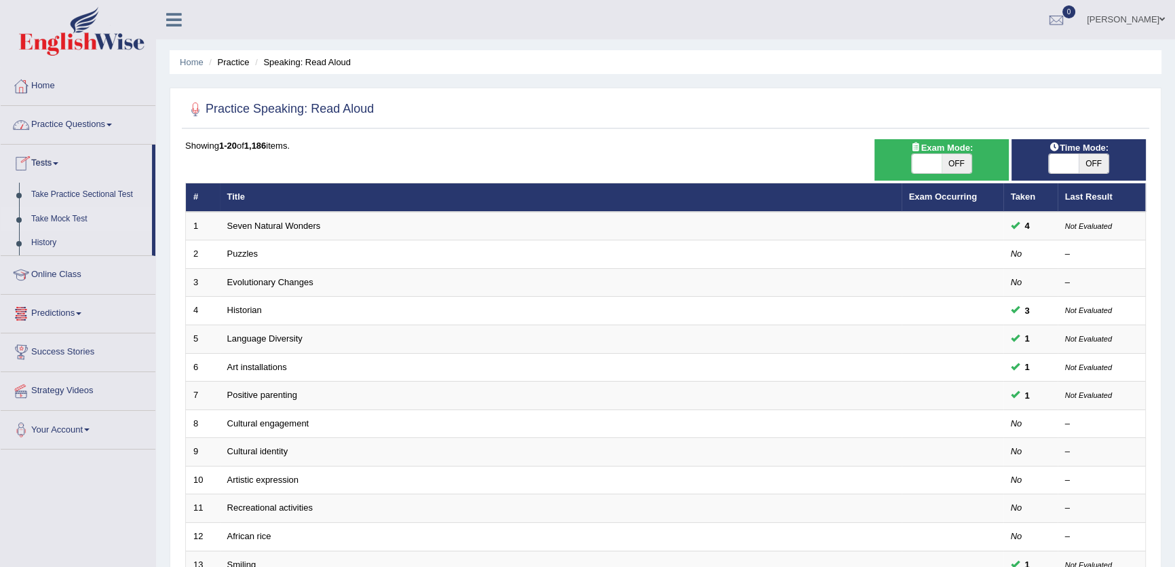
click at [66, 214] on link "Take Mock Test" at bounding box center [88, 219] width 127 height 24
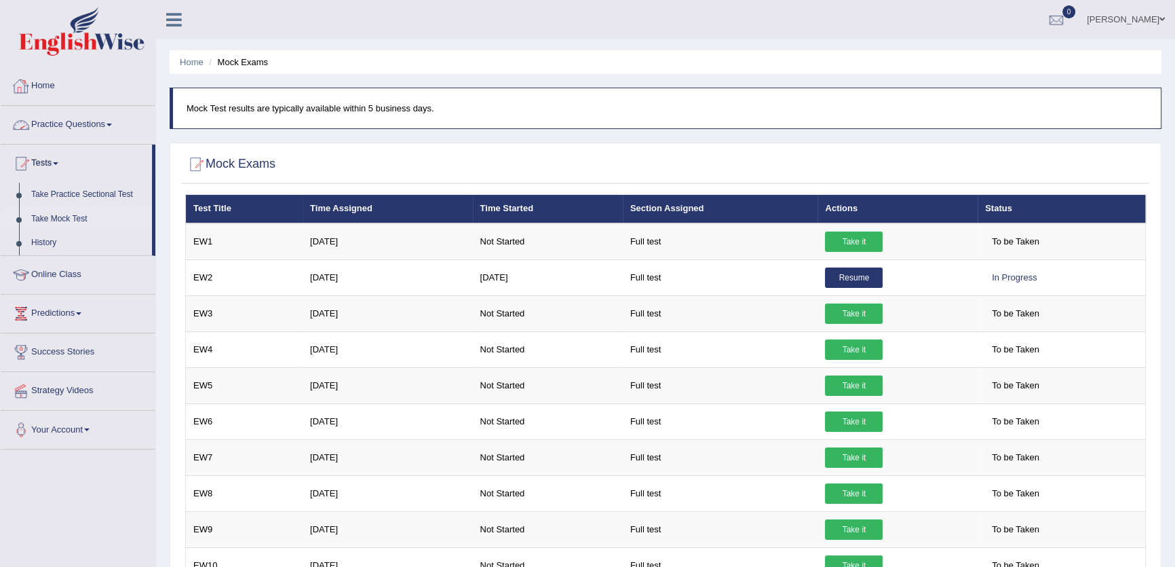
click at [42, 98] on link "Home" at bounding box center [78, 84] width 155 height 34
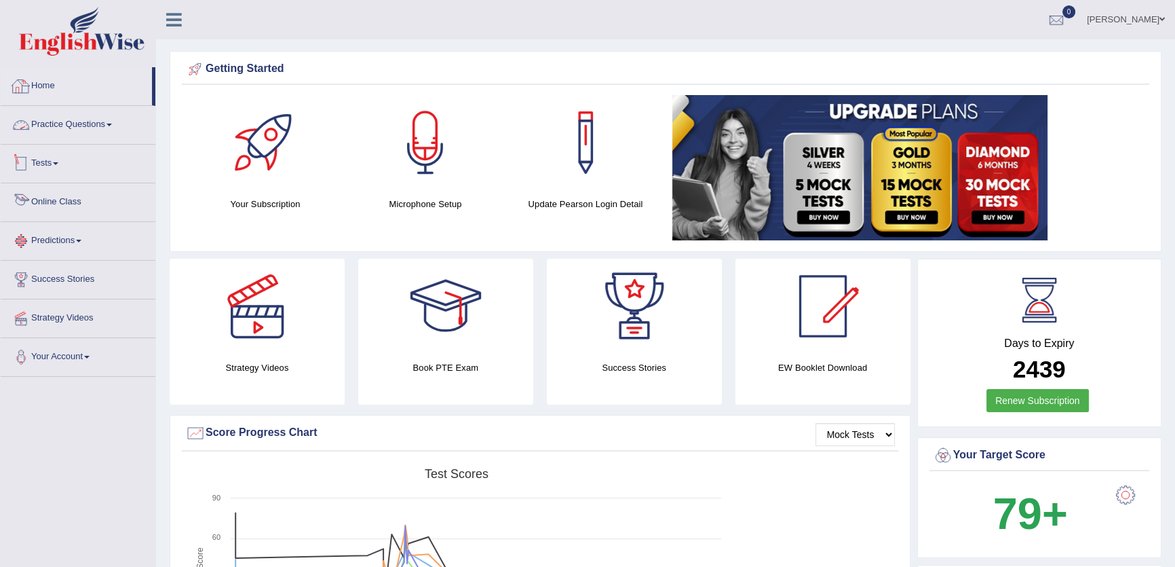
click at [40, 195] on link "Online Class" at bounding box center [78, 200] width 155 height 34
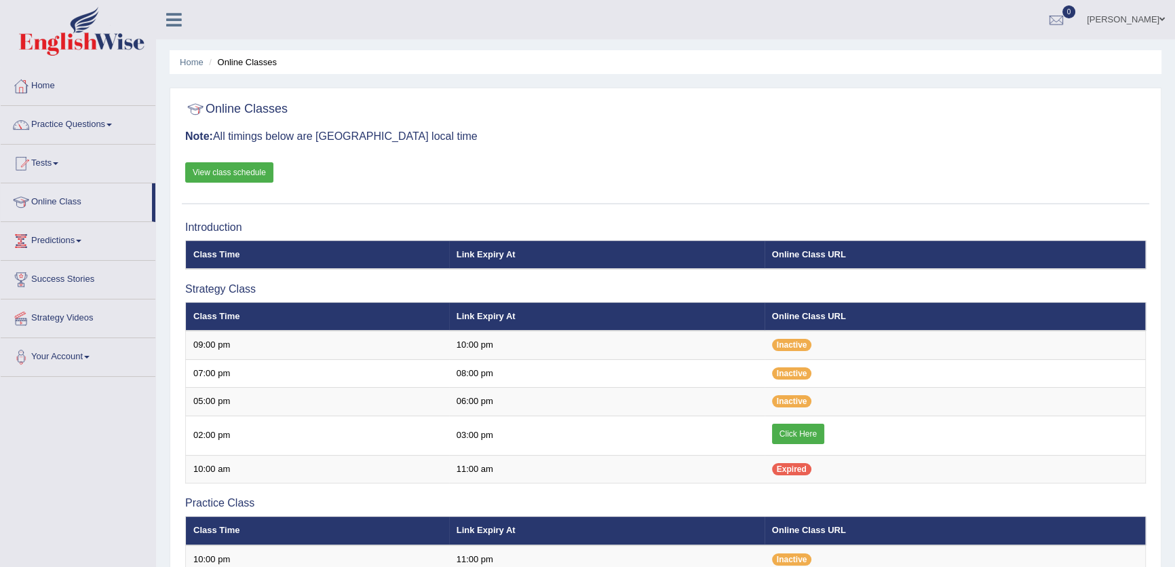
click at [257, 177] on link "View class schedule" at bounding box center [229, 172] width 88 height 20
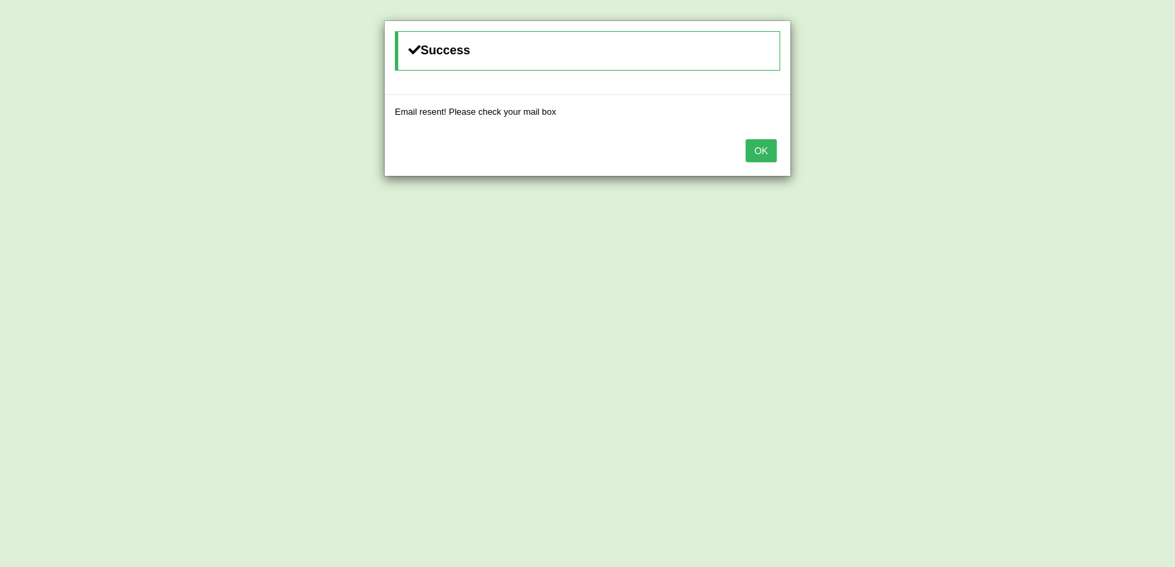
click at [761, 147] on button "OK" at bounding box center [761, 150] width 31 height 23
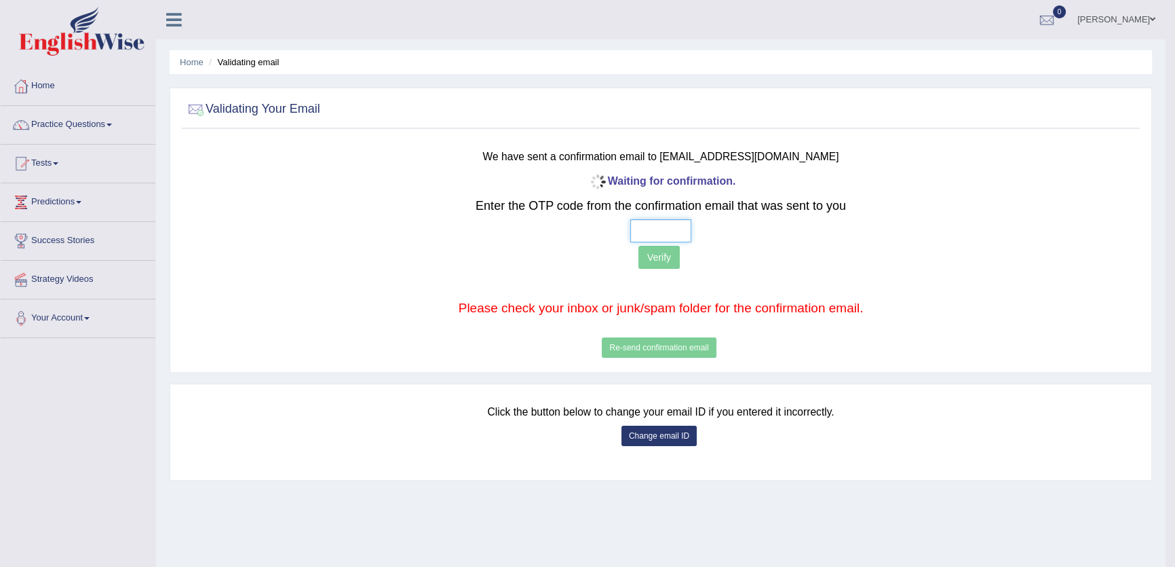
click at [638, 233] on input "text" at bounding box center [660, 230] width 61 height 23
type input "7 6 5 0"
click at [688, 262] on p "Verify" at bounding box center [661, 259] width 790 height 26
click at [659, 259] on button "Verify" at bounding box center [658, 257] width 41 height 23
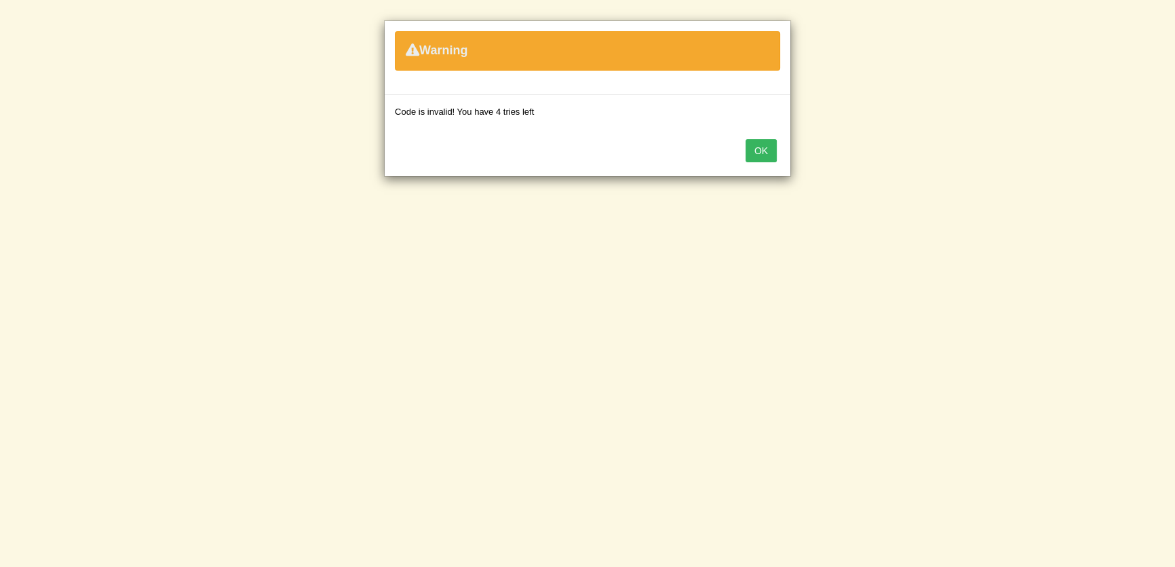
click at [754, 166] on div "OK" at bounding box center [588, 151] width 406 height 47
click at [759, 155] on button "OK" at bounding box center [761, 150] width 31 height 23
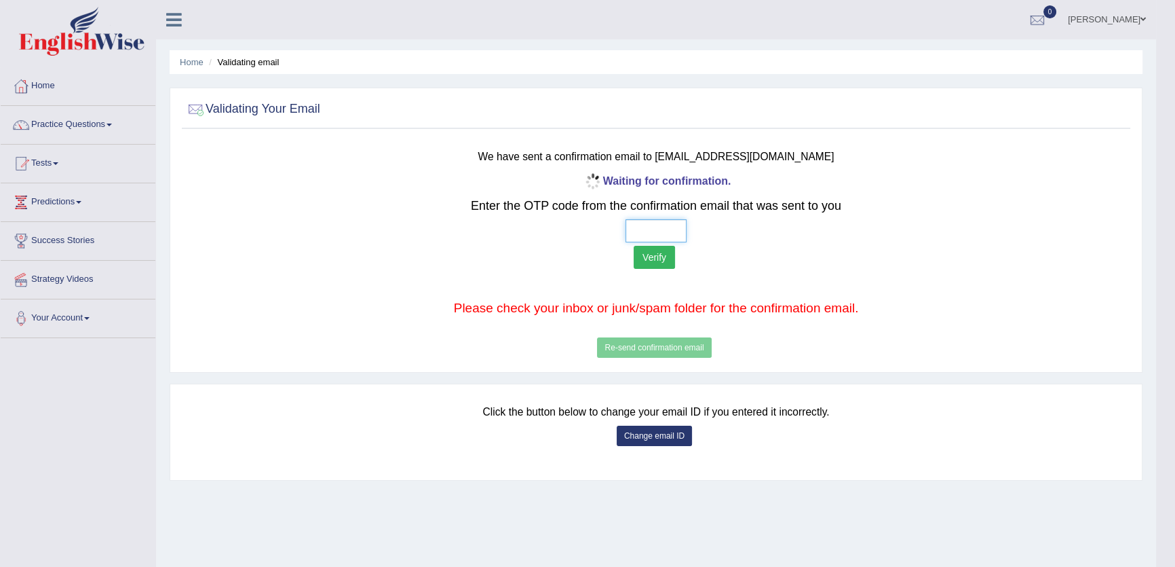
click at [634, 238] on input "text" at bounding box center [656, 230] width 61 height 23
type input "3 7 5 2"
click at [652, 256] on button "Verify" at bounding box center [654, 257] width 41 height 23
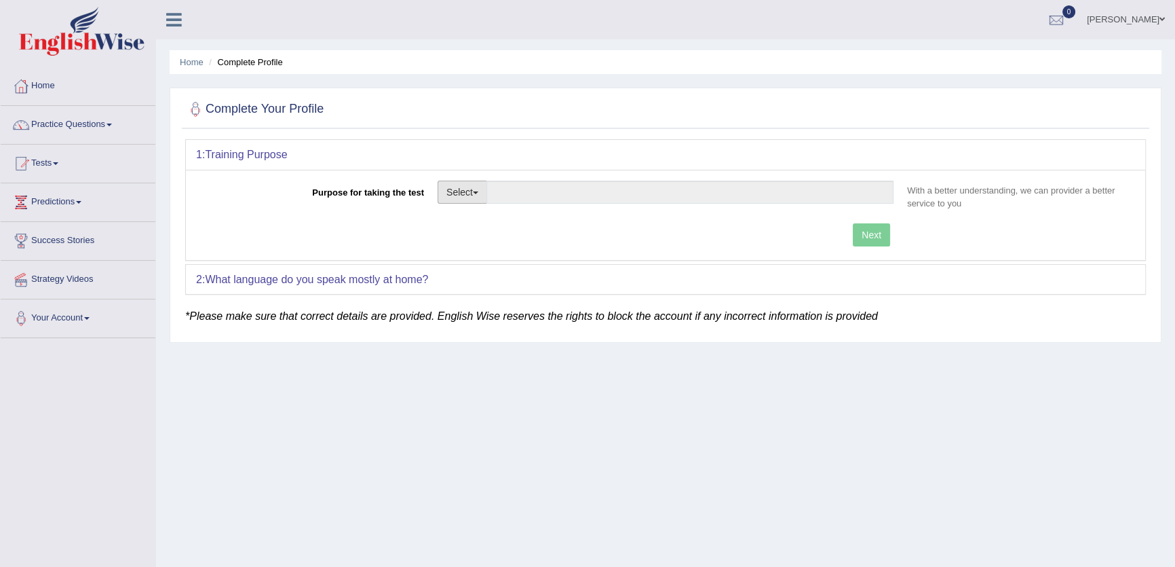
click at [460, 191] on button "Select" at bounding box center [463, 191] width 50 height 23
click at [491, 219] on link "Student Visa" at bounding box center [498, 221] width 121 height 18
type input "Student Visa"
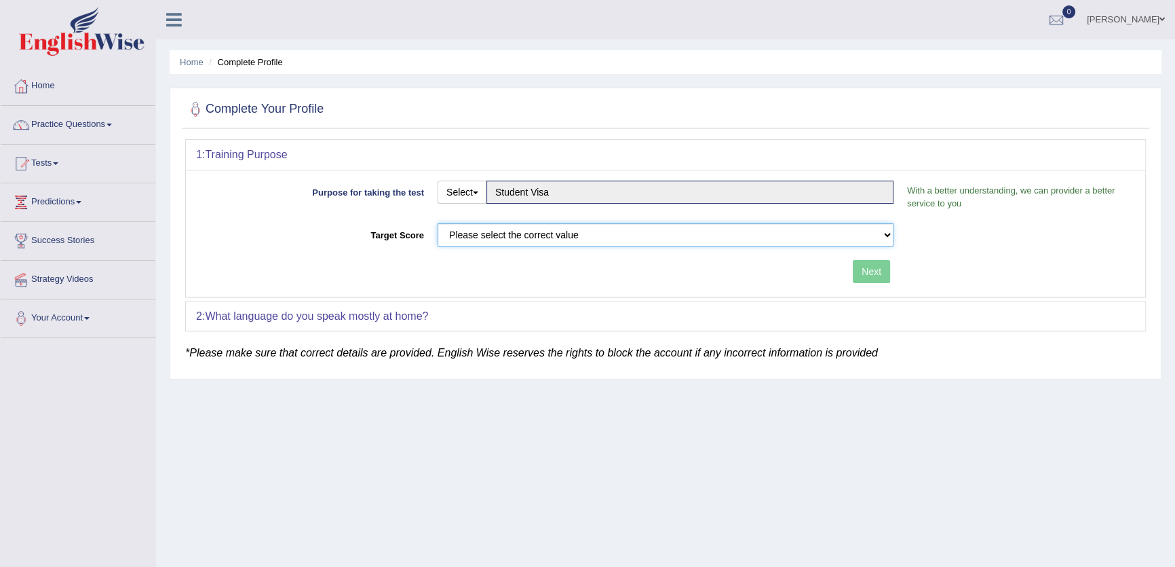
click at [531, 237] on select "Please select the correct value 50 (6 bands) 58 (6.5 bands) 65 (7 bands) 79 (8 …" at bounding box center [666, 234] width 456 height 23
select select "58"
click at [438, 223] on select "Please select the correct value 50 (6 bands) 58 (6.5 bands) 65 (7 bands) 79 (8 …" at bounding box center [666, 234] width 456 height 23
click at [873, 271] on button "Next" at bounding box center [871, 271] width 37 height 23
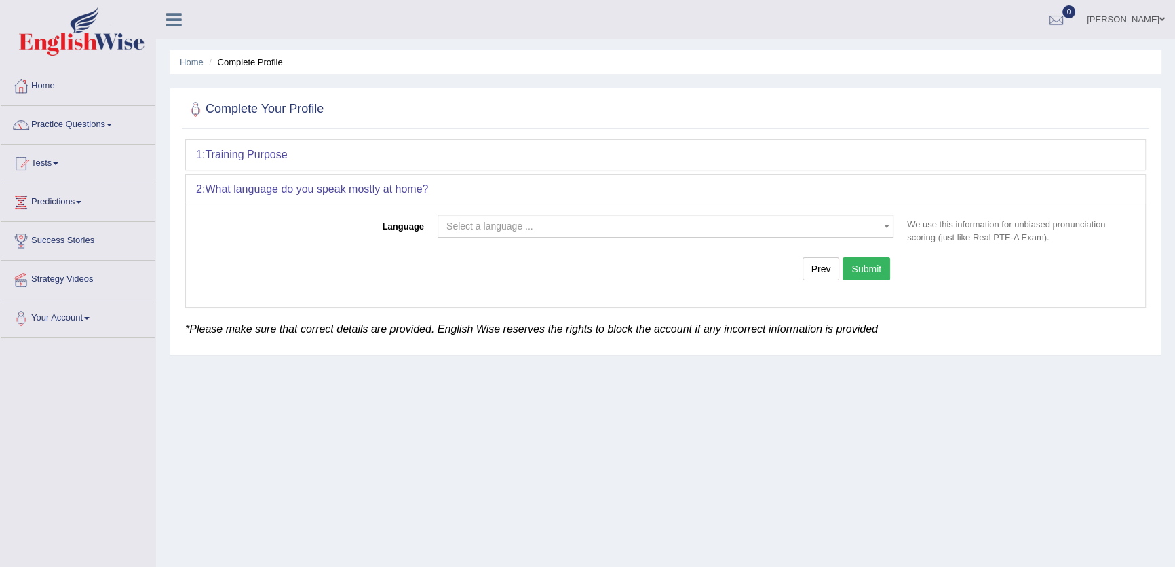
drag, startPoint x: 555, startPoint y: 210, endPoint x: 562, endPoint y: 224, distance: 15.2
click at [556, 217] on div "Language Select a language ... Afrikaans Albanian Amharic Arabic Armenian Ashan…" at bounding box center [665, 249] width 959 height 90
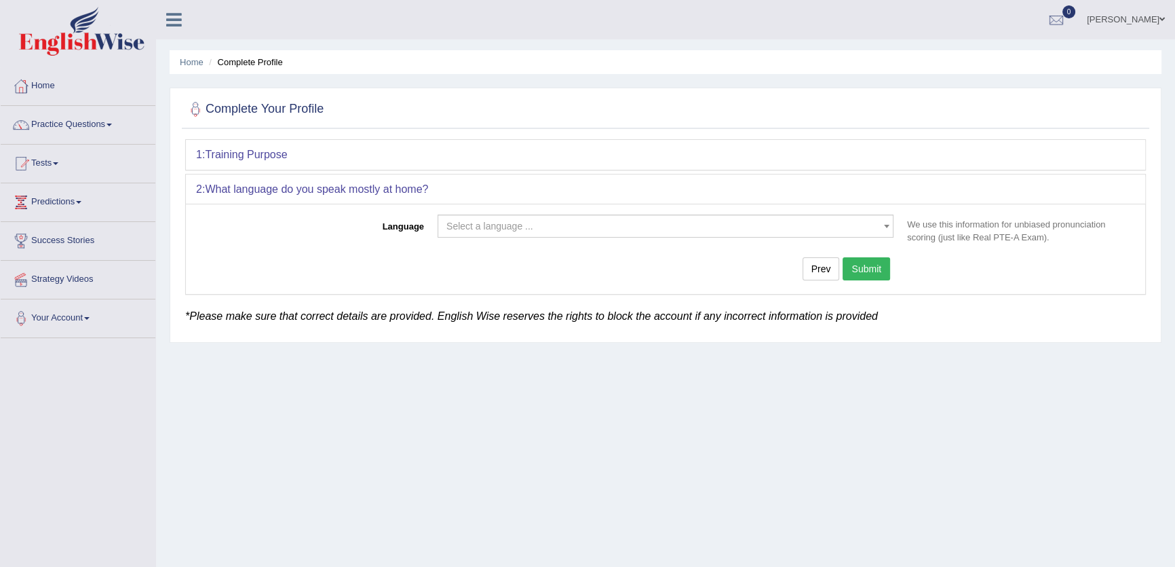
click at [562, 224] on span "Select a language ..." at bounding box center [661, 226] width 430 height 14
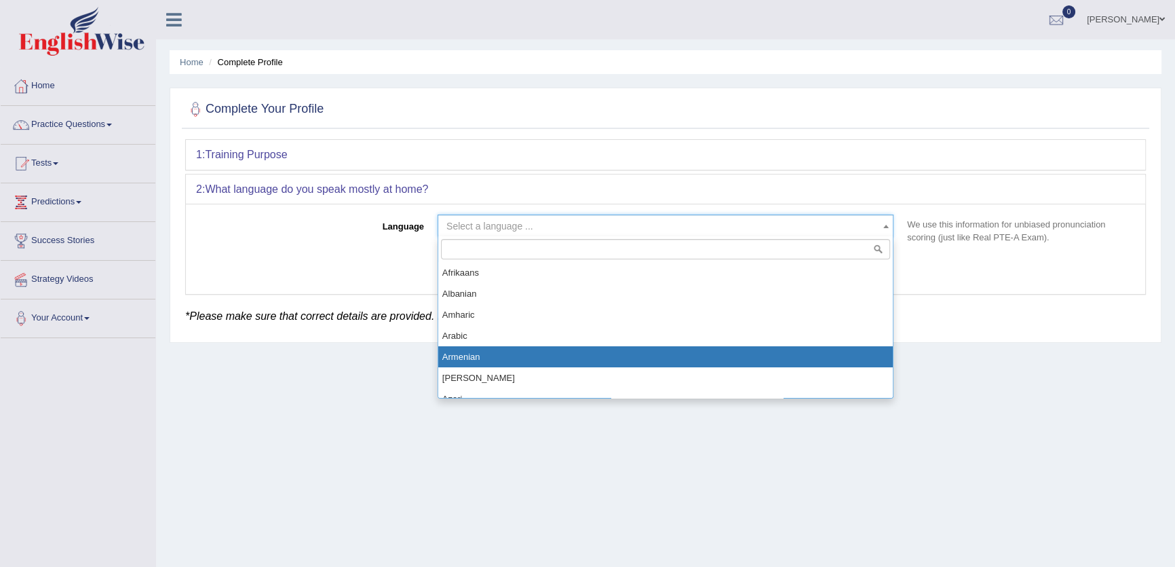
drag, startPoint x: 570, startPoint y: 350, endPoint x: 683, endPoint y: 278, distance: 133.6
select select "Arabic"
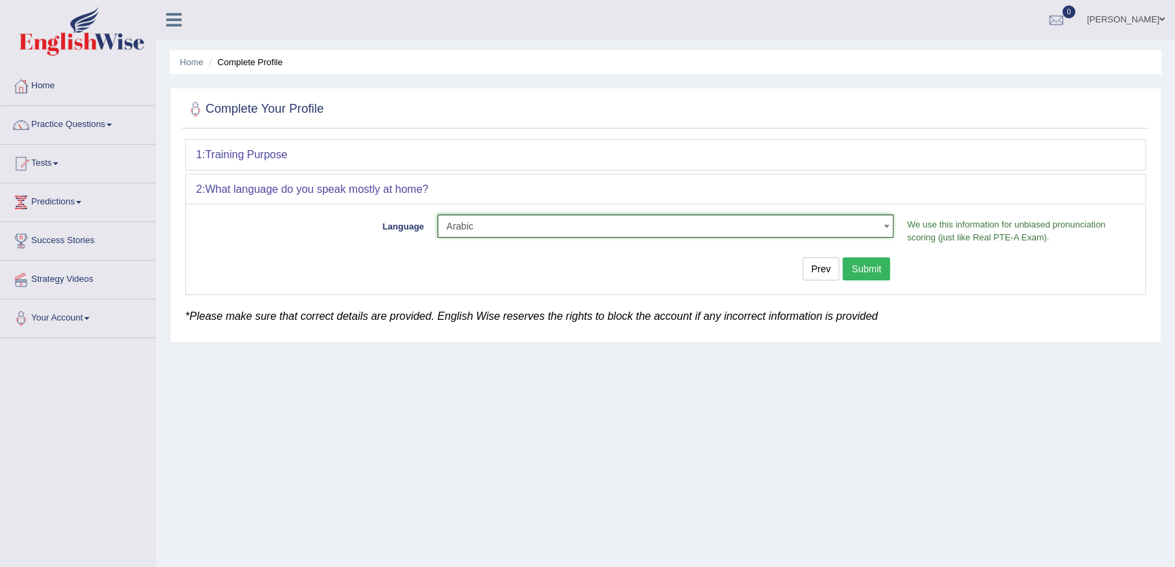
click at [868, 267] on button "Submit" at bounding box center [866, 268] width 47 height 23
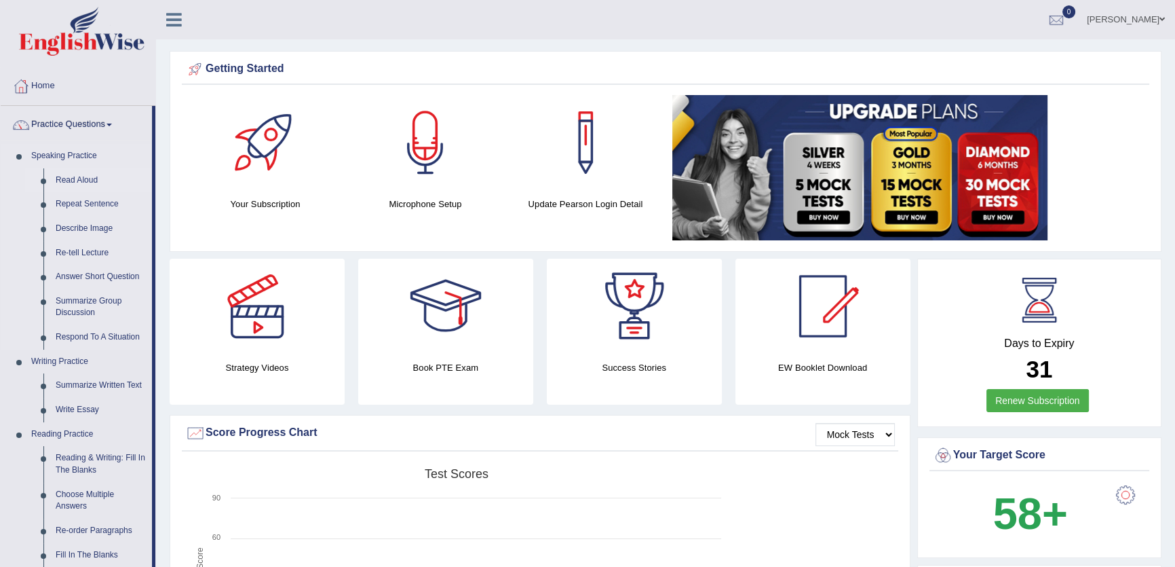
click at [88, 170] on link "Read Aloud" at bounding box center [101, 180] width 102 height 24
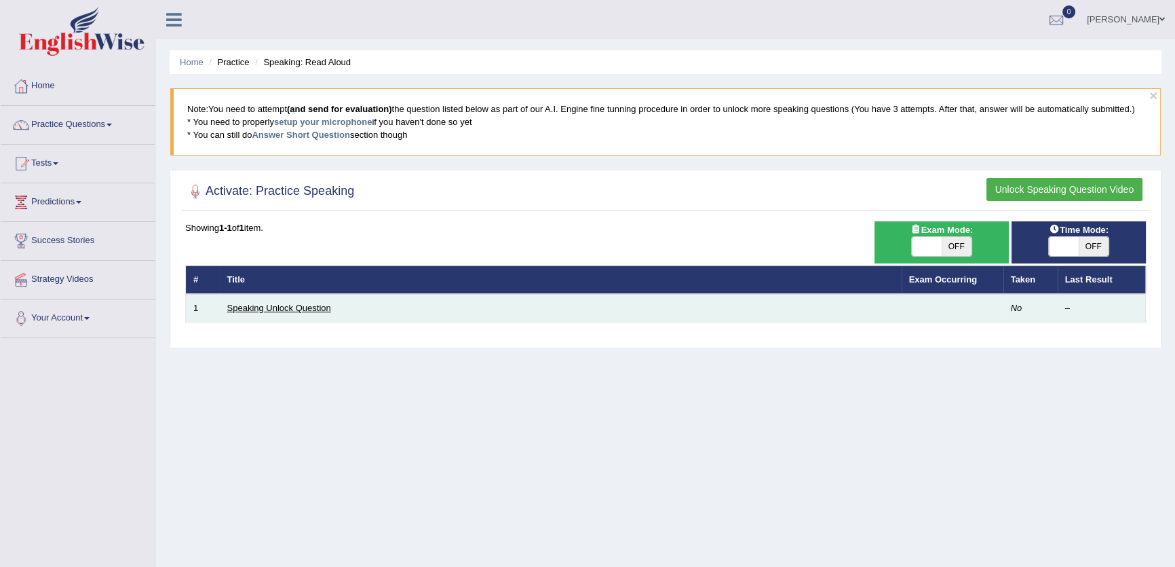
click at [286, 304] on link "Speaking Unlock Question" at bounding box center [279, 308] width 104 height 10
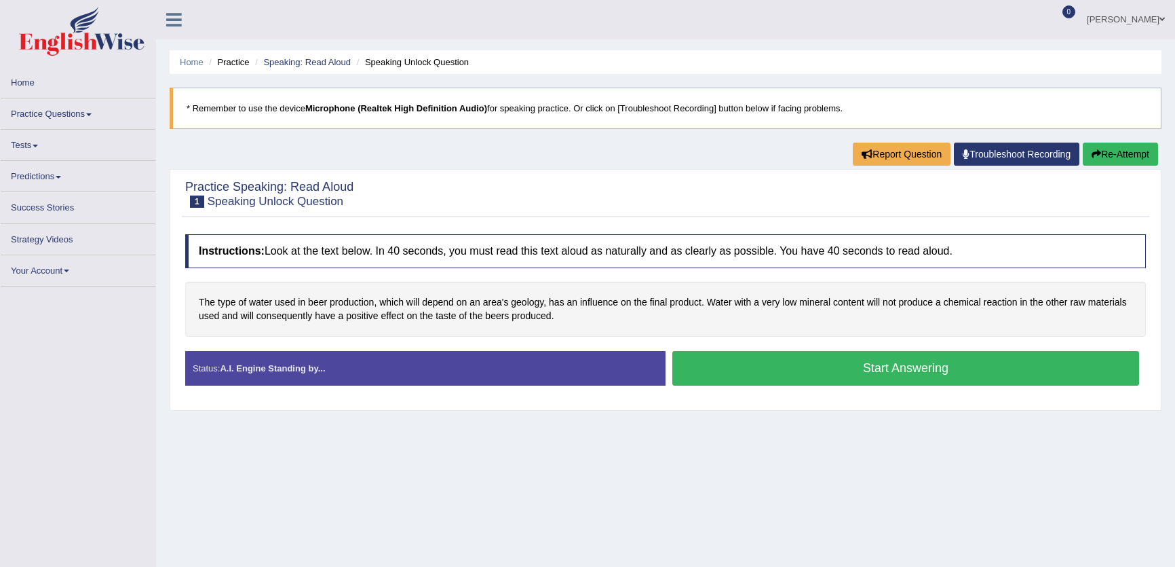
click at [841, 368] on button "Start Answering" at bounding box center [905, 368] width 467 height 35
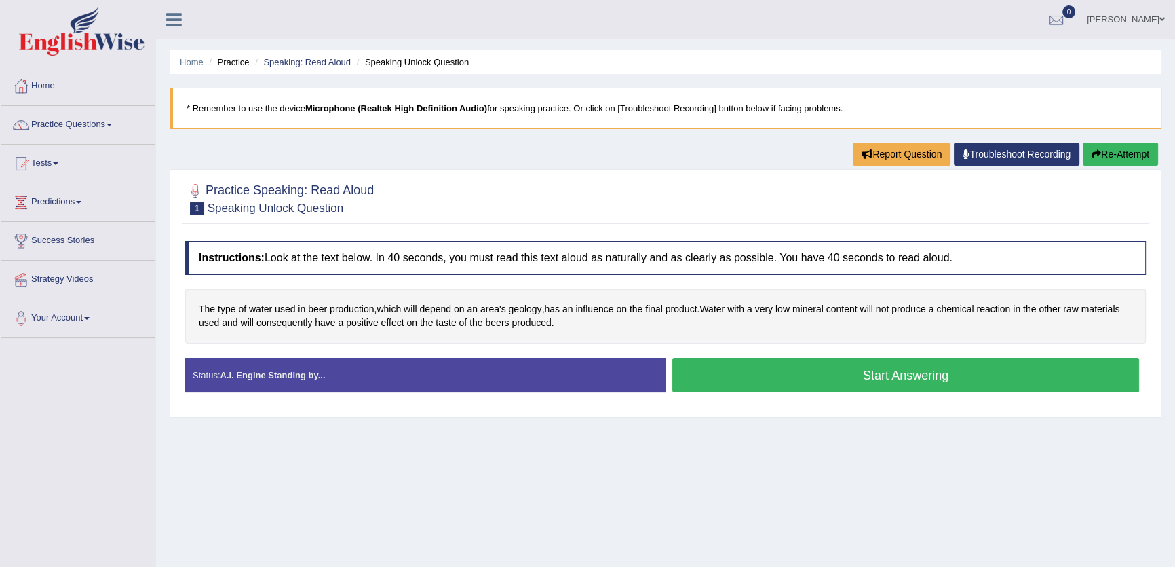
click at [994, 384] on button "Start Answering" at bounding box center [905, 375] width 467 height 35
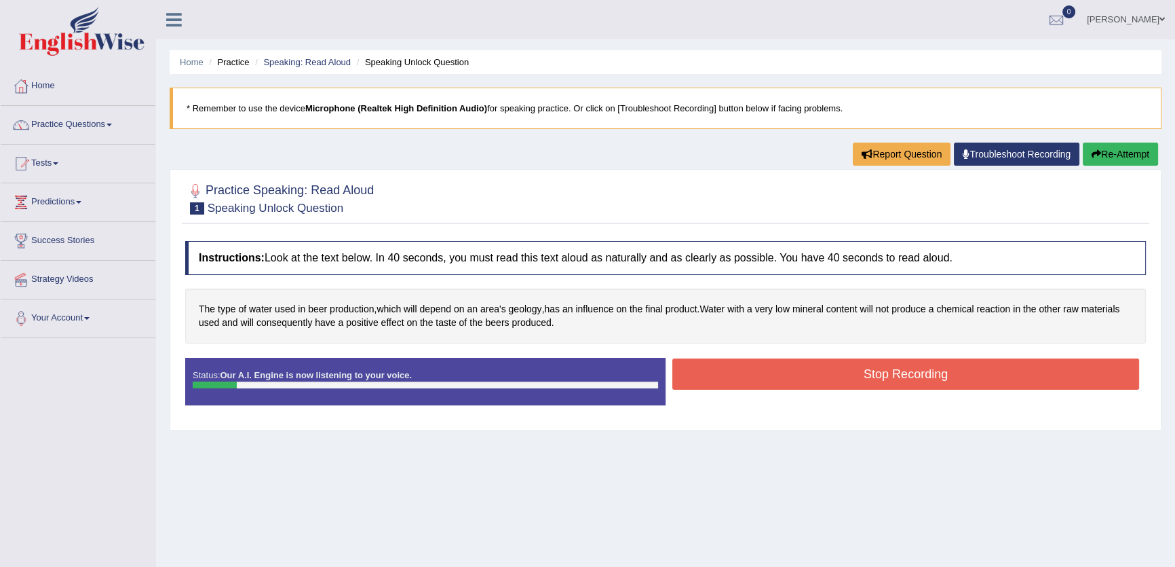
click at [903, 375] on button "Stop Recording" at bounding box center [905, 373] width 467 height 31
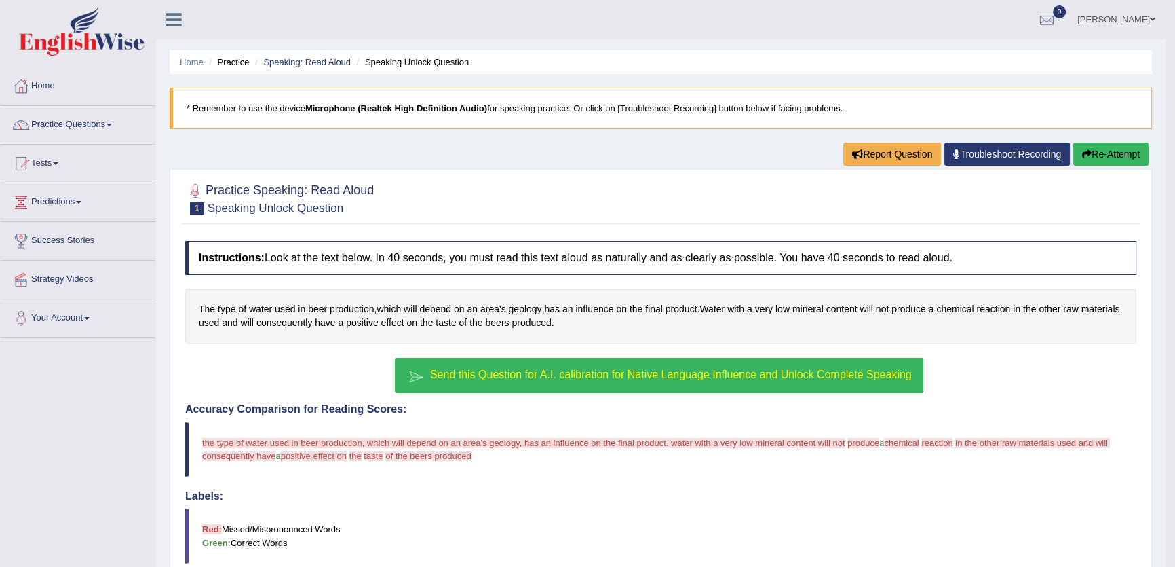
click at [795, 370] on span "Send this Question for A.I. calibration for Native Language Influence and Unloc…" at bounding box center [671, 374] width 482 height 12
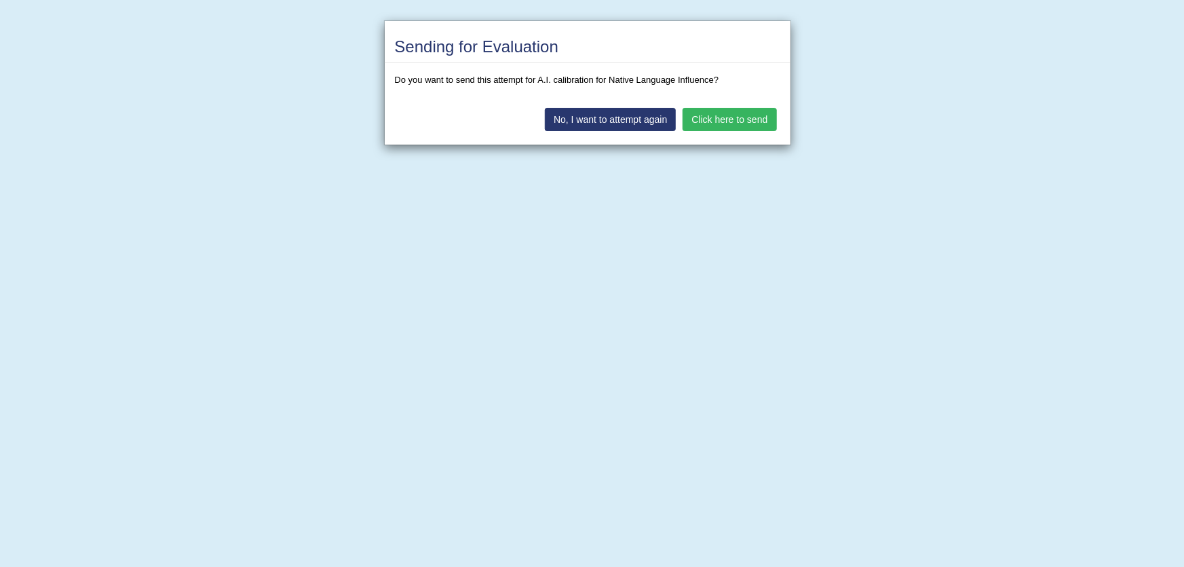
click at [744, 115] on button "Click here to send" at bounding box center [730, 119] width 94 height 23
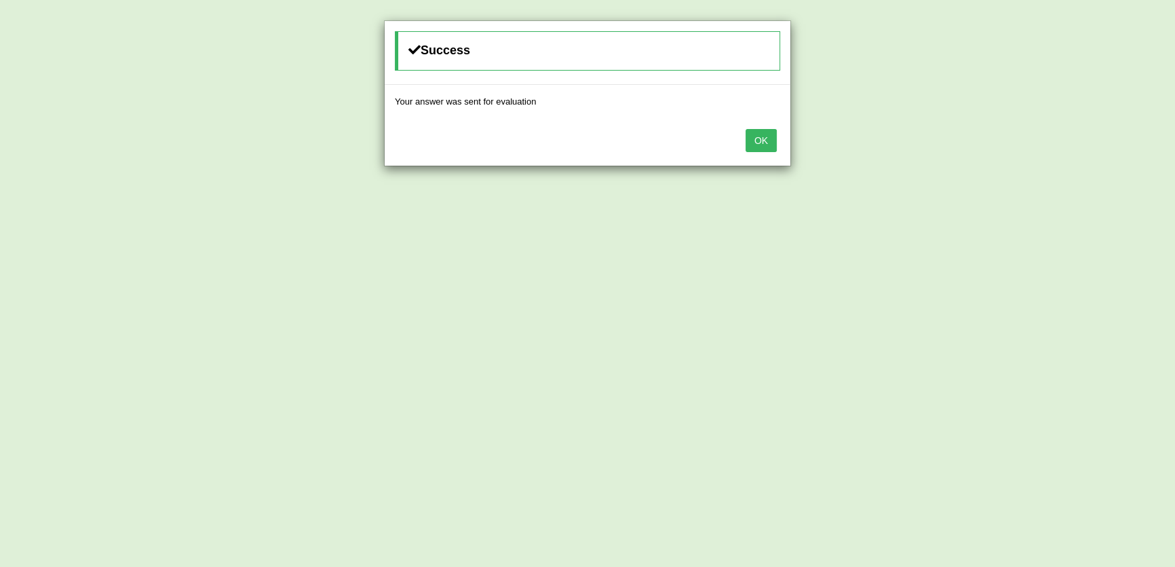
click at [766, 142] on button "OK" at bounding box center [761, 140] width 31 height 23
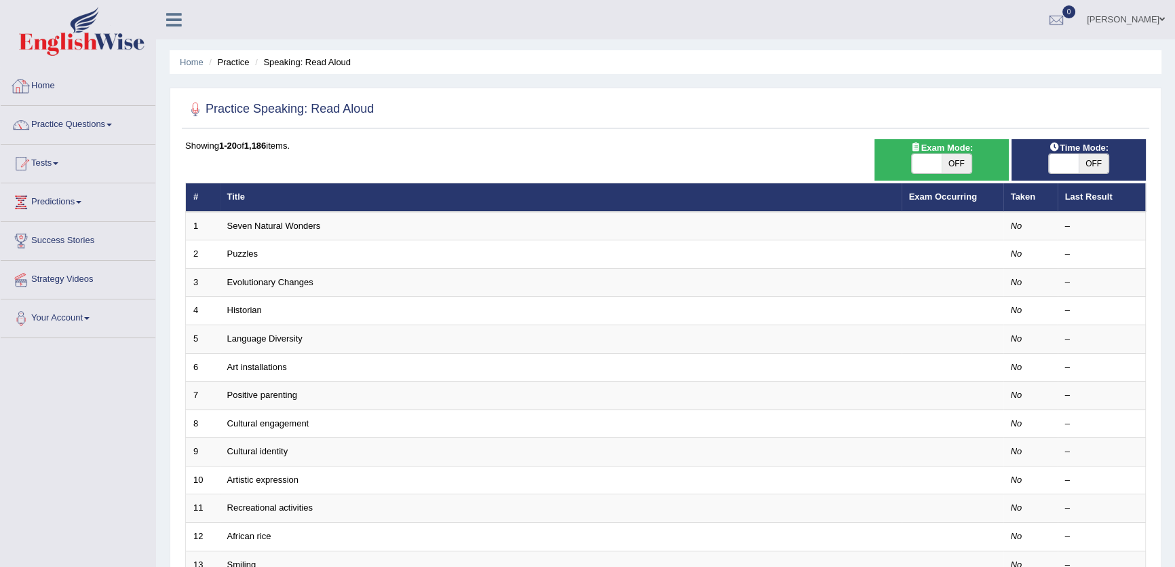
click at [47, 83] on link "Home" at bounding box center [78, 84] width 155 height 34
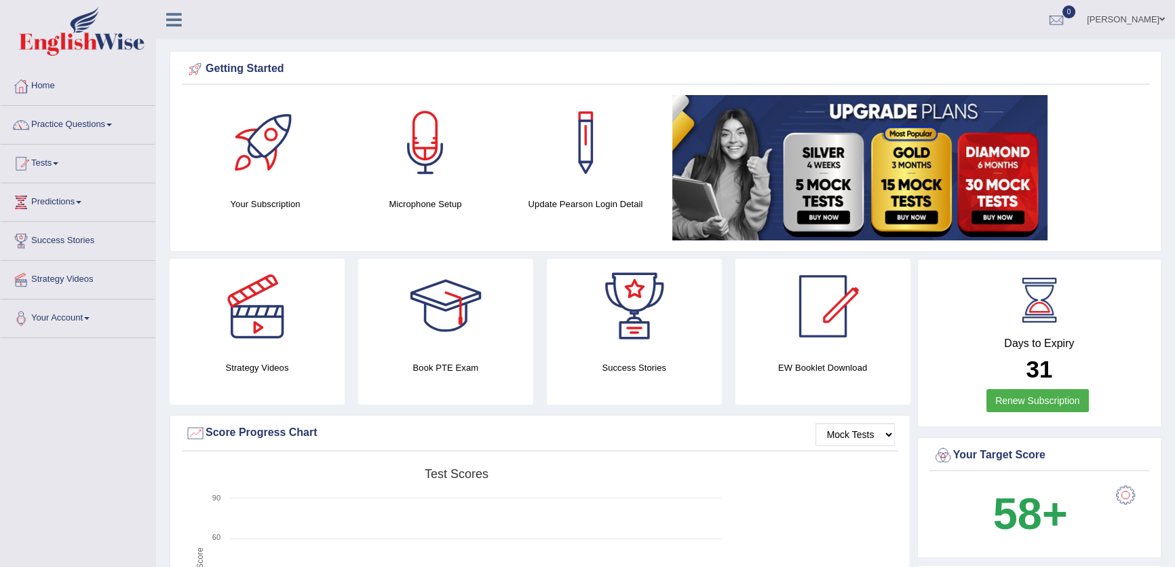
click at [1086, 13] on link "[PERSON_NAME]" at bounding box center [1126, 17] width 98 height 35
